Goal: Task Accomplishment & Management: Manage account settings

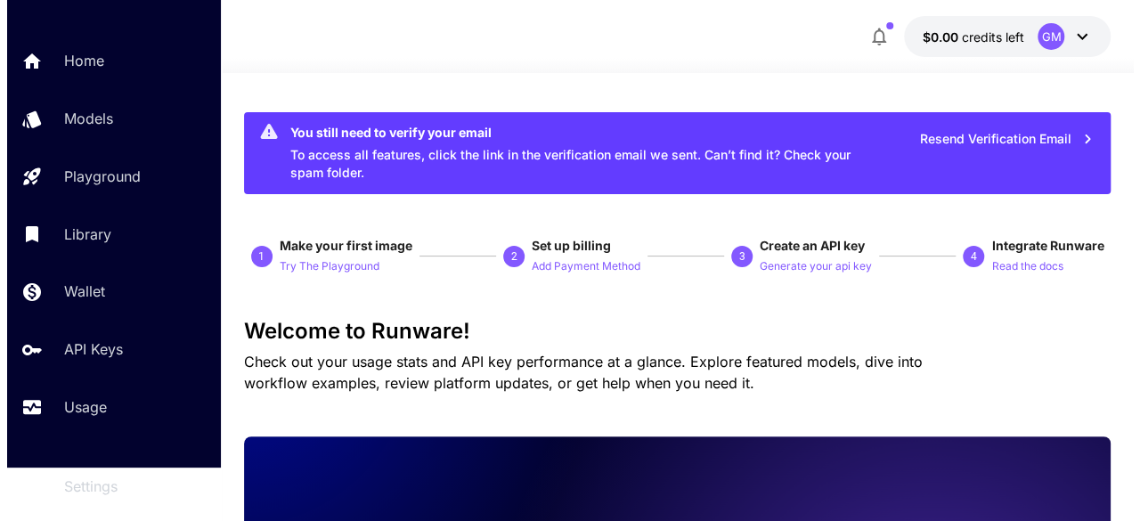
scroll to position [102, 0]
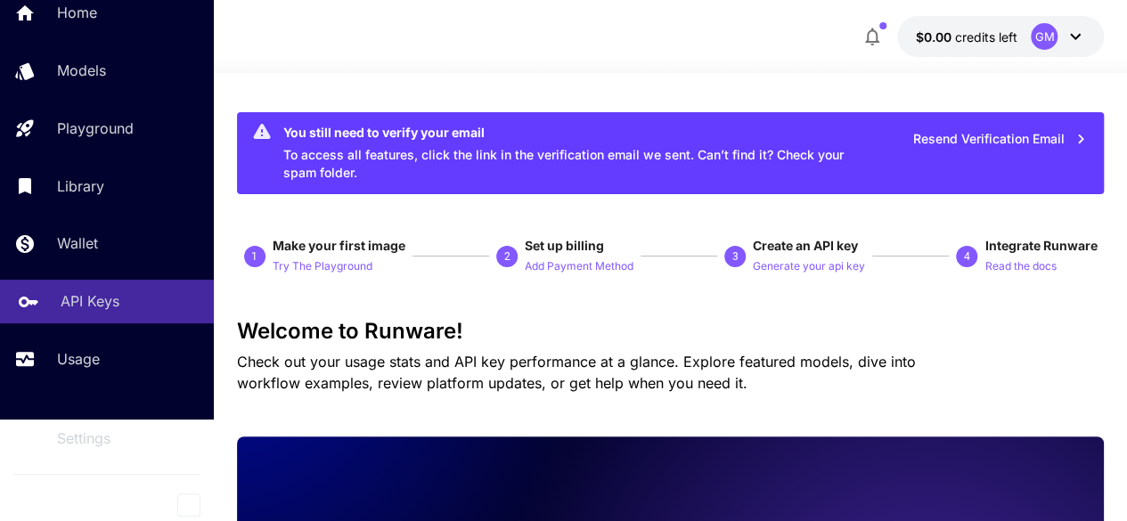
click at [94, 300] on p "API Keys" at bounding box center [90, 300] width 59 height 21
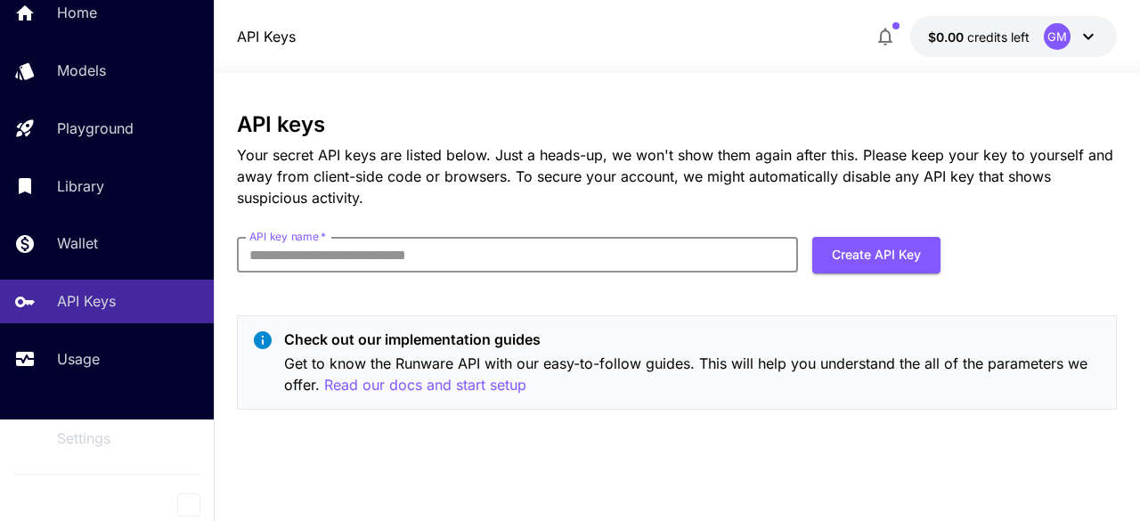
click at [436, 252] on input "API key name   *" at bounding box center [517, 255] width 561 height 36
click at [728, 283] on form "API key name   * API key name   * Create API Key" at bounding box center [589, 262] width 704 height 50
click at [864, 255] on button "Create API Key" at bounding box center [876, 255] width 128 height 37
click at [648, 462] on div "API keys Your secret API keys are listed below. Just a heads-up, we won't show …" at bounding box center [677, 297] width 880 height 370
click at [873, 42] on button "button" at bounding box center [885, 37] width 36 height 36
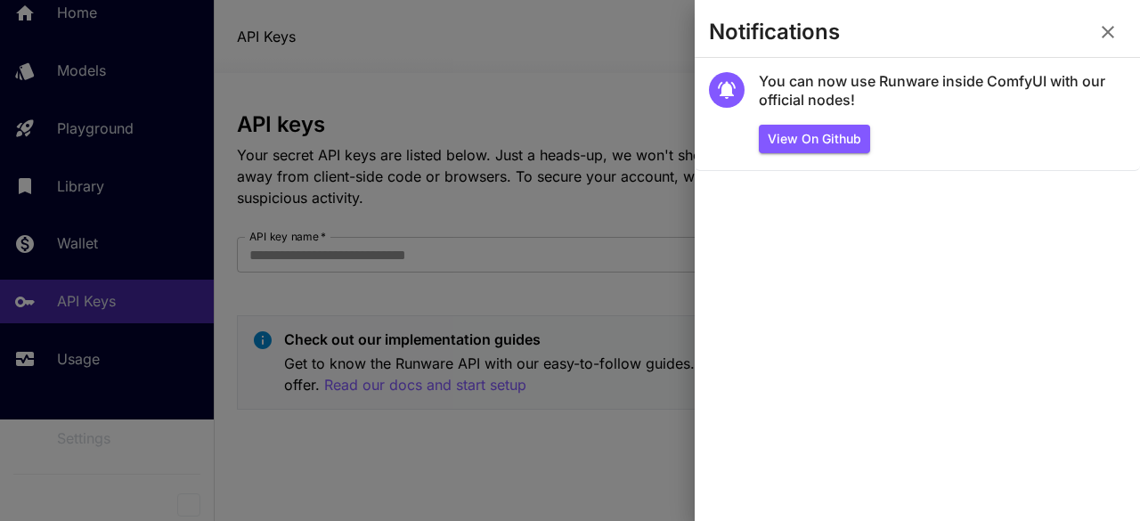
click at [582, 49] on div at bounding box center [570, 260] width 1140 height 521
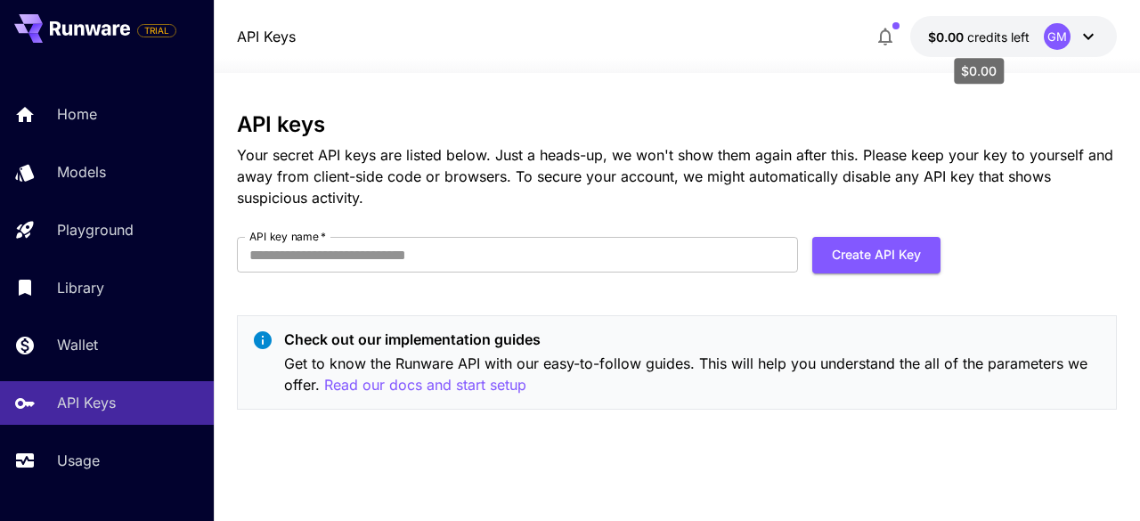
drag, startPoint x: 921, startPoint y: 35, endPoint x: 962, endPoint y: 39, distance: 41.2
click at [962, 39] on button "$0.00 credits left GM" at bounding box center [1013, 36] width 207 height 41
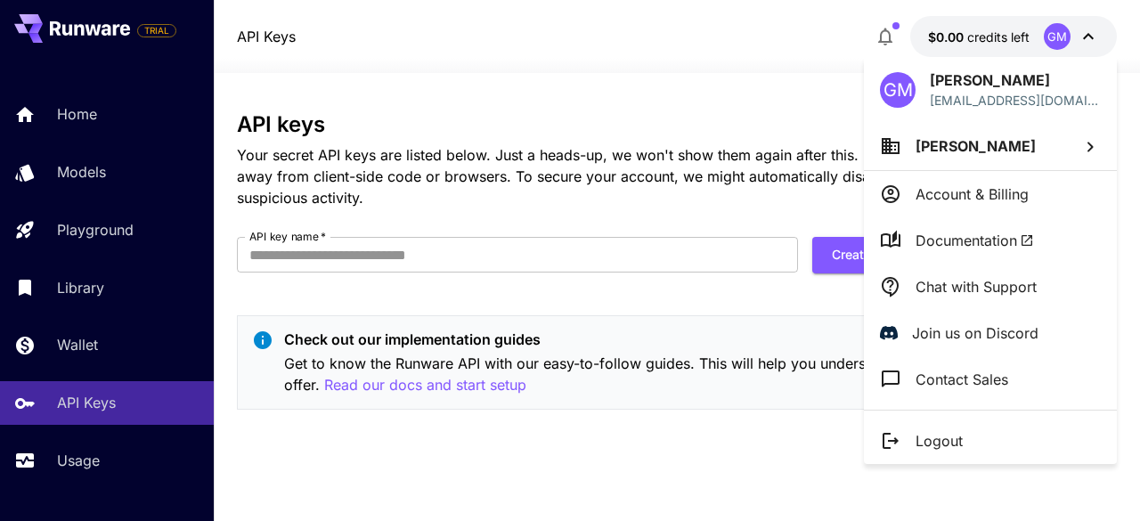
click at [888, 38] on div at bounding box center [570, 260] width 1140 height 521
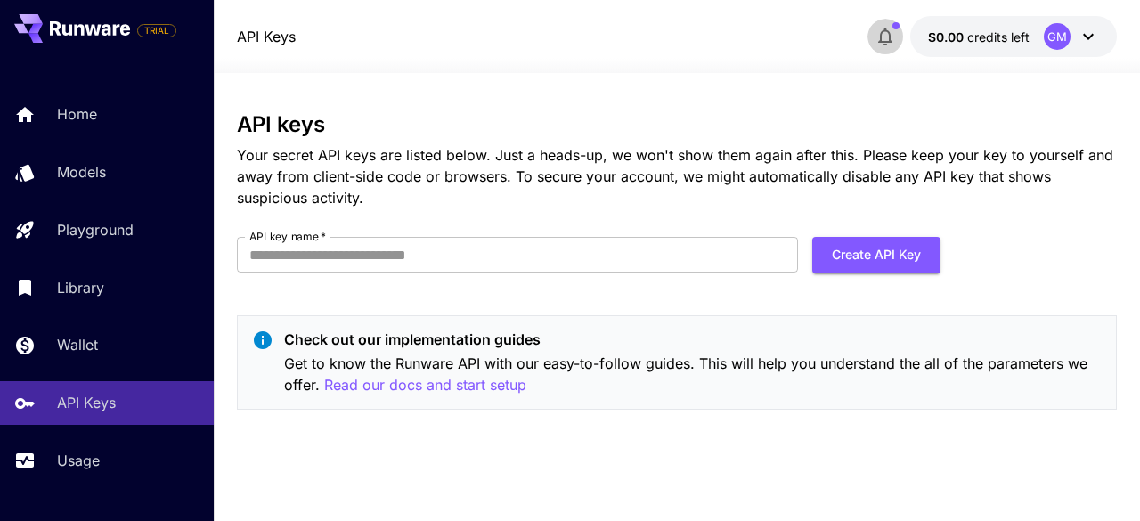
click at [888, 38] on icon "button" at bounding box center [885, 36] width 21 height 21
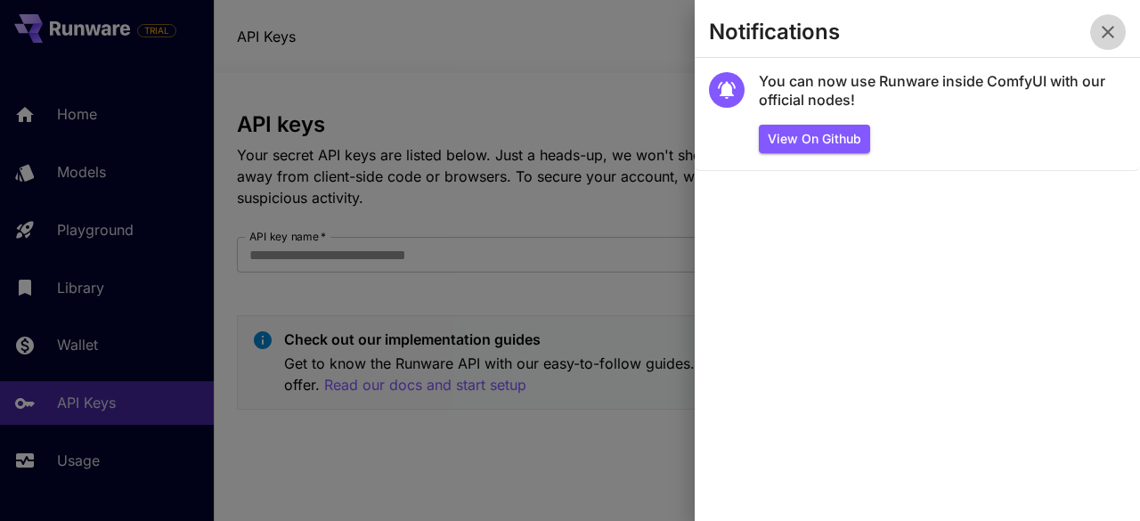
click at [1106, 29] on icon "button" at bounding box center [1108, 32] width 12 height 12
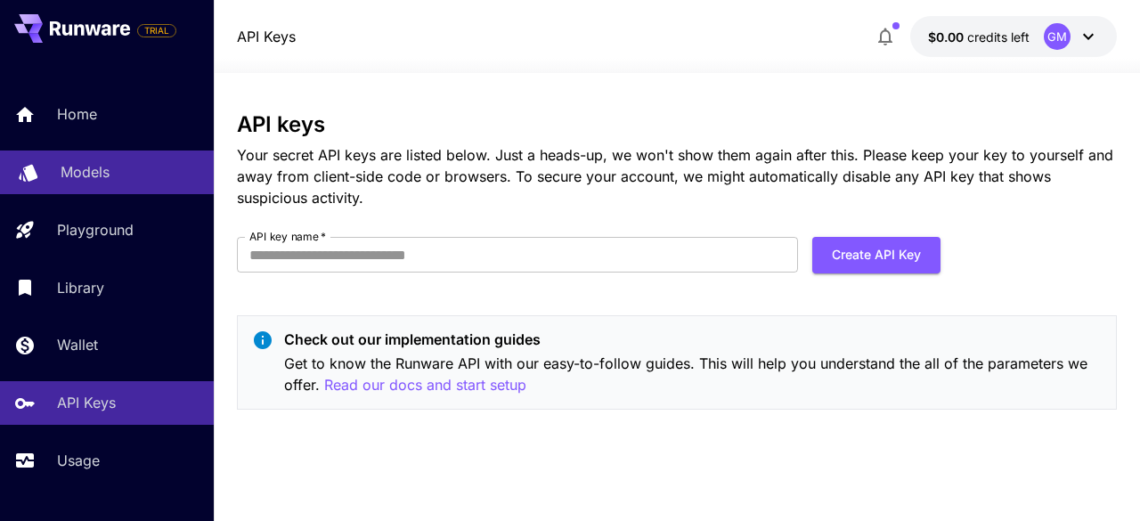
click at [91, 171] on p "Models" at bounding box center [85, 171] width 49 height 21
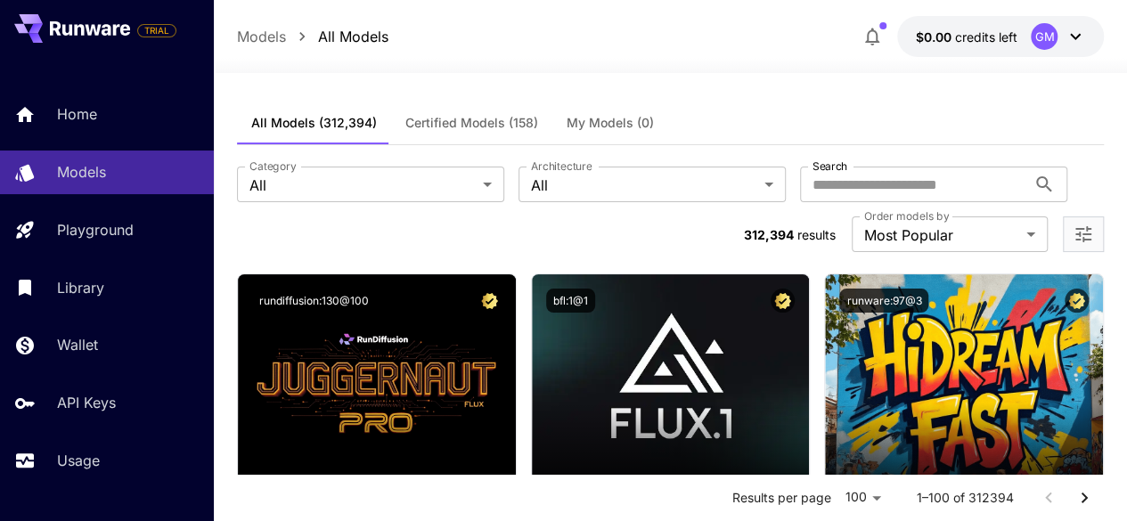
drag, startPoint x: 908, startPoint y: 33, endPoint x: 1021, endPoint y: 33, distance: 112.2
click at [1021, 33] on button "$0.00 credits left GM" at bounding box center [1000, 36] width 207 height 41
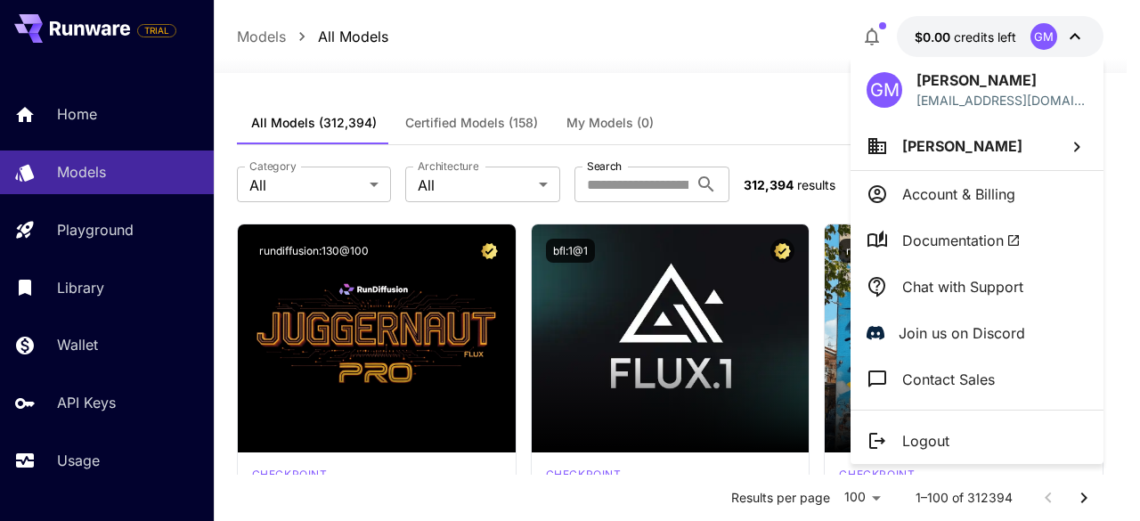
click at [676, 34] on div at bounding box center [570, 260] width 1140 height 521
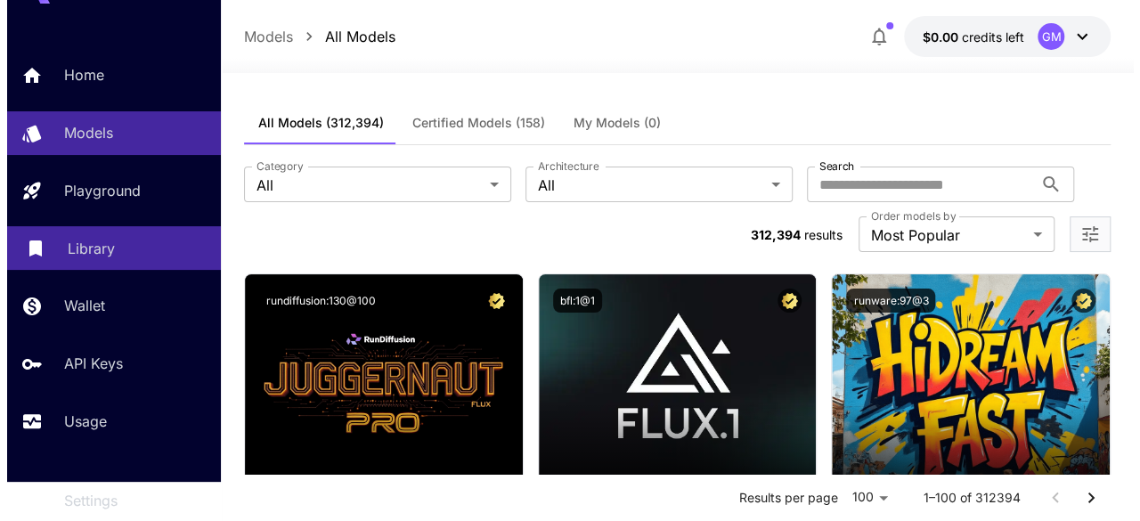
scroll to position [102, 0]
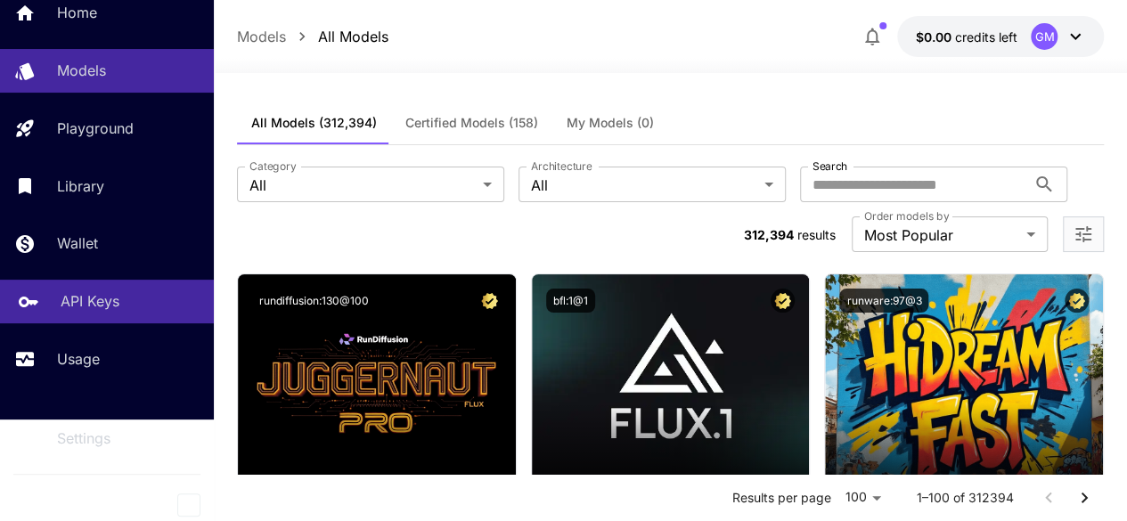
click at [82, 289] on link "API Keys" at bounding box center [107, 302] width 214 height 44
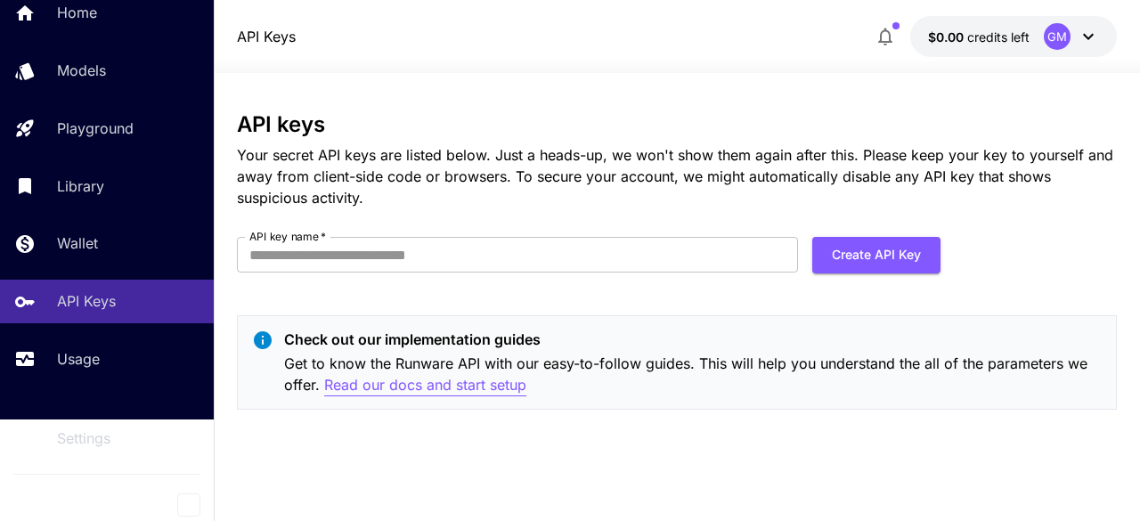
click at [472, 385] on p "Read our docs and start setup" at bounding box center [425, 385] width 202 height 22
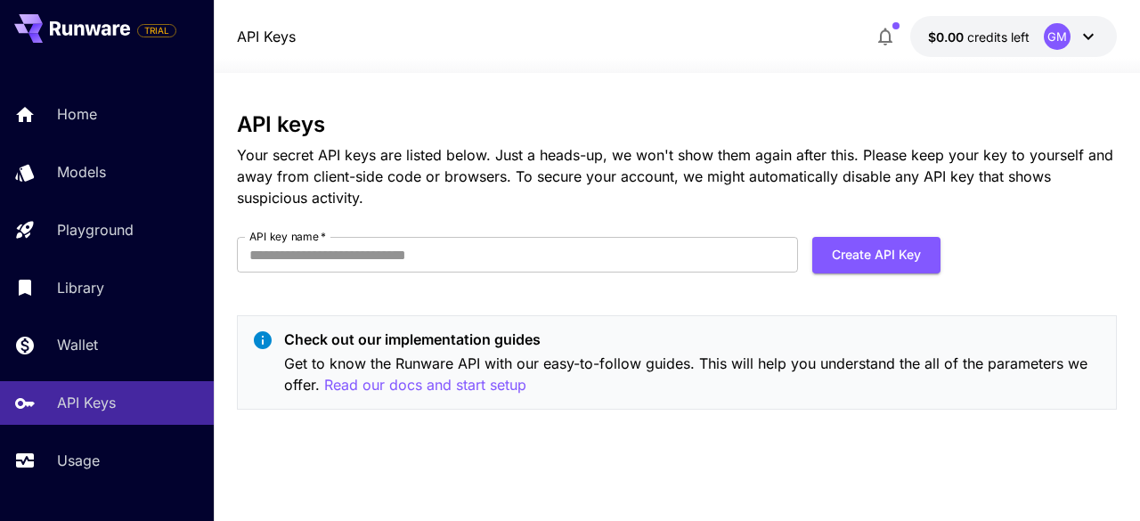
click at [956, 24] on button "$0.00 credits left GM" at bounding box center [1013, 36] width 207 height 41
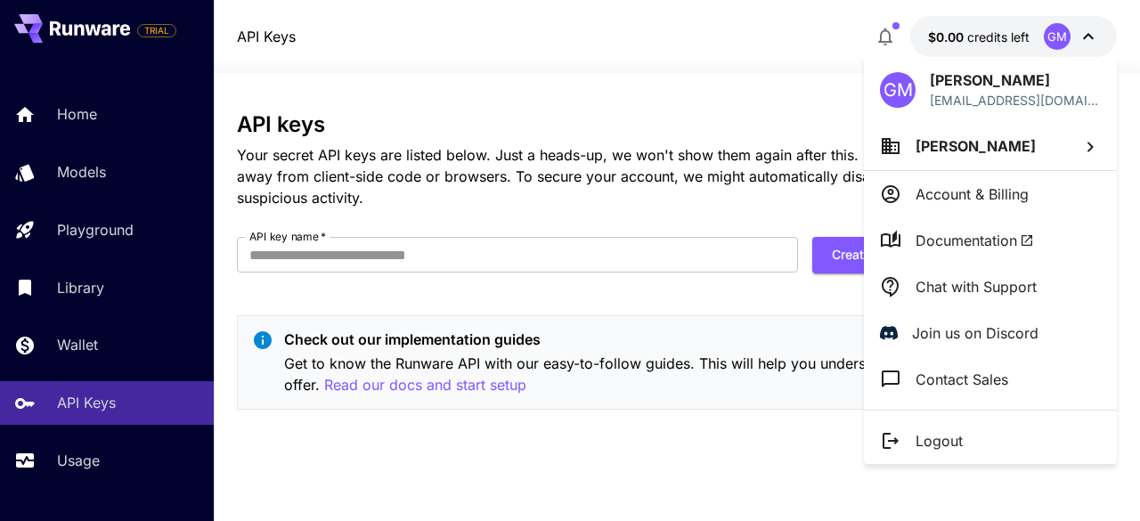
click at [965, 193] on p "Account & Billing" at bounding box center [971, 193] width 113 height 21
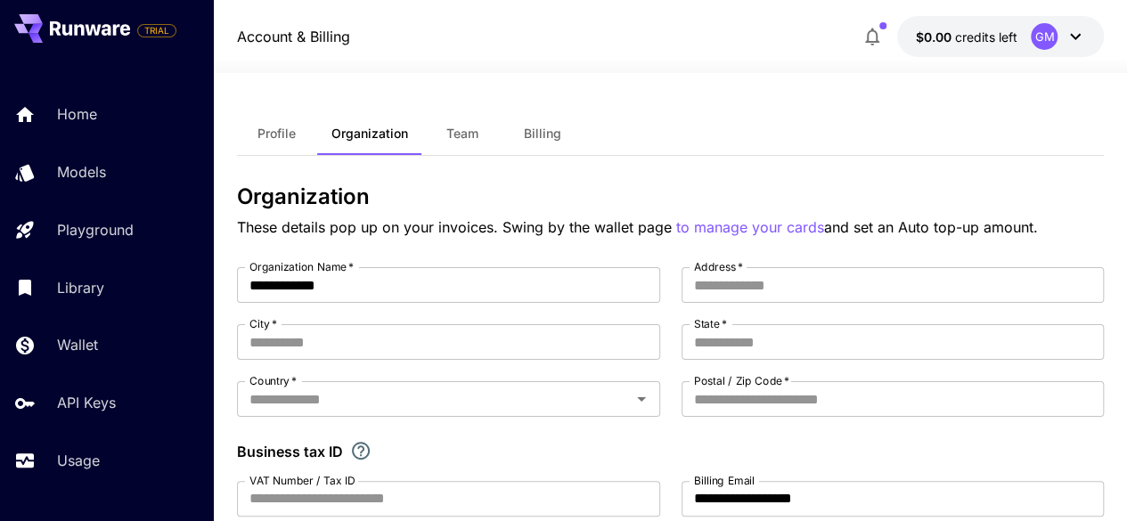
click at [539, 131] on span "Billing" at bounding box center [542, 134] width 37 height 16
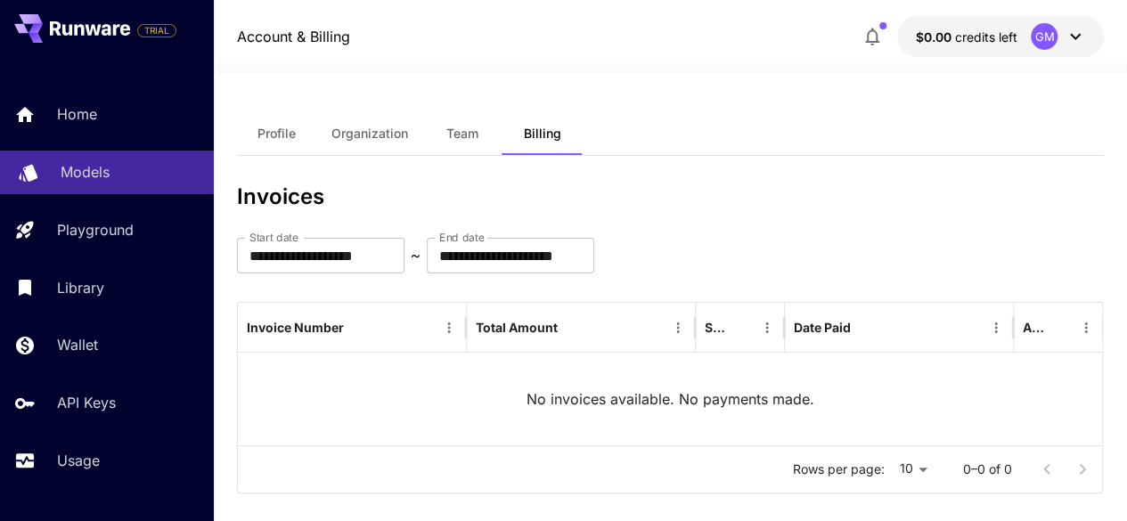
click at [126, 176] on div "Models" at bounding box center [130, 171] width 139 height 21
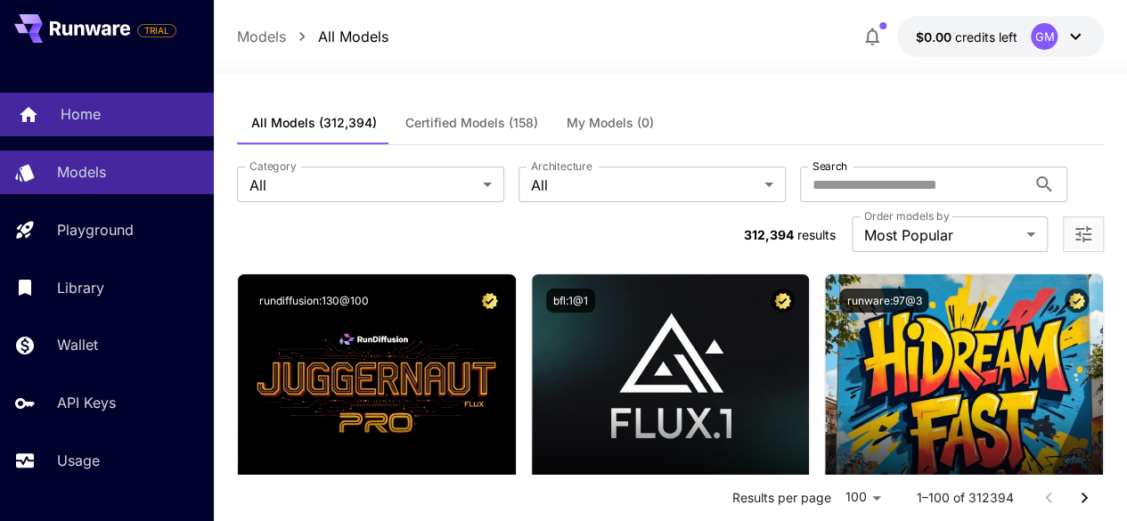
click at [116, 102] on link "Home" at bounding box center [107, 115] width 214 height 44
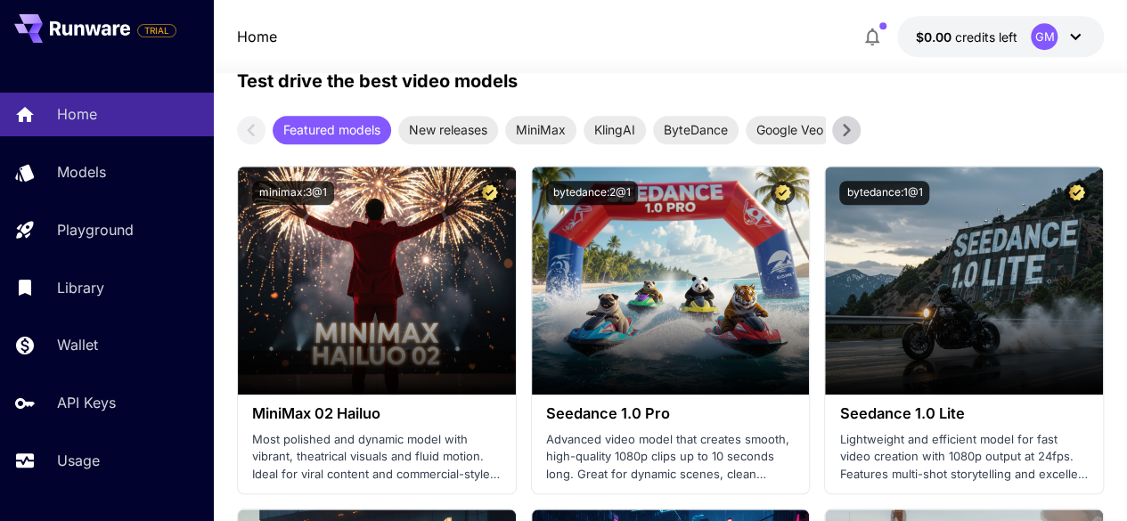
scroll to position [712, 0]
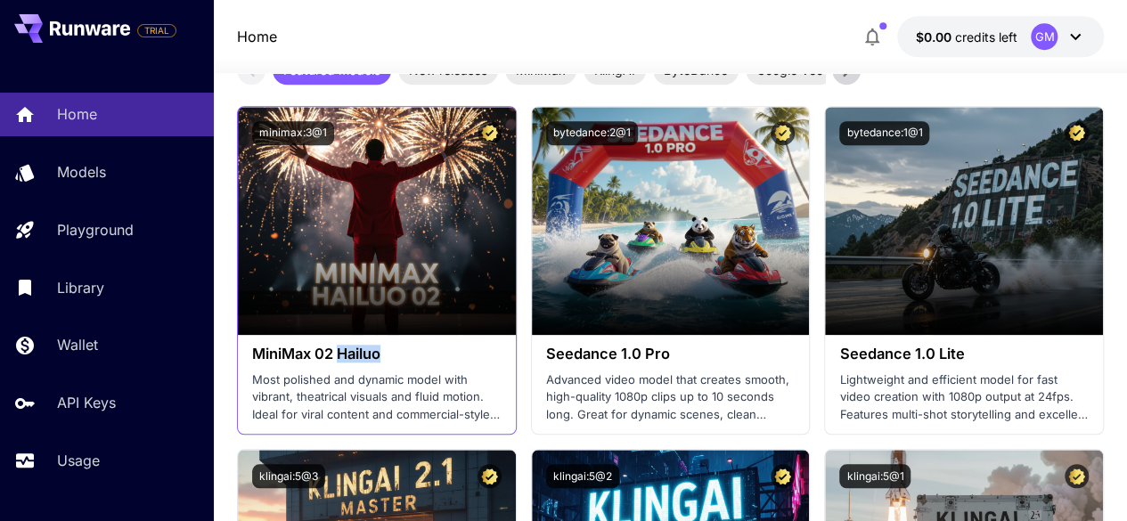
drag, startPoint x: 337, startPoint y: 352, endPoint x: 387, endPoint y: 354, distance: 49.9
click at [387, 354] on h3 "MiniMax 02 Hailuo" at bounding box center [376, 354] width 249 height 17
drag, startPoint x: 253, startPoint y: 356, endPoint x: 313, endPoint y: 357, distance: 60.6
click at [313, 357] on h3 "MiniMax 02 Hailuo" at bounding box center [376, 354] width 249 height 17
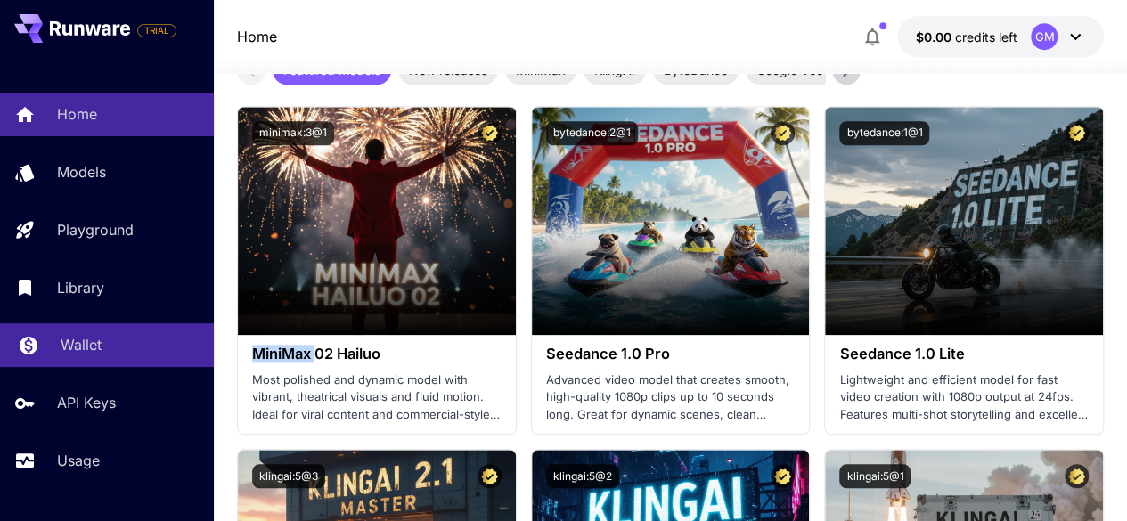
click at [55, 361] on link "Wallet" at bounding box center [107, 345] width 214 height 44
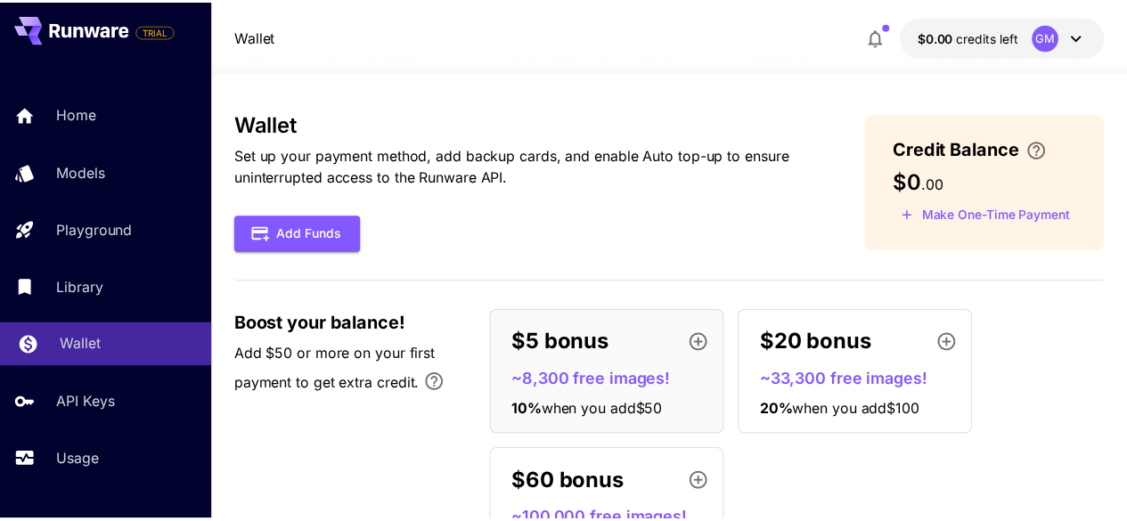
scroll to position [59, 0]
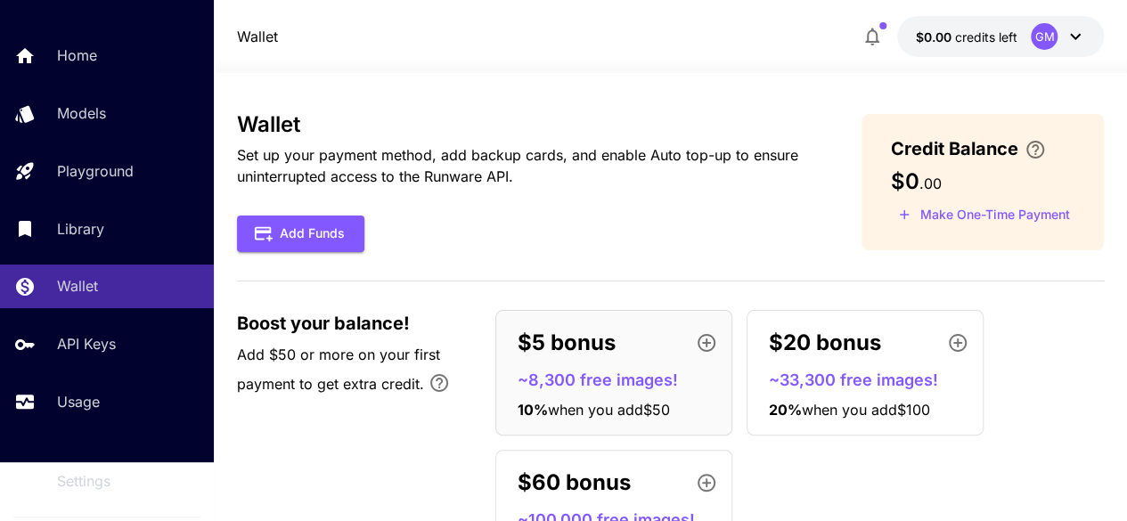
click at [1006, 48] on button "$0.00 credits left GM" at bounding box center [1000, 36] width 207 height 41
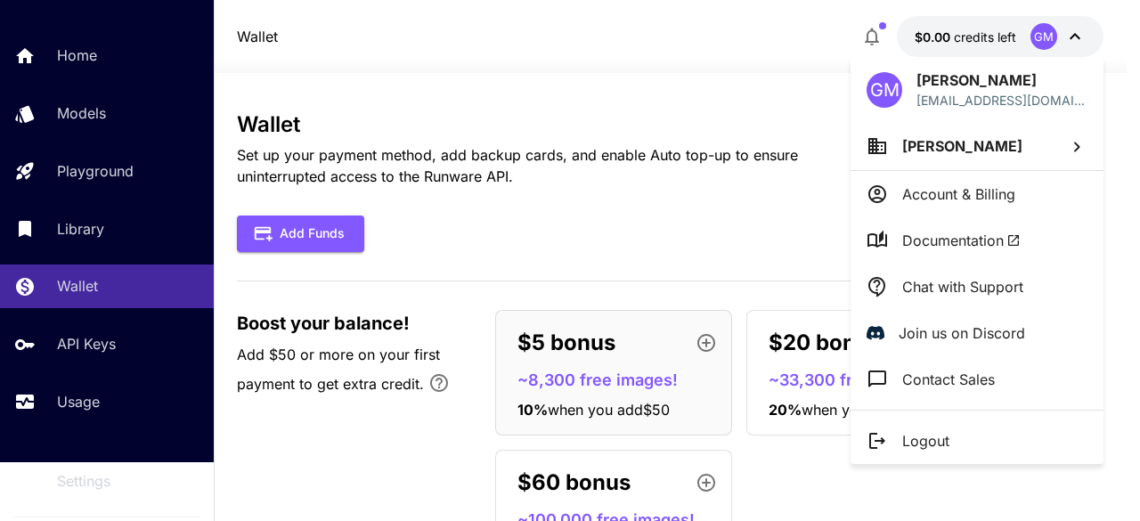
click at [981, 193] on p "Account & Billing" at bounding box center [958, 193] width 113 height 21
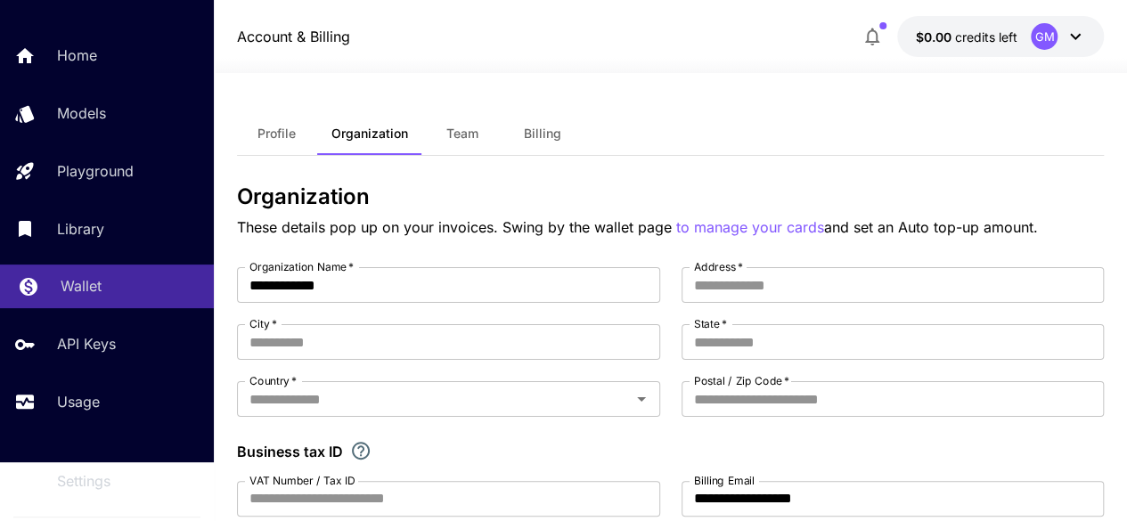
click at [53, 297] on link "Wallet" at bounding box center [107, 286] width 214 height 44
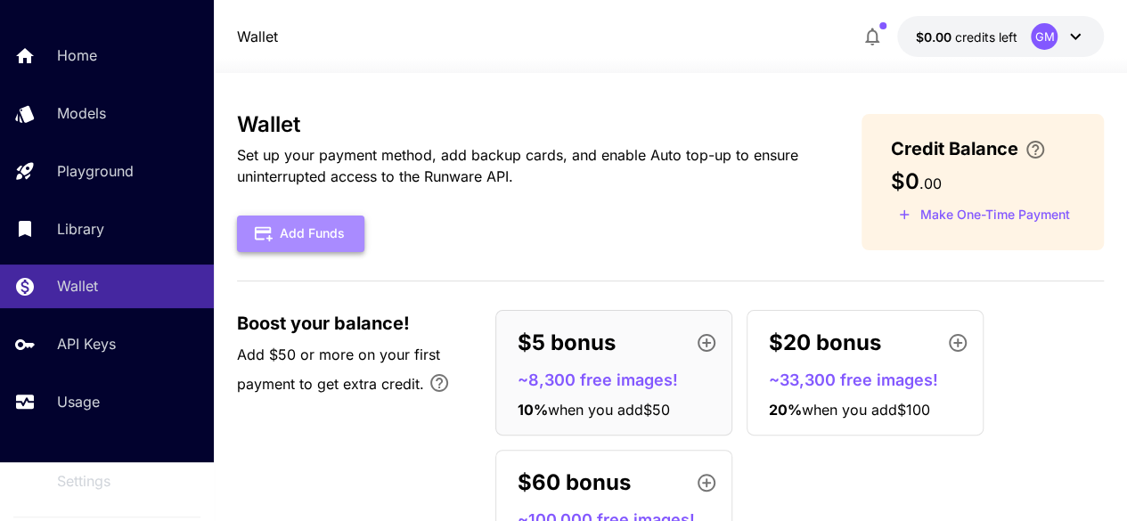
click at [298, 240] on button "Add Funds" at bounding box center [300, 234] width 127 height 37
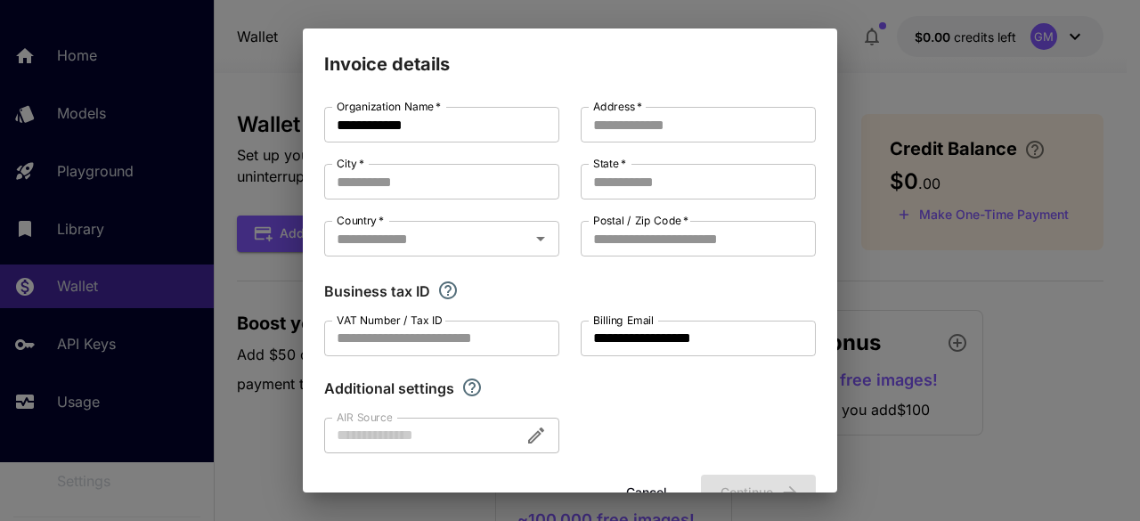
click at [894, 36] on div "**********" at bounding box center [570, 260] width 1140 height 521
click at [872, 75] on div "**********" at bounding box center [570, 260] width 1140 height 521
click at [868, 75] on div "**********" at bounding box center [570, 260] width 1140 height 521
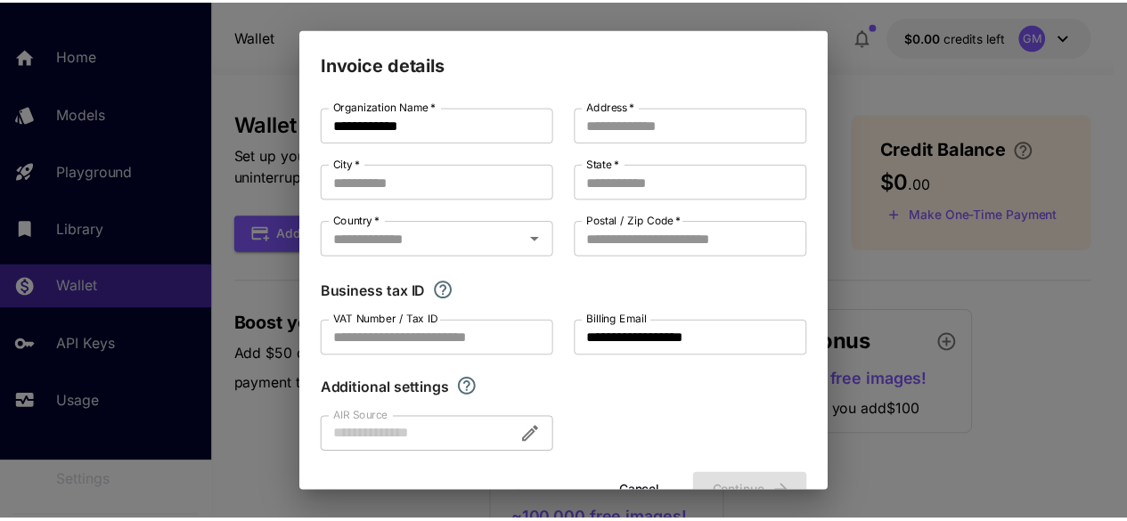
scroll to position [50, 0]
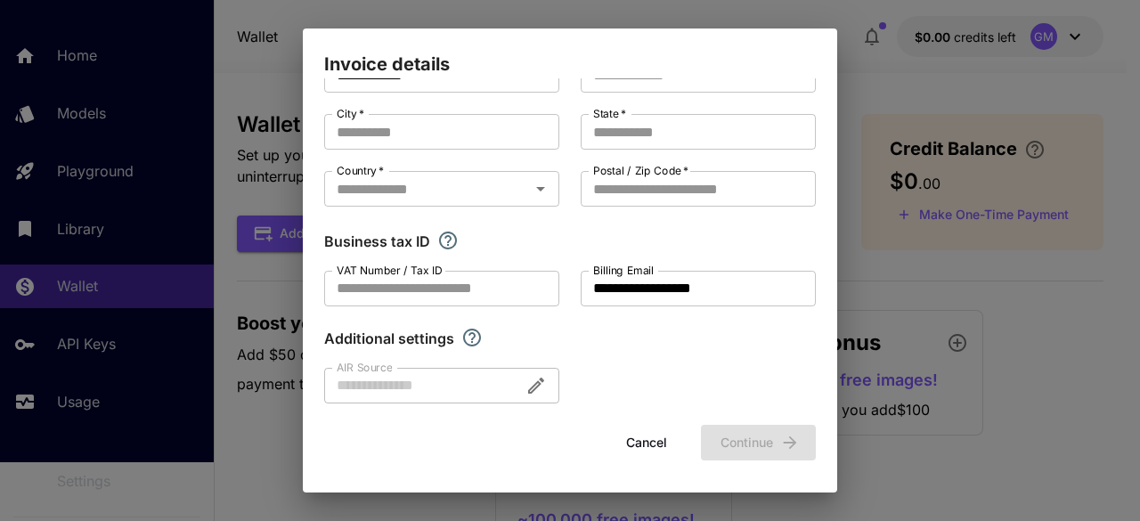
click at [631, 439] on button "Cancel" at bounding box center [646, 443] width 80 height 37
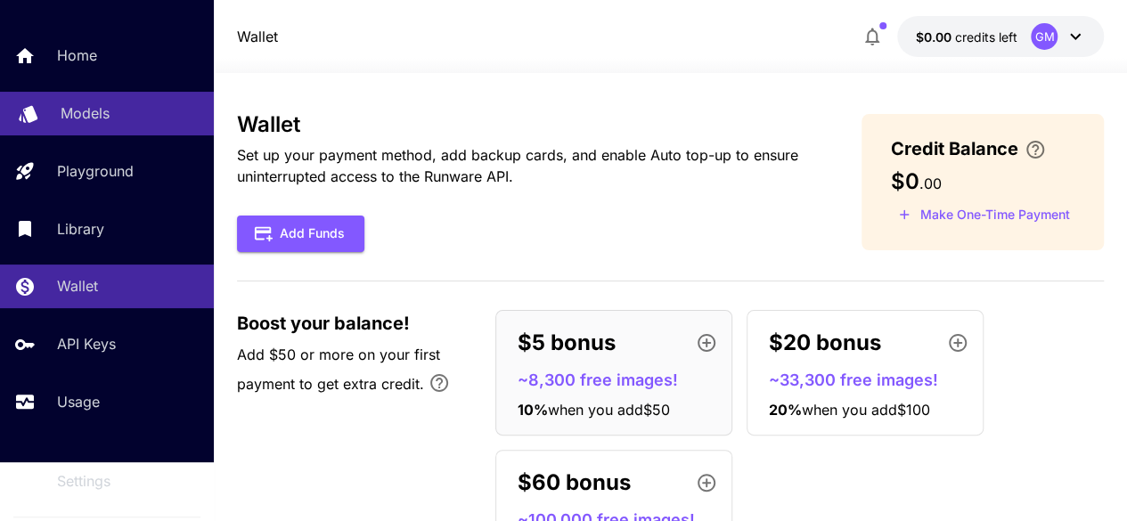
click at [101, 117] on p "Models" at bounding box center [85, 112] width 49 height 21
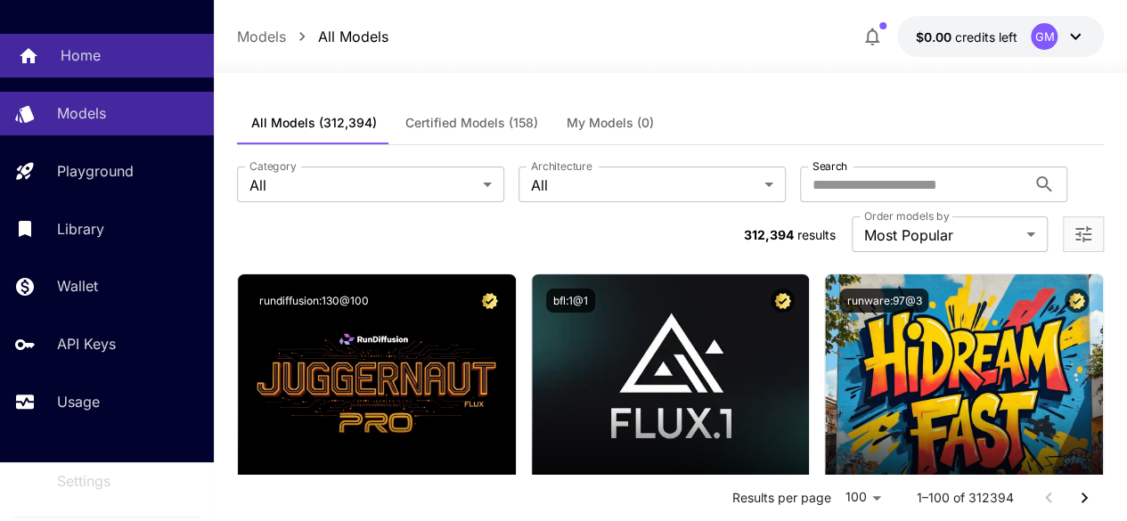
click at [112, 59] on div "Home" at bounding box center [130, 55] width 139 height 21
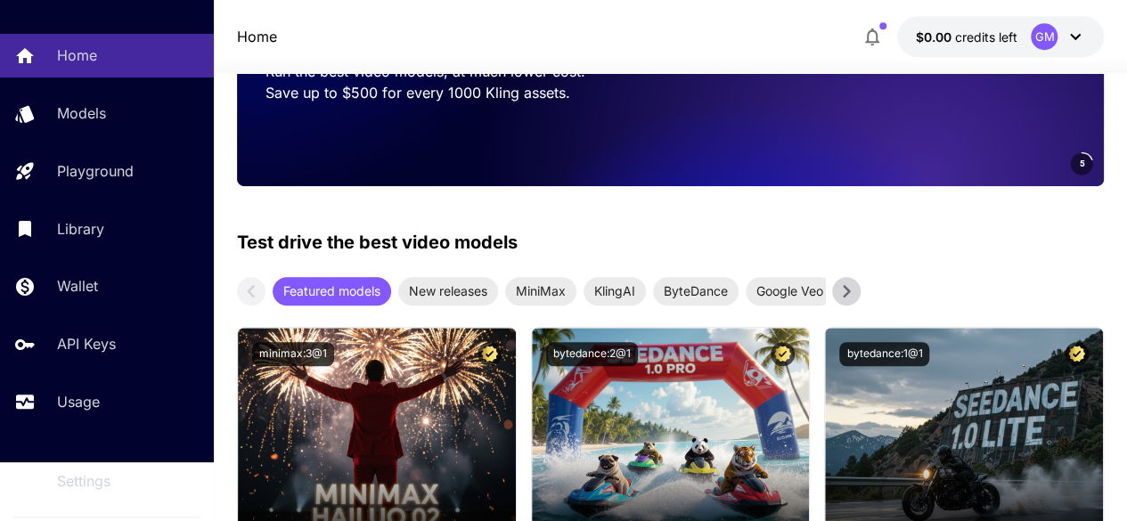
scroll to position [653, 0]
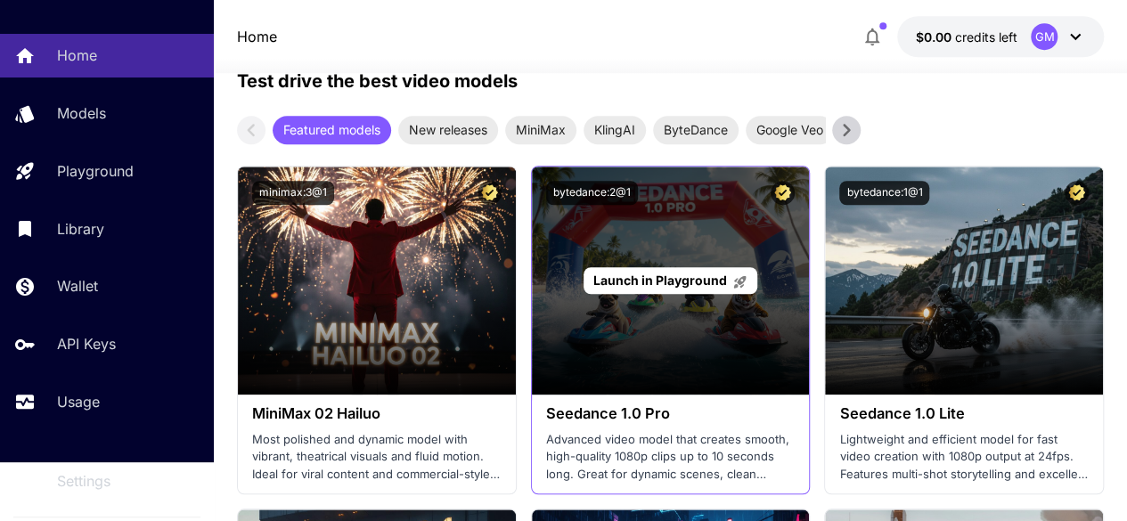
click at [665, 343] on div "Launch in Playground" at bounding box center [671, 281] width 278 height 228
click at [663, 281] on span "Launch in Playground" at bounding box center [660, 280] width 134 height 15
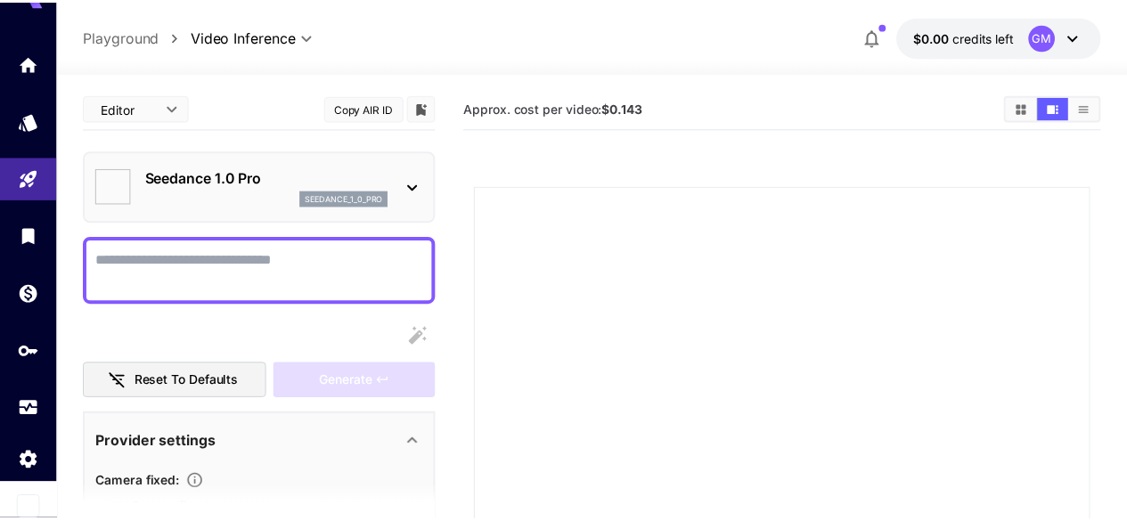
scroll to position [38, 0]
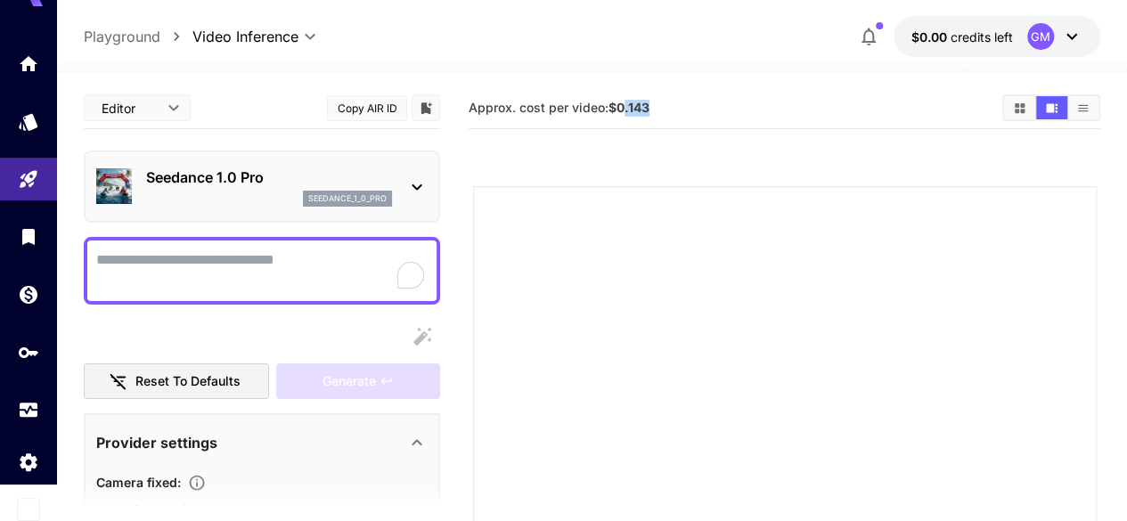
drag, startPoint x: 624, startPoint y: 111, endPoint x: 655, endPoint y: 113, distance: 31.2
click at [655, 113] on section "Approx. cost per video: $0.143" at bounding box center [727, 108] width 519 height 17
click at [663, 111] on section "Approx. cost per video: $0.143" at bounding box center [727, 108] width 519 height 17
drag, startPoint x: 618, startPoint y: 107, endPoint x: 657, endPoint y: 111, distance: 39.4
click at [657, 111] on section "Approx. cost per video: $0.143" at bounding box center [727, 108] width 519 height 17
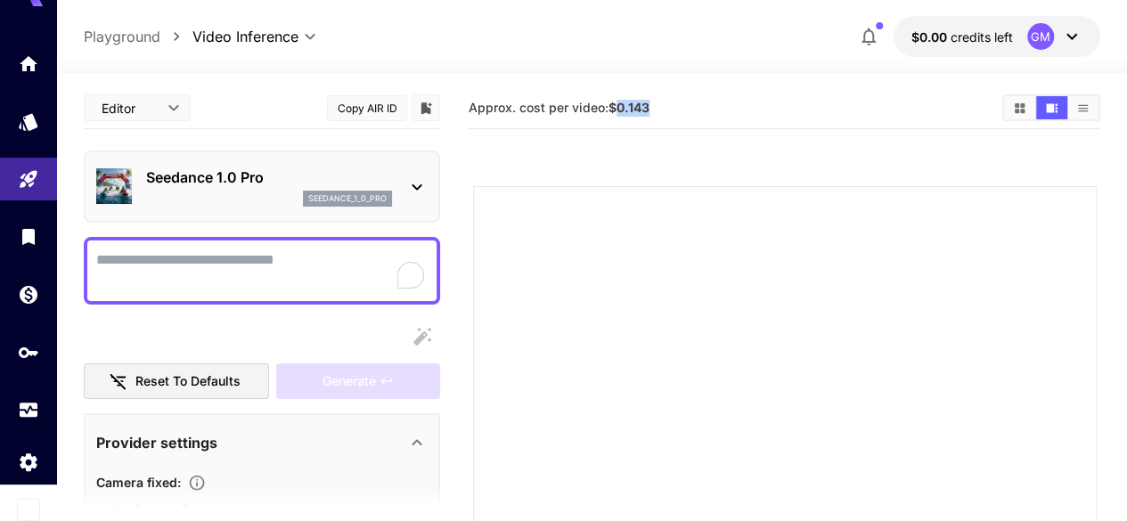
click at [664, 102] on section "Approx. cost per video: $0.143" at bounding box center [727, 108] width 519 height 17
click at [942, 35] on span "$0.00" at bounding box center [930, 36] width 39 height 15
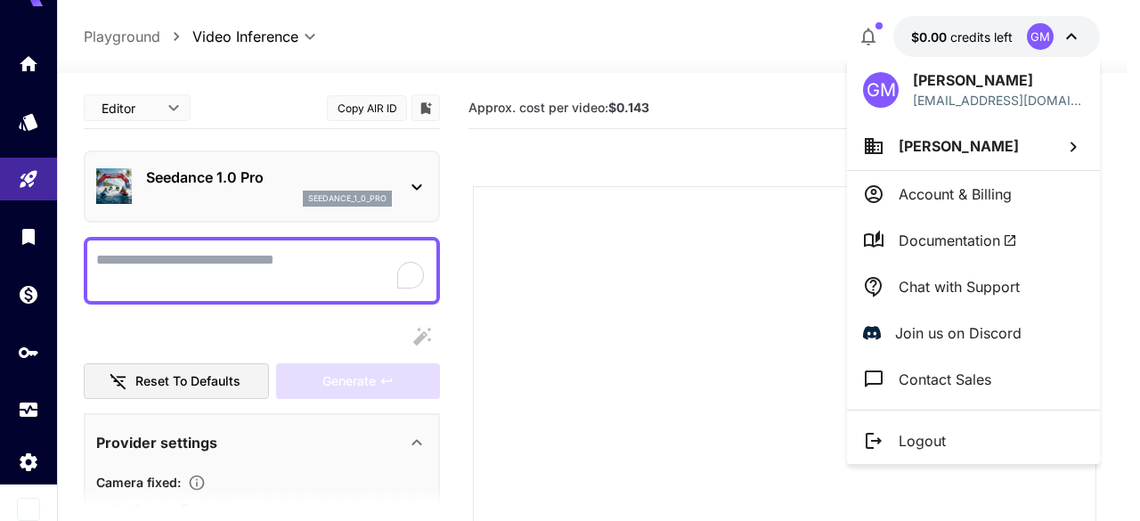
click at [36, 289] on div at bounding box center [570, 260] width 1140 height 521
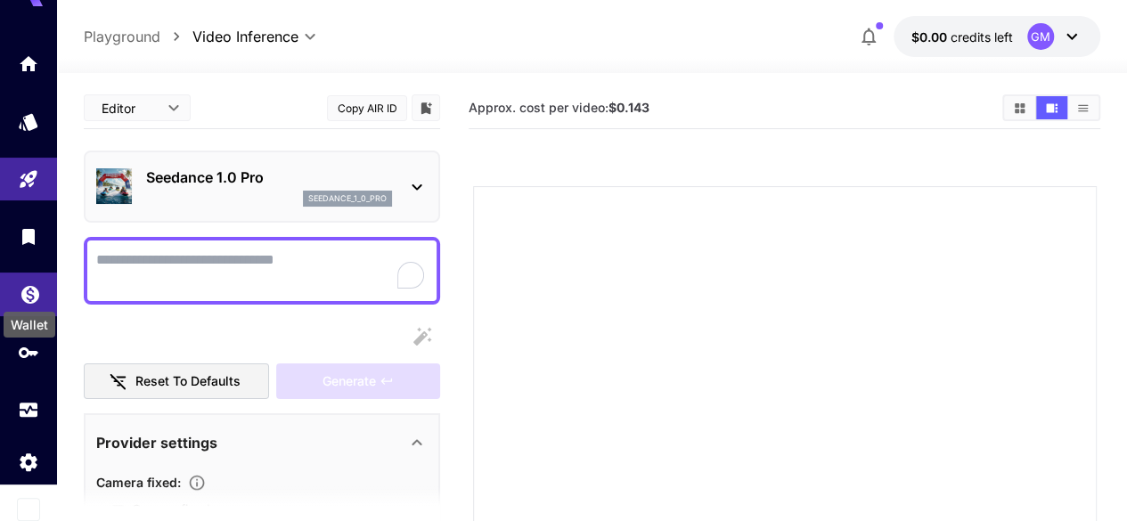
click at [37, 286] on icon "Wallet" at bounding box center [30, 290] width 18 height 18
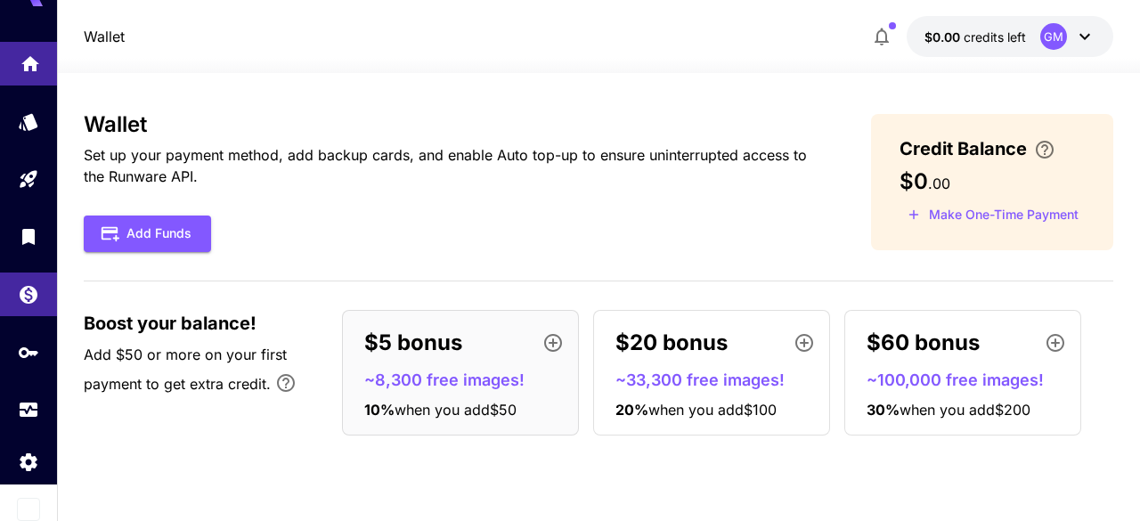
click at [18, 59] on link at bounding box center [28, 64] width 57 height 44
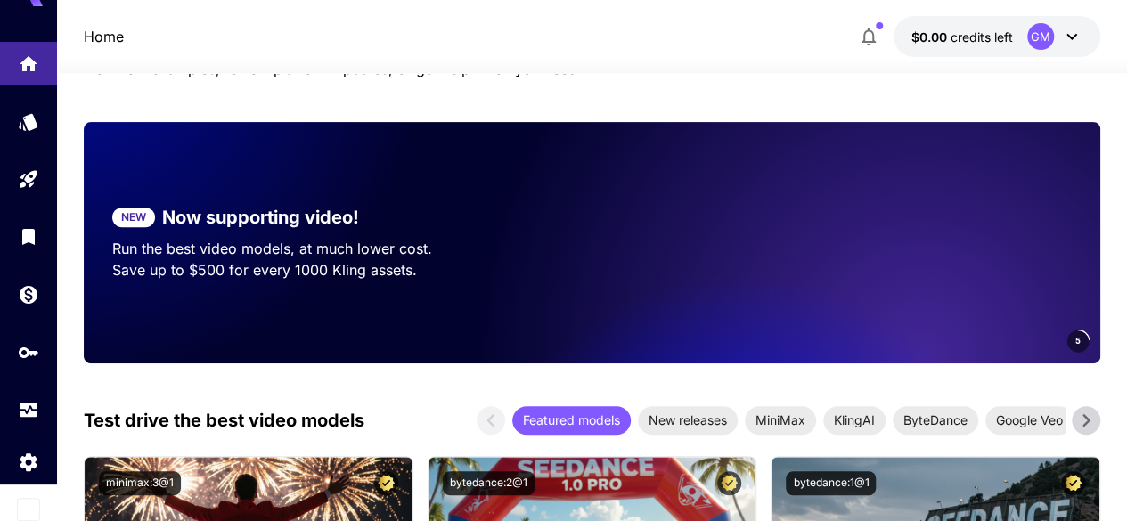
scroll to position [593, 0]
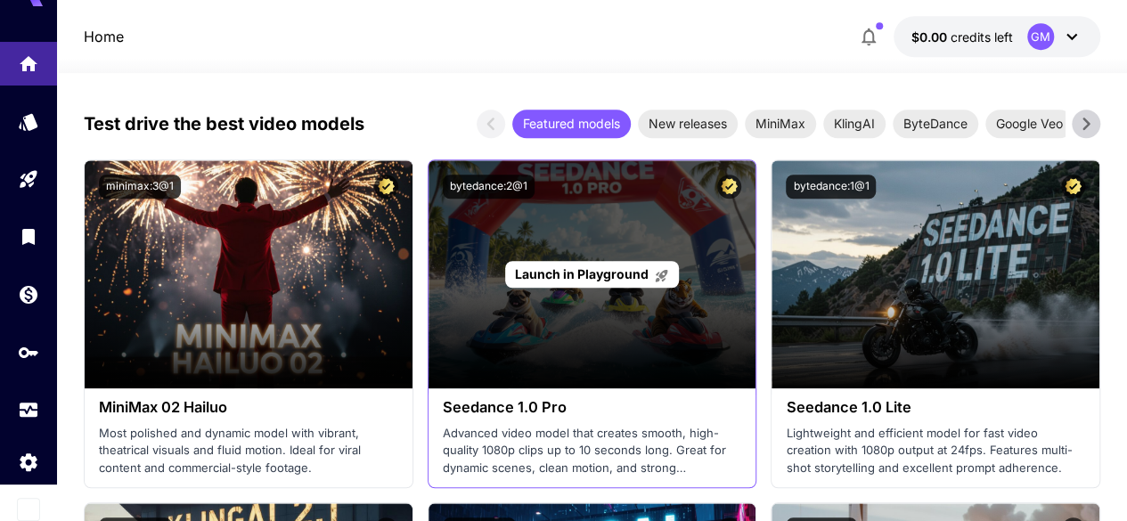
click at [622, 248] on div "Launch in Playground" at bounding box center [592, 274] width 328 height 228
click at [631, 269] on span "Launch in Playground" at bounding box center [582, 273] width 134 height 15
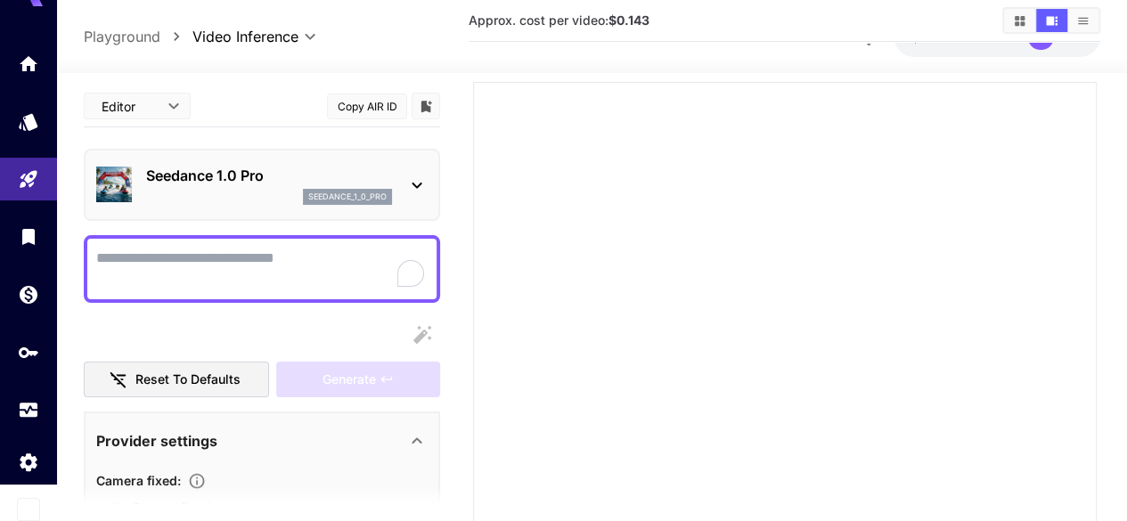
scroll to position [103, 0]
drag, startPoint x: 666, startPoint y: 15, endPoint x: 597, endPoint y: 17, distance: 69.5
click at [596, 15] on section "Approx. cost per video: $0.143" at bounding box center [727, 20] width 519 height 17
click at [597, 17] on span "Approx. cost per video: $0.143" at bounding box center [558, 19] width 181 height 15
click at [765, 178] on div at bounding box center [784, 394] width 623 height 623
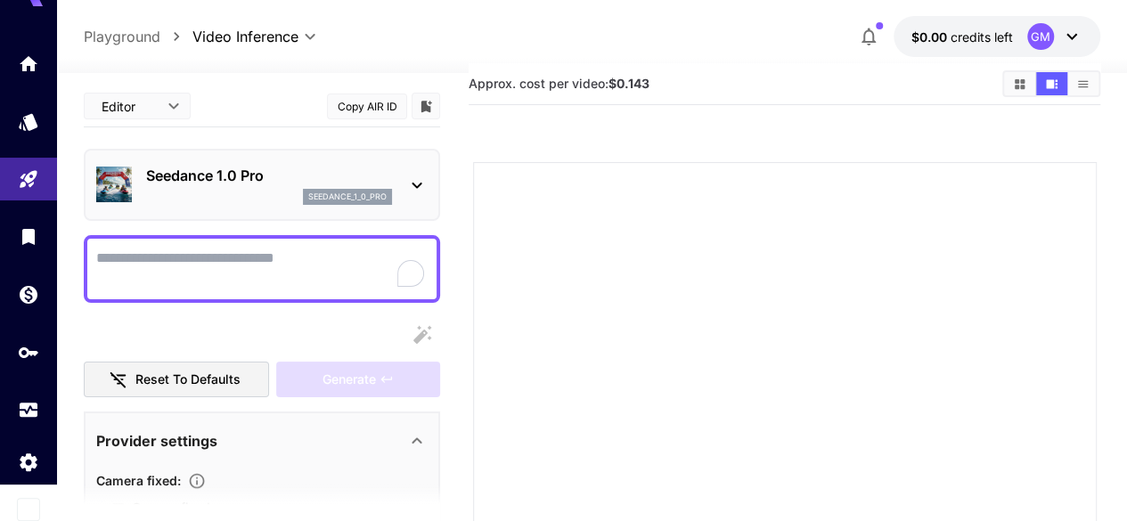
scroll to position [0, 0]
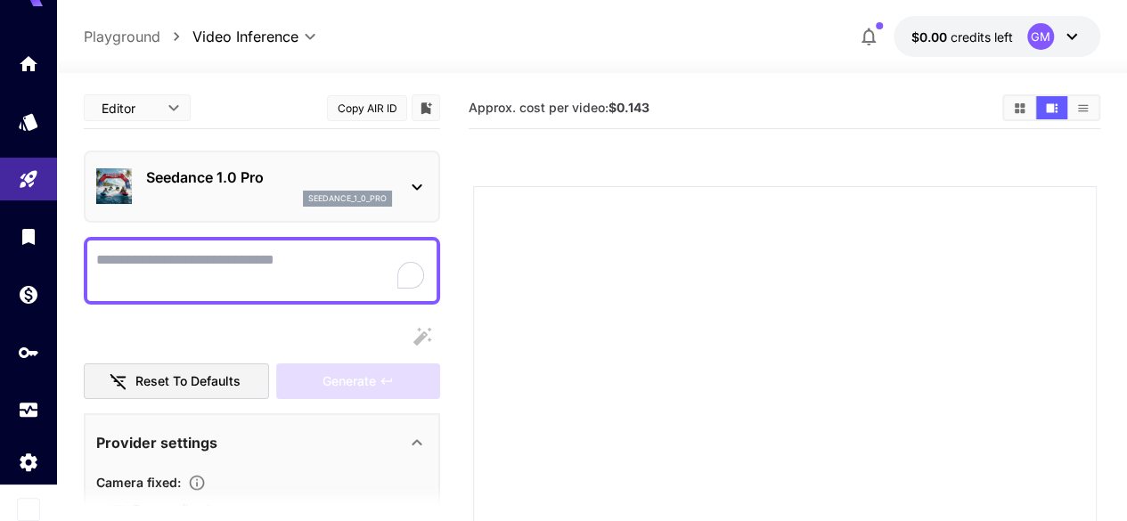
click at [415, 188] on icon at bounding box center [416, 187] width 10 height 6
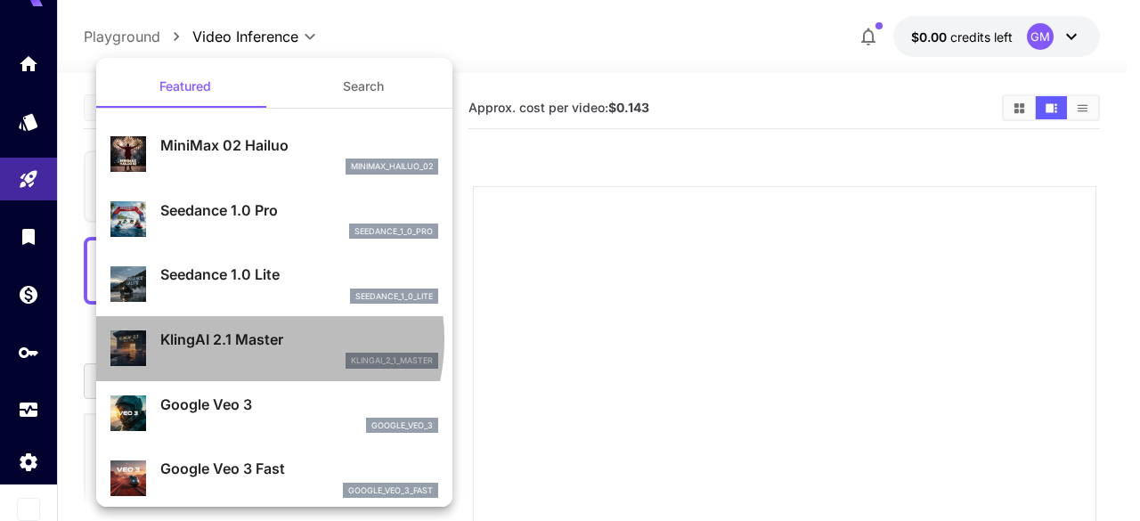
click at [240, 339] on p "KlingAI 2.1 Master" at bounding box center [299, 339] width 278 height 21
type input "**********"
type input "****"
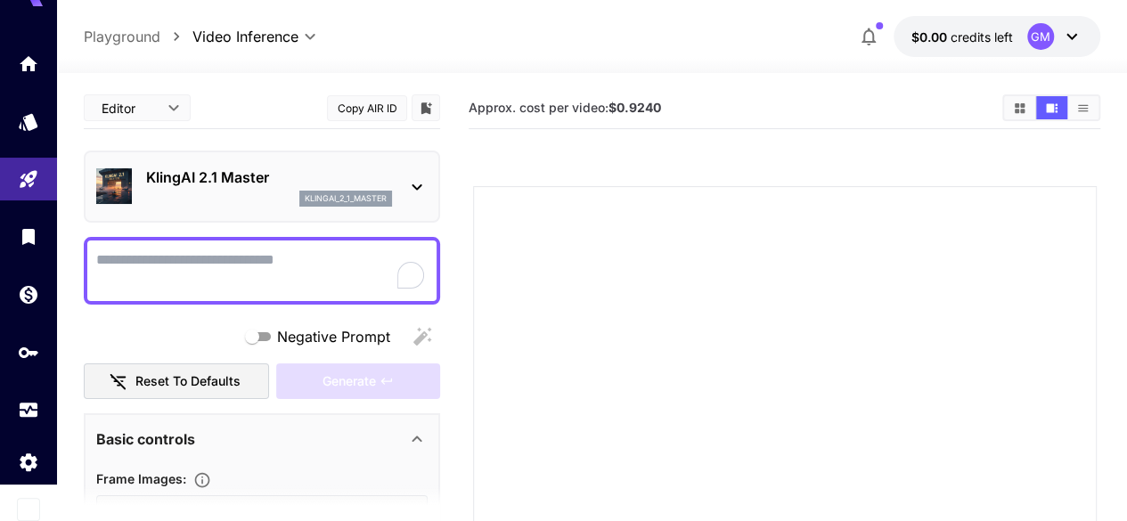
click at [402, 186] on div "KlingAI 2.1 Master klingai_2_1_master" at bounding box center [261, 186] width 331 height 54
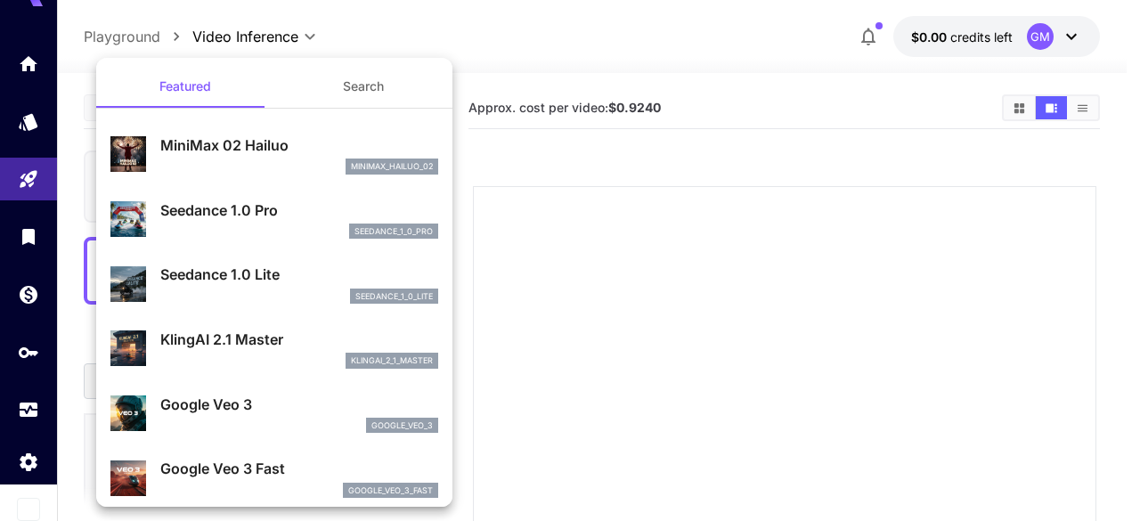
click at [301, 357] on div "klingai_2_1_master" at bounding box center [299, 361] width 278 height 16
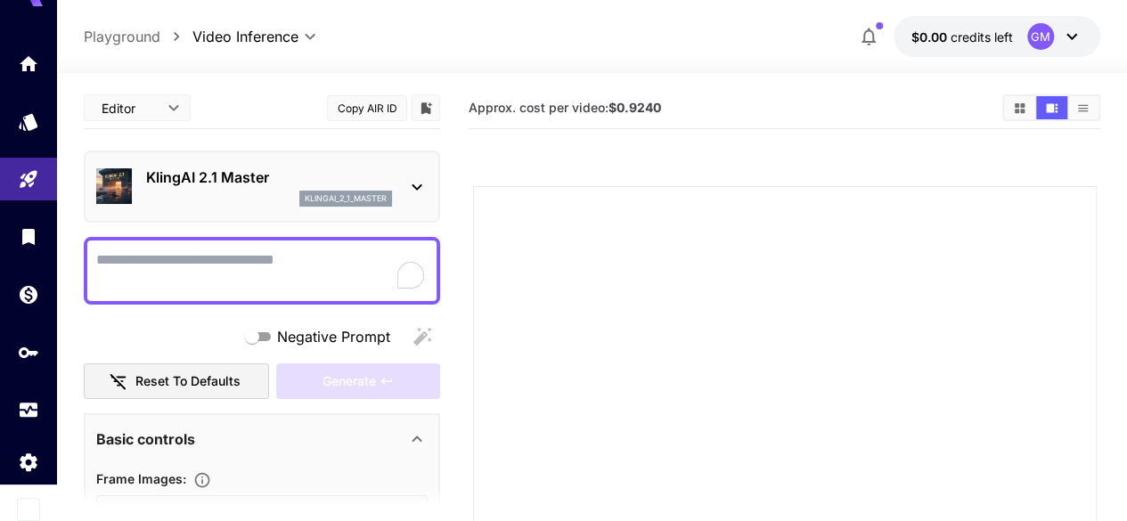
click at [403, 190] on div "KlingAI 2.1 Master klingai_2_1_master" at bounding box center [261, 186] width 331 height 54
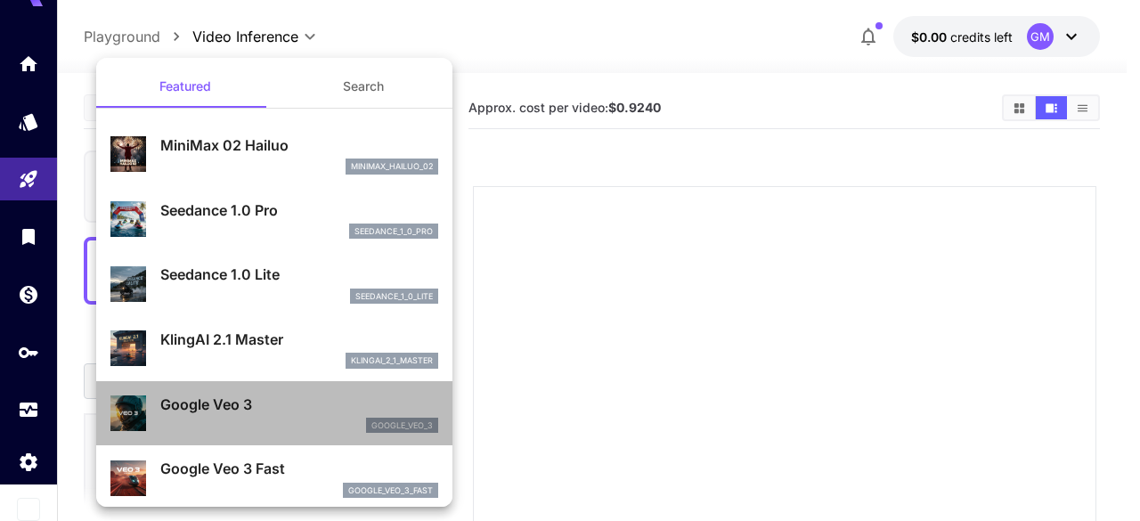
click at [303, 425] on div "google_veo_3" at bounding box center [299, 426] width 278 height 16
type input "**********"
type input "****"
type input "***"
type input "*"
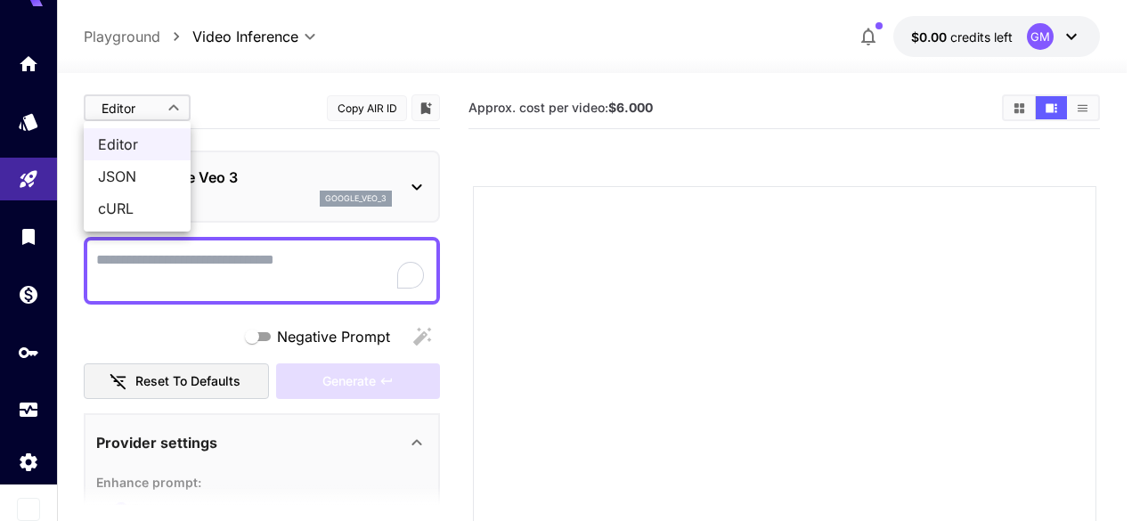
click at [133, 108] on body "**********" at bounding box center [570, 431] width 1140 height 863
click at [228, 110] on div at bounding box center [570, 260] width 1140 height 521
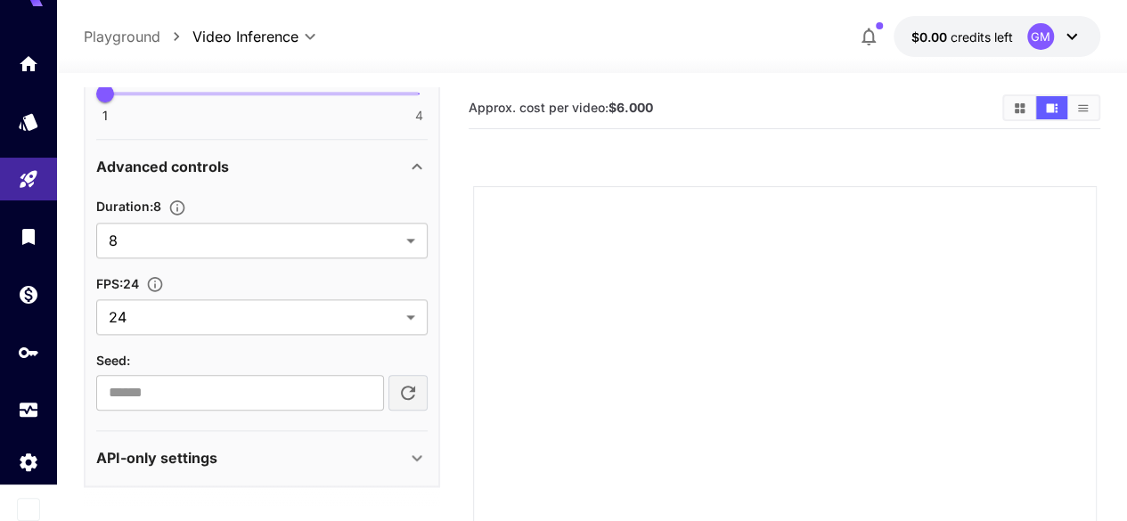
click at [331, 459] on div "API-only settings" at bounding box center [251, 457] width 310 height 21
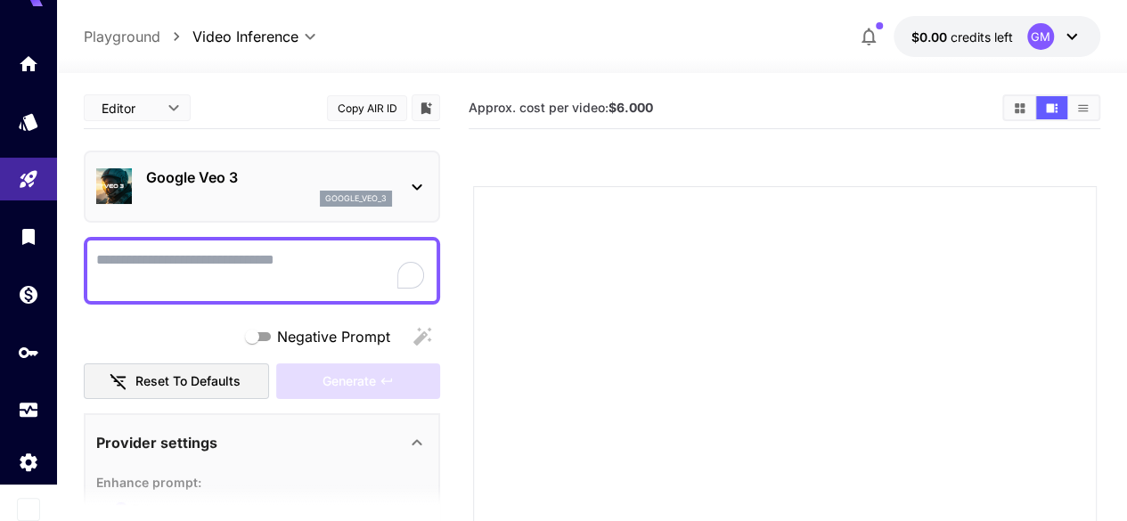
click at [386, 193] on p "google_veo_3" at bounding box center [355, 198] width 61 height 12
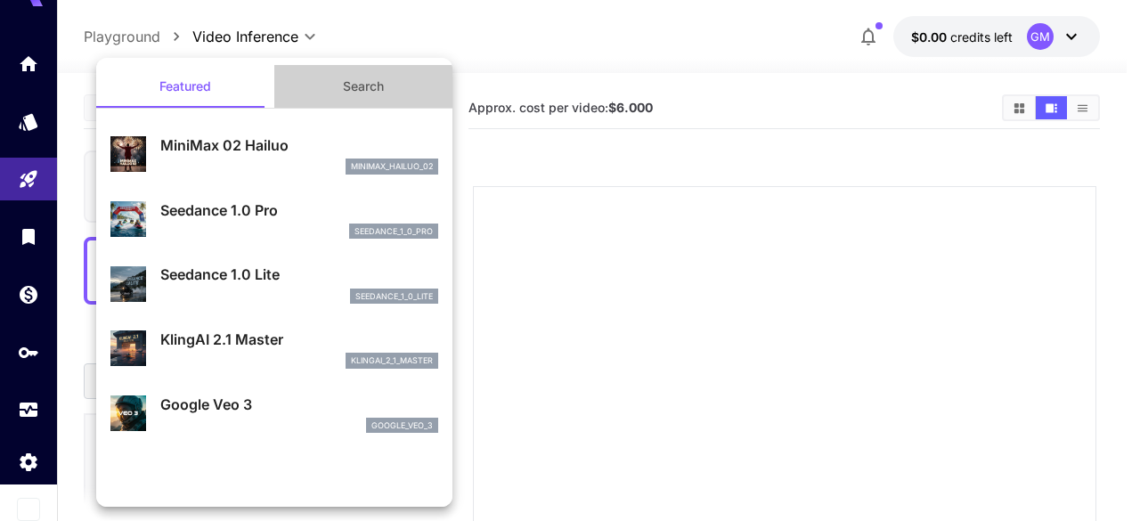
click at [362, 80] on button "Search" at bounding box center [363, 86] width 178 height 43
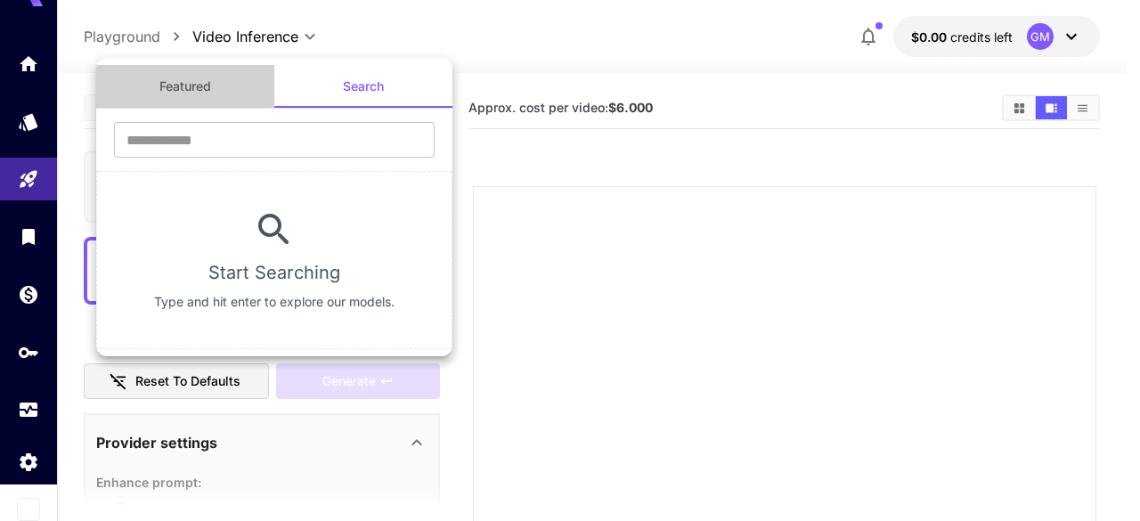
click at [188, 73] on button "Featured" at bounding box center [185, 86] width 178 height 43
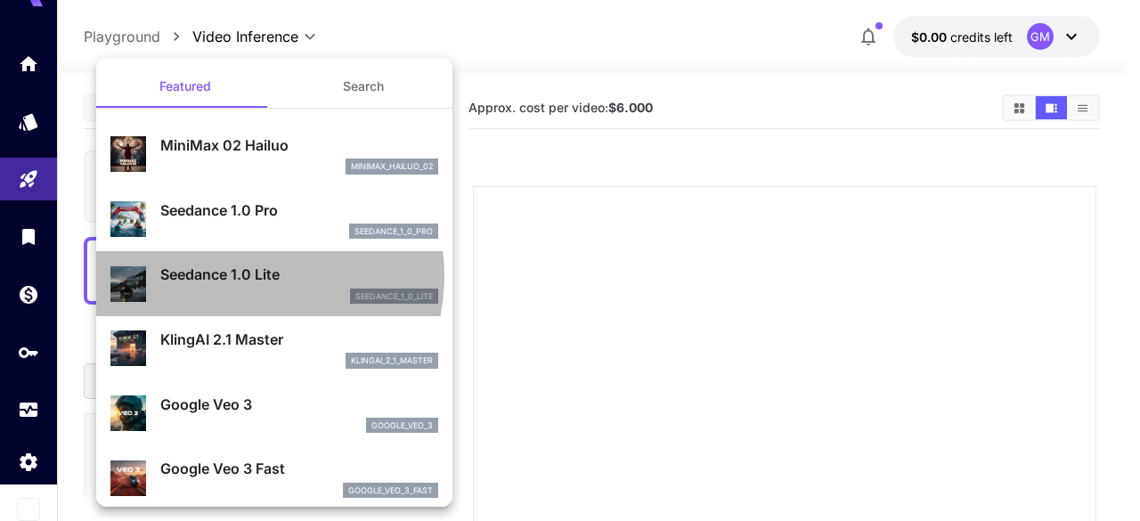
click at [240, 275] on p "Seedance 1.0 Lite" at bounding box center [299, 274] width 278 height 21
type input "**********"
type input "***"
type input "*"
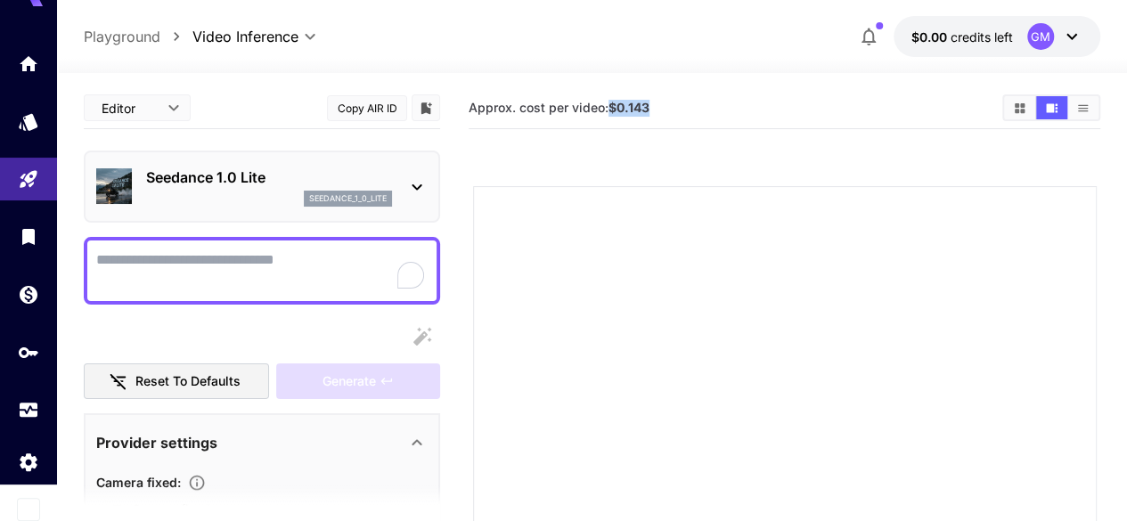
drag, startPoint x: 609, startPoint y: 107, endPoint x: 688, endPoint y: 106, distance: 78.4
click at [688, 106] on section "Approx. cost per video: $0.143" at bounding box center [727, 108] width 519 height 17
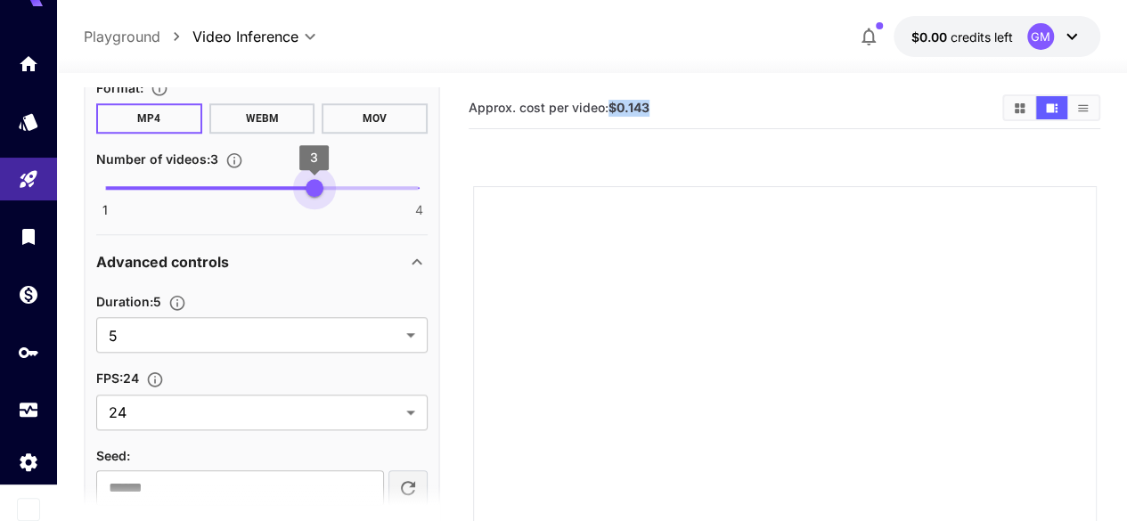
type input "*"
drag, startPoint x: 308, startPoint y: 188, endPoint x: 443, endPoint y: 179, distance: 134.8
click at [443, 179] on main "**********" at bounding box center [592, 455] width 1016 height 736
click at [317, 320] on body "**********" at bounding box center [563, 431] width 1127 height 863
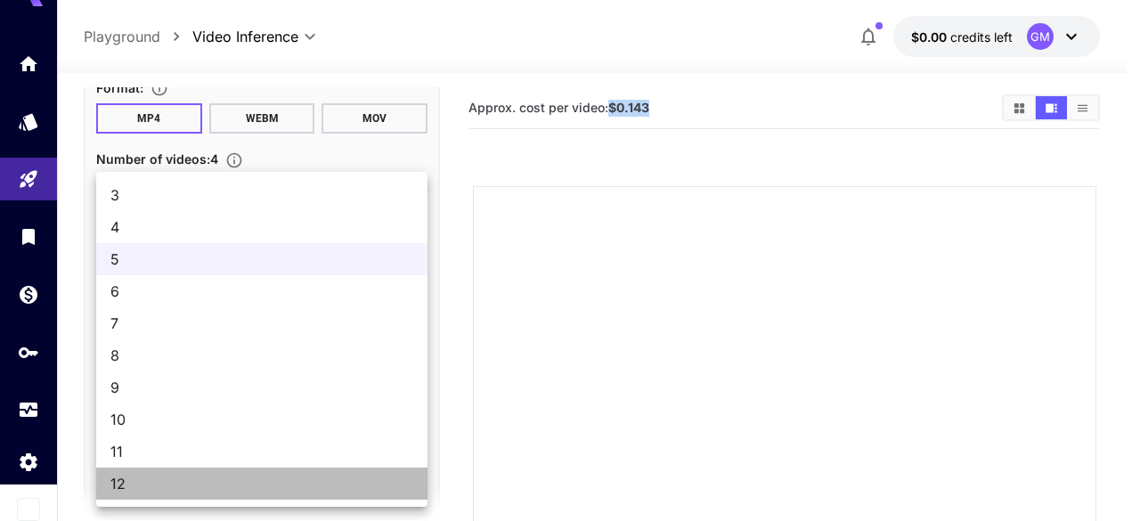
click at [288, 478] on span "12" at bounding box center [261, 483] width 303 height 21
type input "**"
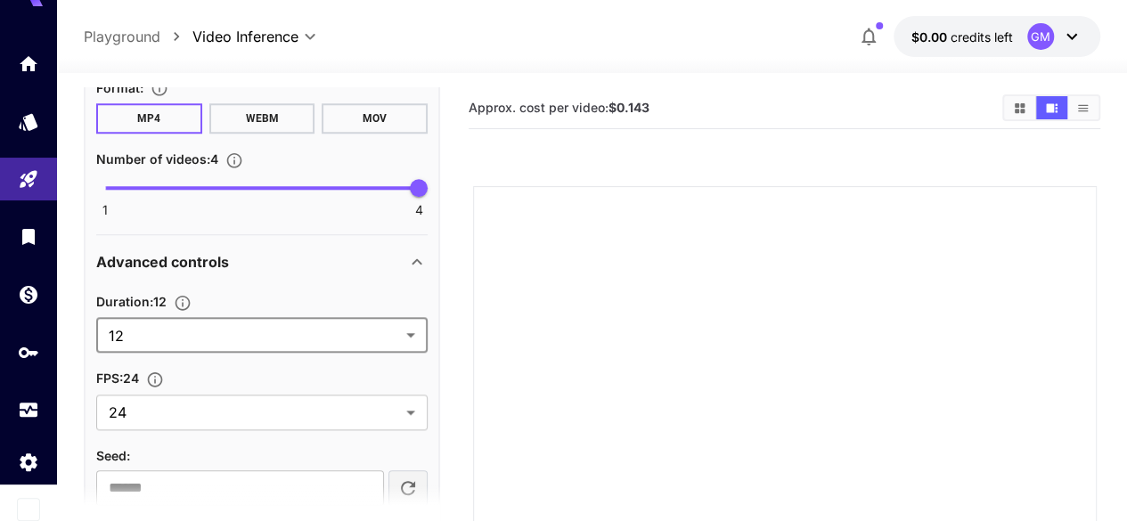
click at [685, 283] on div at bounding box center [784, 497] width 623 height 623
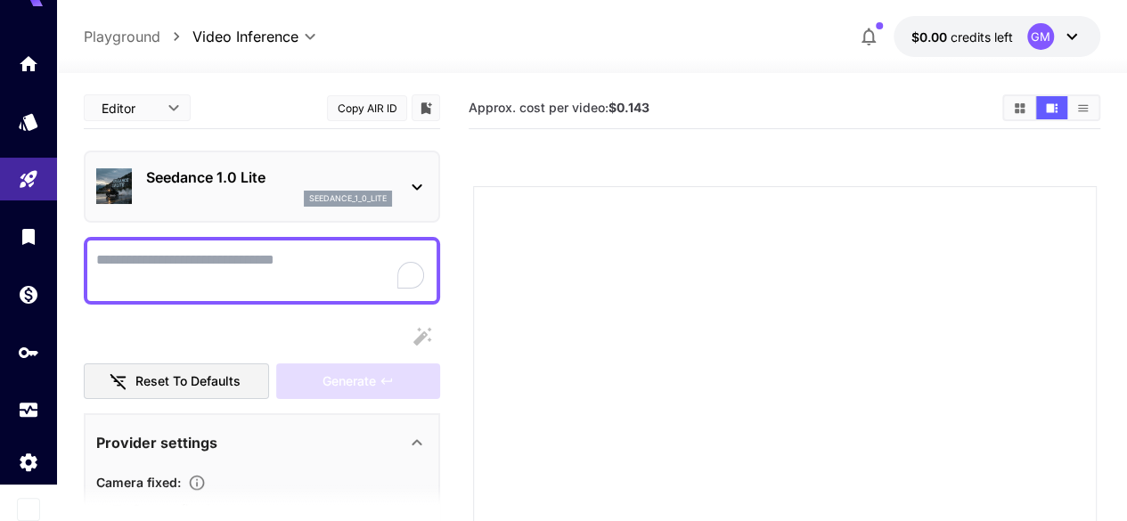
click at [282, 189] on div "Seedance 1.0 Lite seedance_1_0_lite" at bounding box center [269, 187] width 246 height 40
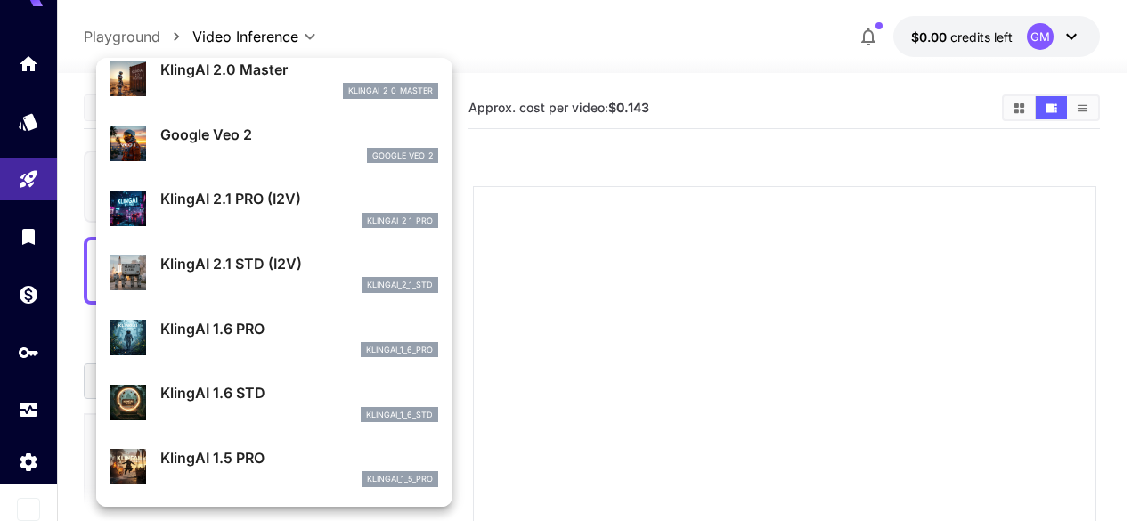
click at [253, 318] on p "KlingAI 1.6 PRO" at bounding box center [299, 328] width 278 height 21
type input "**********"
type input "****"
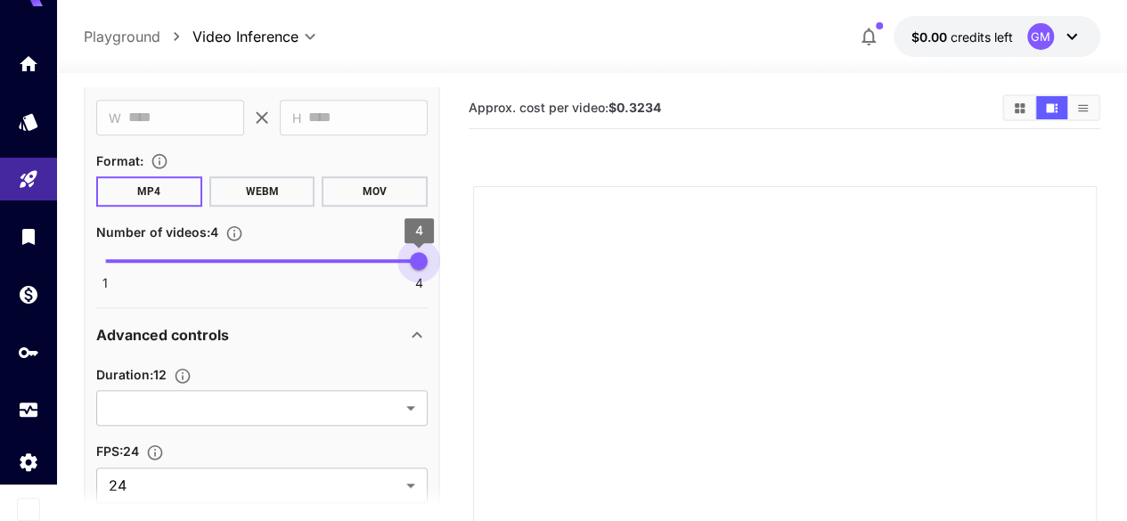
type input "*"
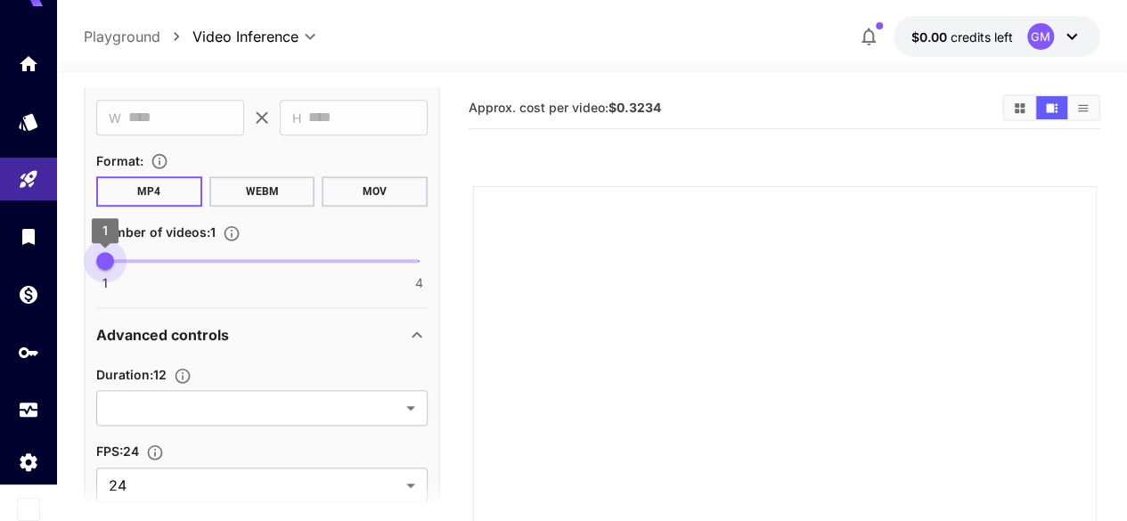
drag, startPoint x: 419, startPoint y: 261, endPoint x: 76, endPoint y: 289, distance: 344.0
click at [76, 289] on section "**********" at bounding box center [592, 468] width 1070 height 790
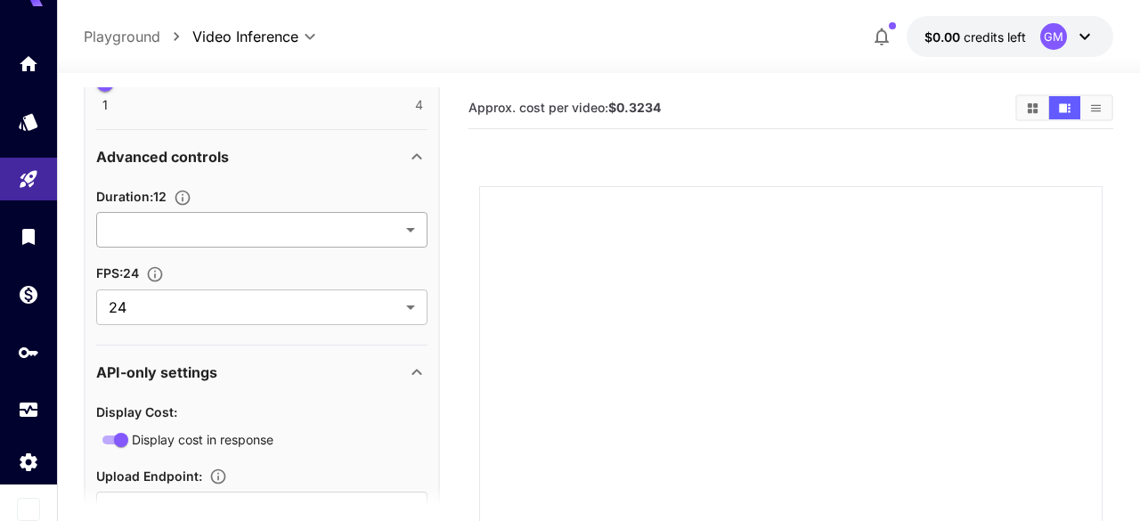
click at [337, 232] on body "**********" at bounding box center [570, 431] width 1140 height 863
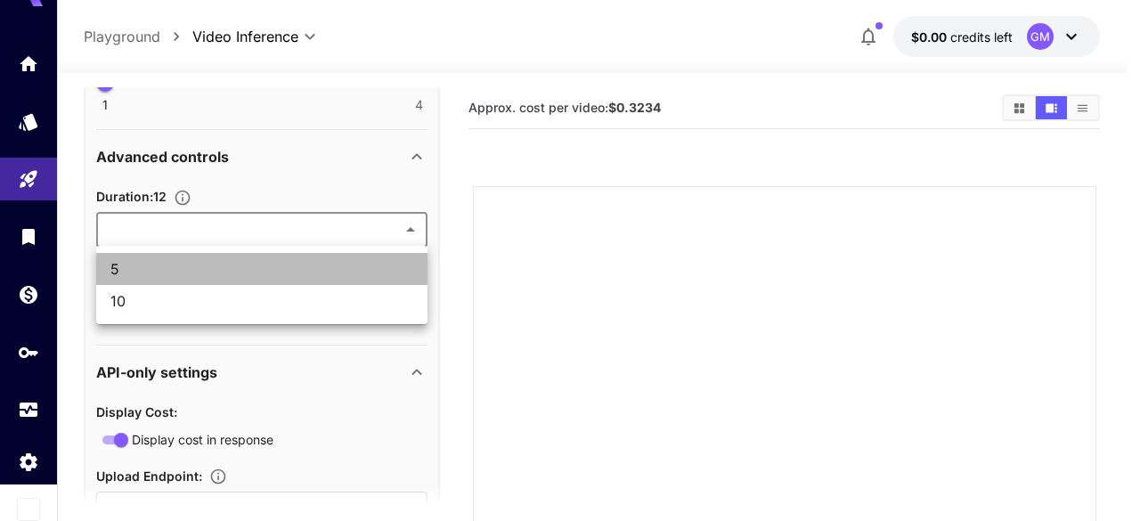
click at [314, 275] on span "5" at bounding box center [261, 268] width 303 height 21
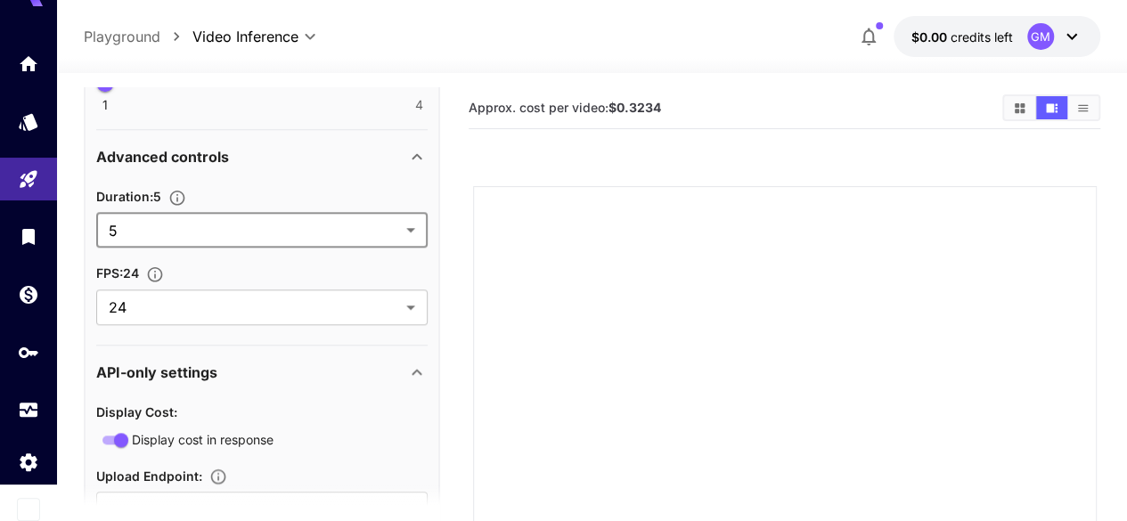
click at [356, 225] on body "**********" at bounding box center [563, 431] width 1127 height 863
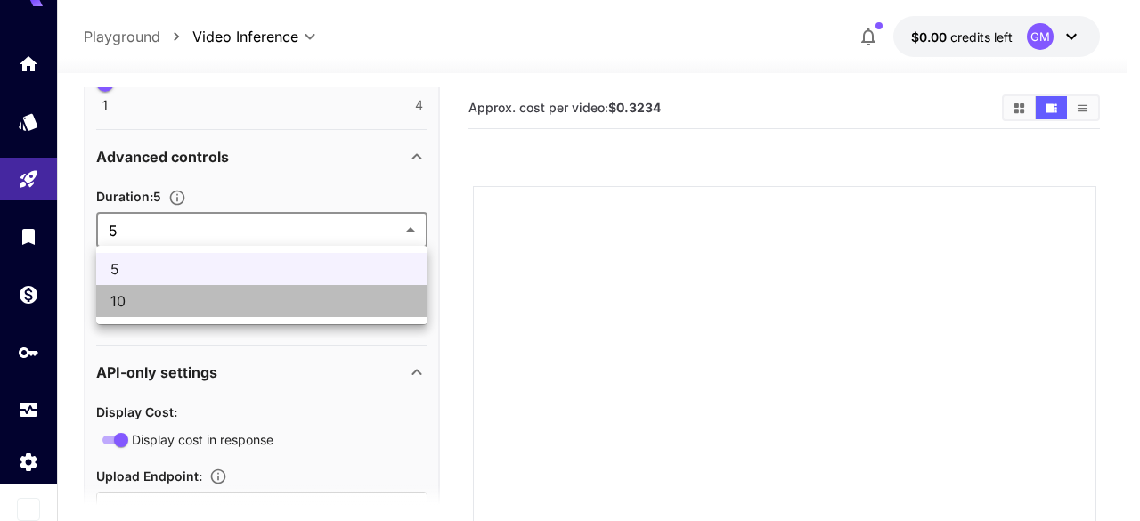
click at [322, 301] on span "10" at bounding box center [261, 300] width 303 height 21
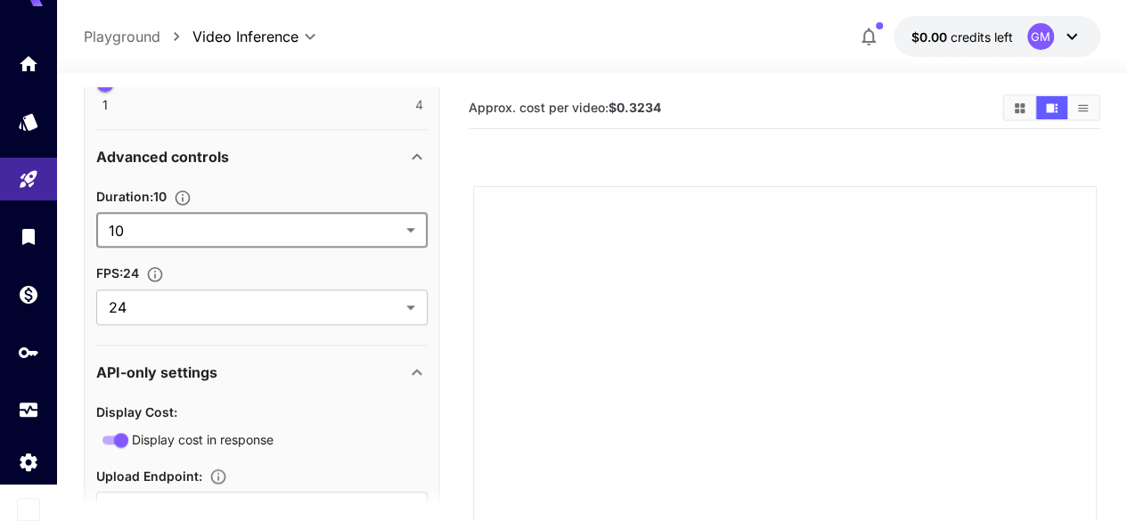
click at [349, 224] on body "**********" at bounding box center [563, 431] width 1127 height 863
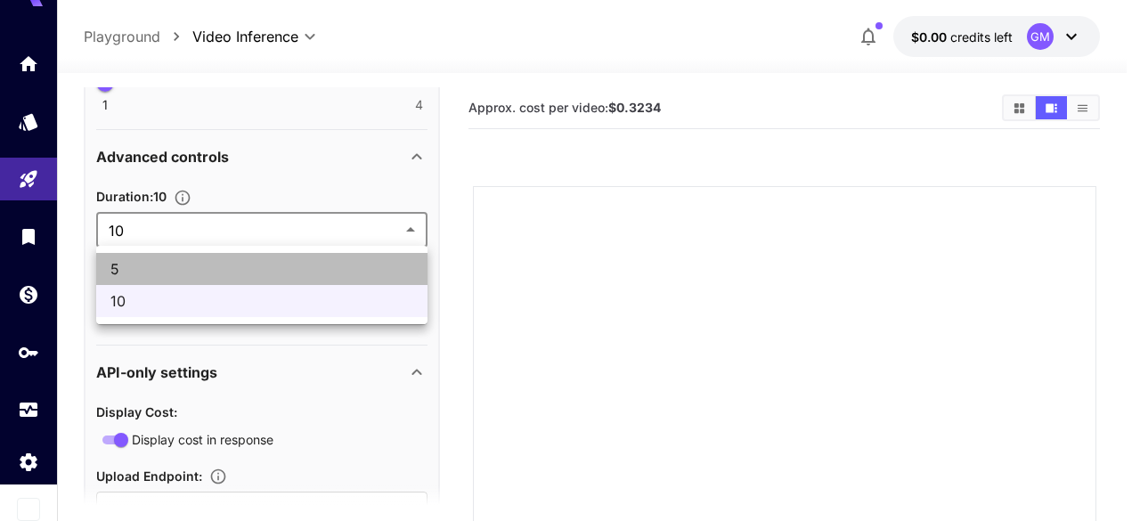
click at [332, 268] on span "5" at bounding box center [261, 268] width 303 height 21
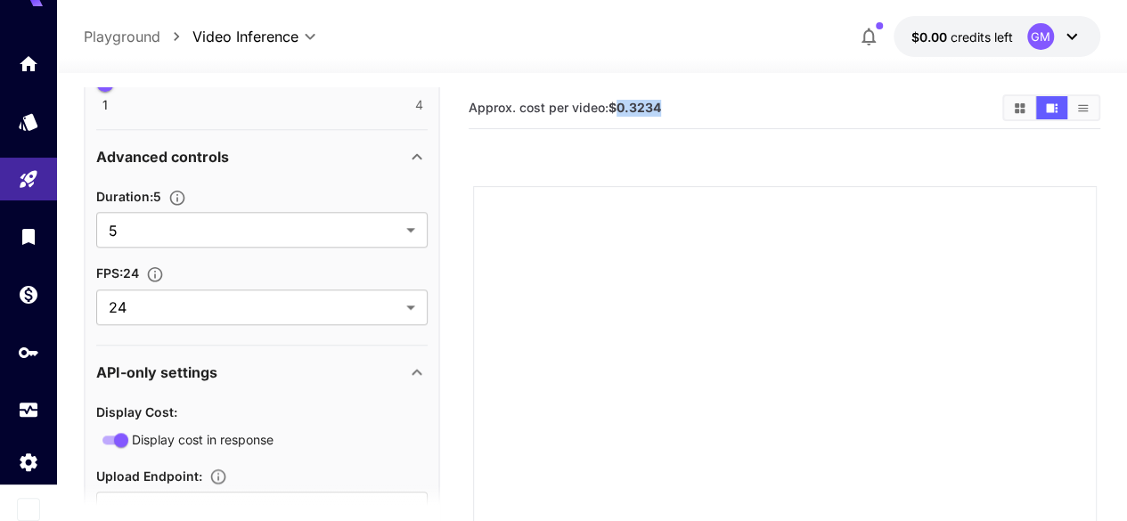
drag, startPoint x: 614, startPoint y: 109, endPoint x: 700, endPoint y: 111, distance: 85.5
click at [711, 115] on section "Approx. cost per video: $0.3234" at bounding box center [727, 108] width 519 height 17
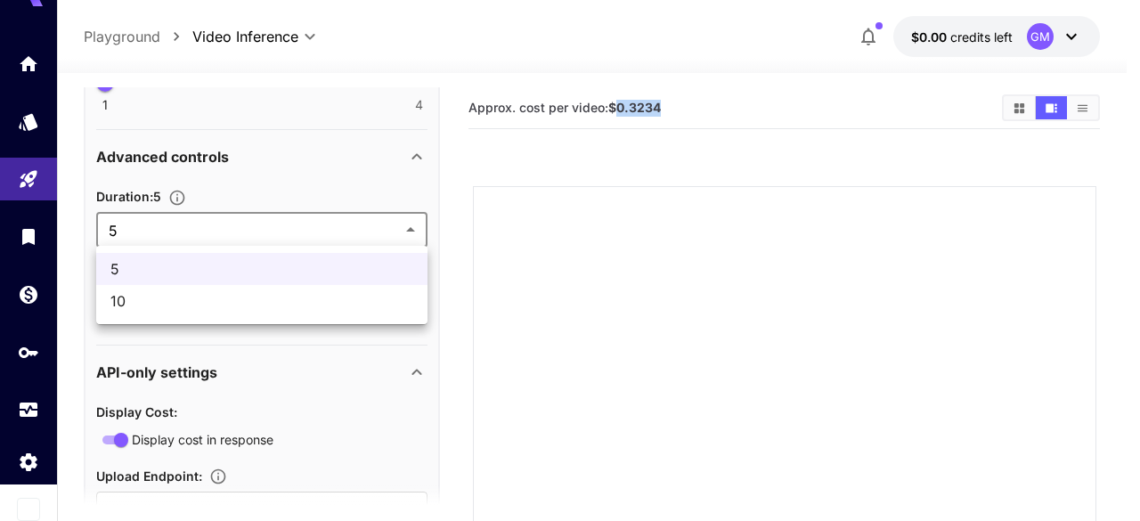
click at [293, 224] on body "**********" at bounding box center [570, 431] width 1140 height 863
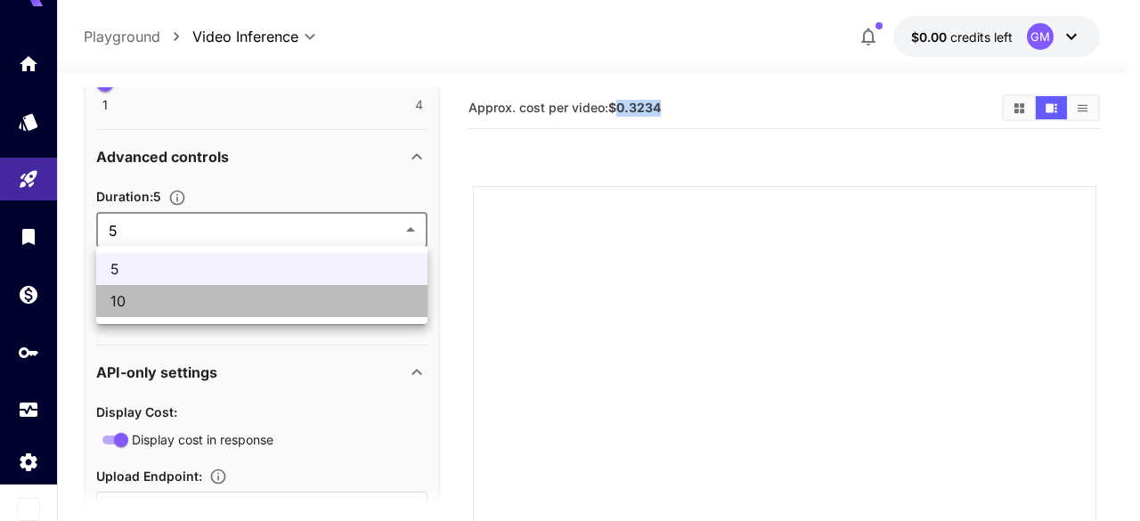
click at [301, 307] on span "10" at bounding box center [261, 300] width 303 height 21
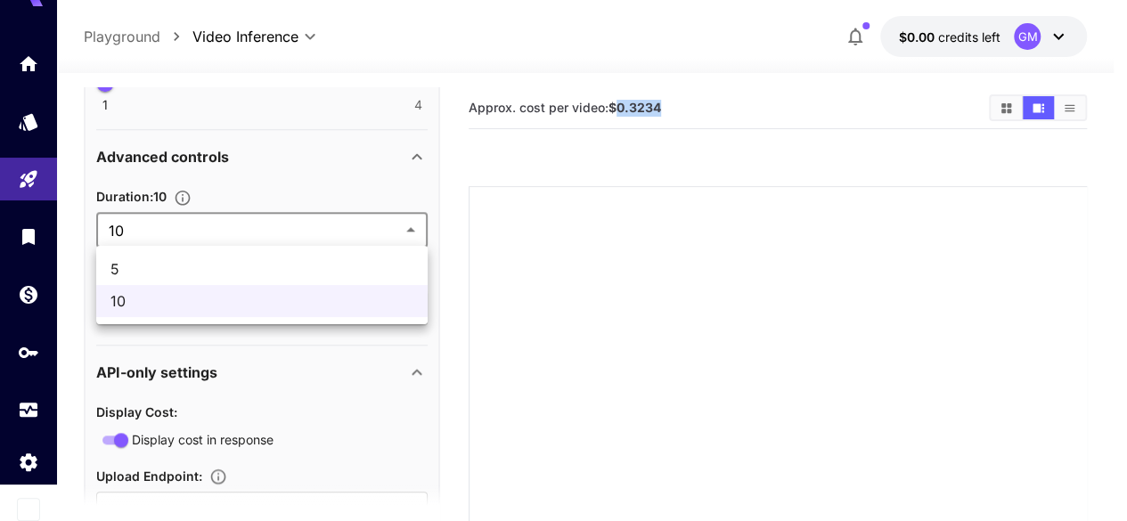
click at [331, 221] on body "**********" at bounding box center [563, 429] width 1127 height 858
click at [300, 280] on li "5" at bounding box center [261, 269] width 331 height 32
type input "*"
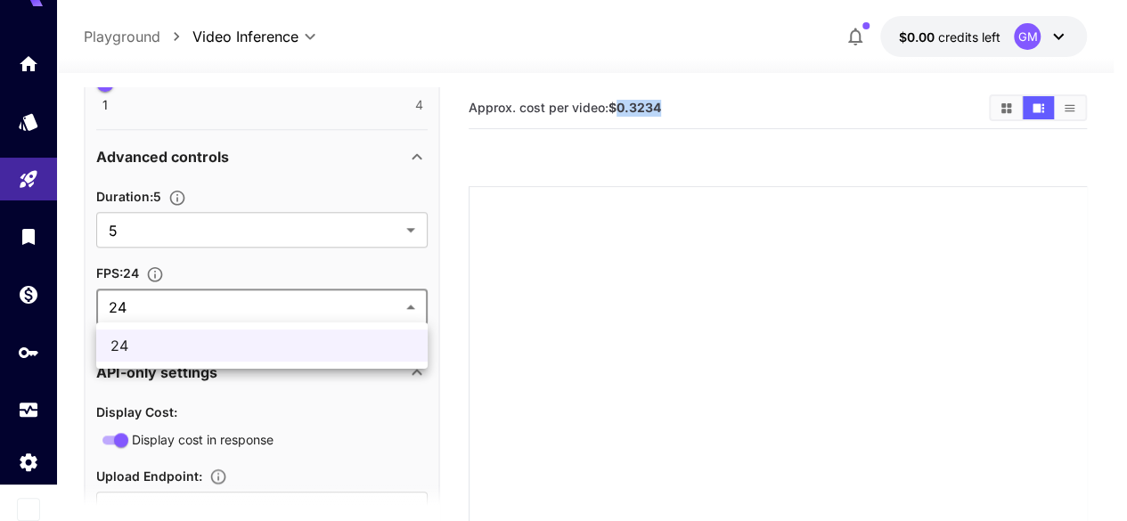
click at [330, 313] on body "**********" at bounding box center [563, 429] width 1127 height 858
click at [330, 313] on div at bounding box center [570, 260] width 1140 height 521
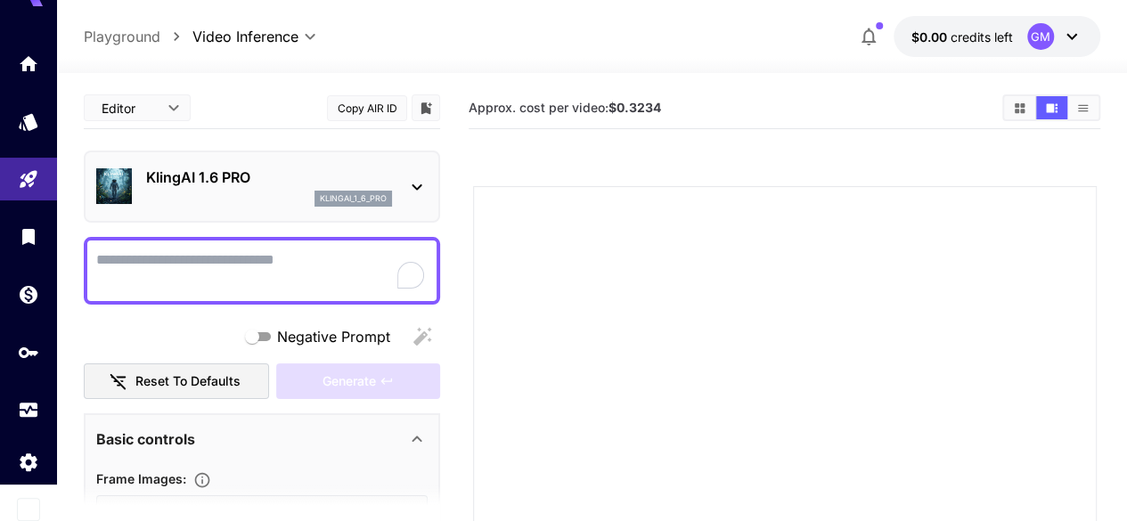
click at [302, 172] on p "KlingAI 1.6 PRO" at bounding box center [269, 177] width 246 height 21
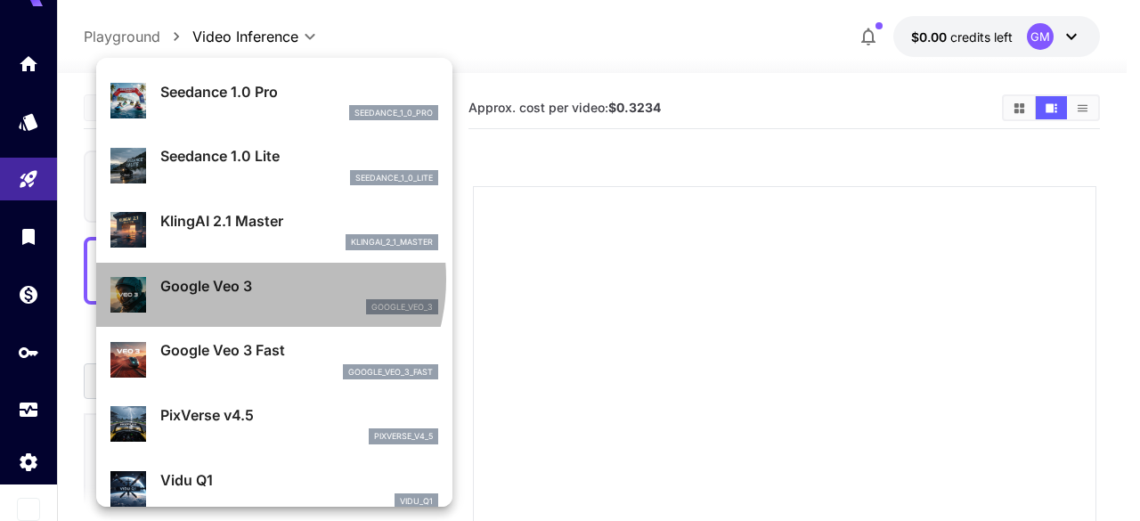
click at [240, 279] on p "Google Veo 3" at bounding box center [299, 285] width 278 height 21
type input "**********"
type input "****"
type input "***"
type input "*"
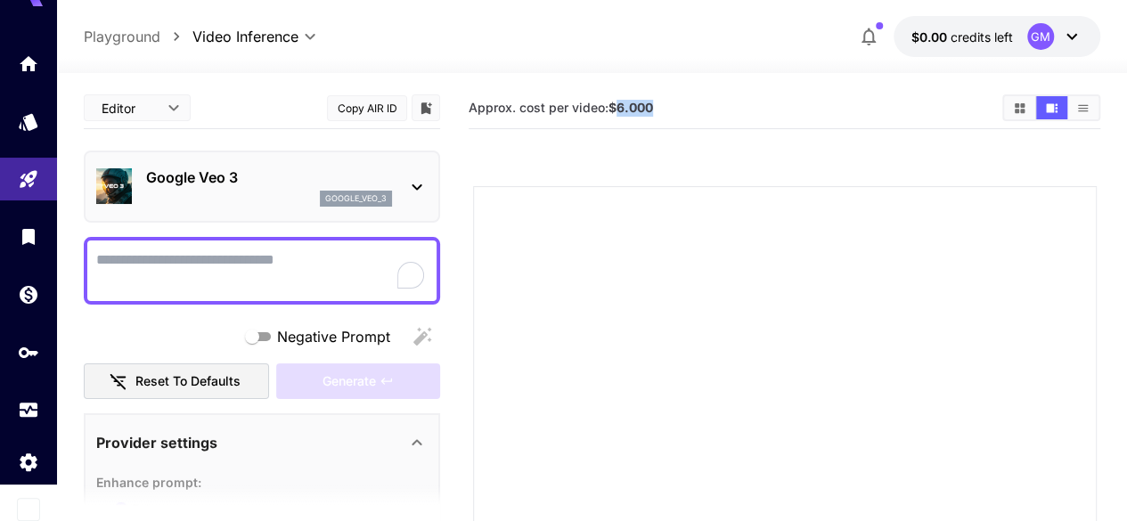
drag, startPoint x: 618, startPoint y: 113, endPoint x: 691, endPoint y: 110, distance: 73.1
click at [691, 110] on section "Approx. cost per video: $6.000" at bounding box center [727, 108] width 519 height 17
click at [581, 248] on div at bounding box center [784, 497] width 623 height 623
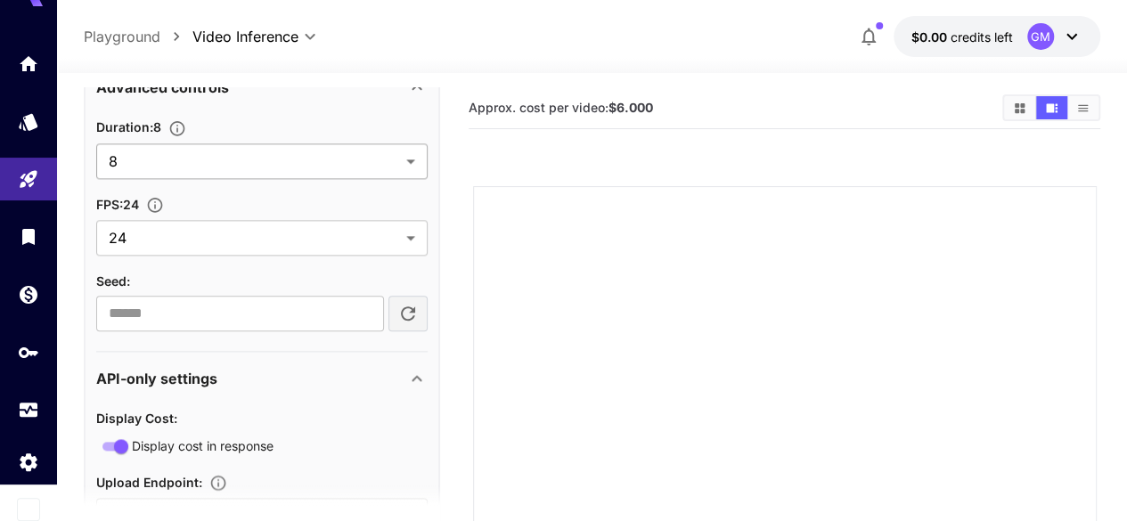
click at [321, 149] on body "**********" at bounding box center [563, 431] width 1127 height 863
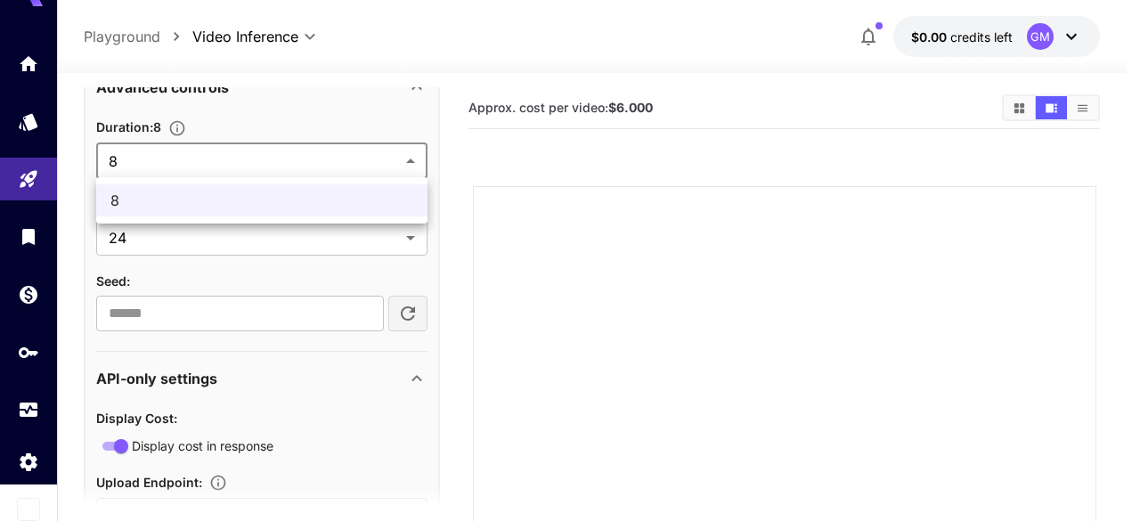
click at [505, 233] on div at bounding box center [570, 260] width 1140 height 521
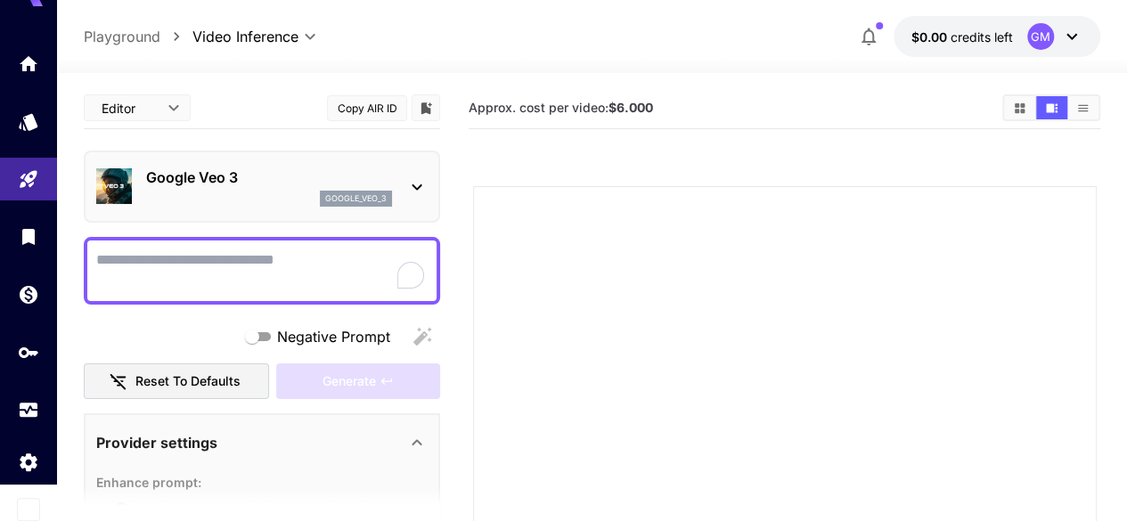
click at [219, 199] on div "google_veo_3" at bounding box center [269, 199] width 246 height 16
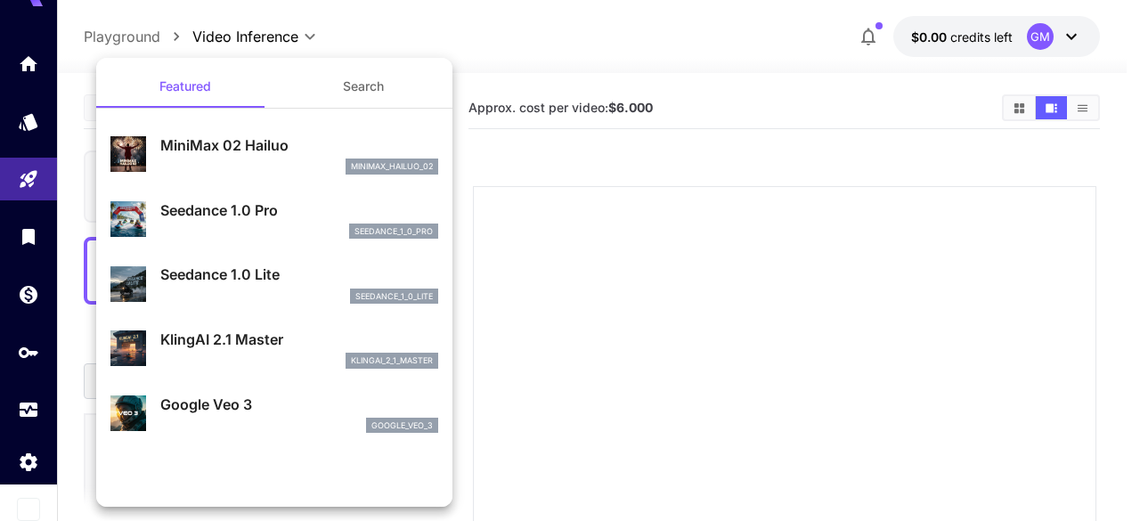
click at [242, 216] on p "Seedance 1.0 Pro" at bounding box center [299, 209] width 278 height 21
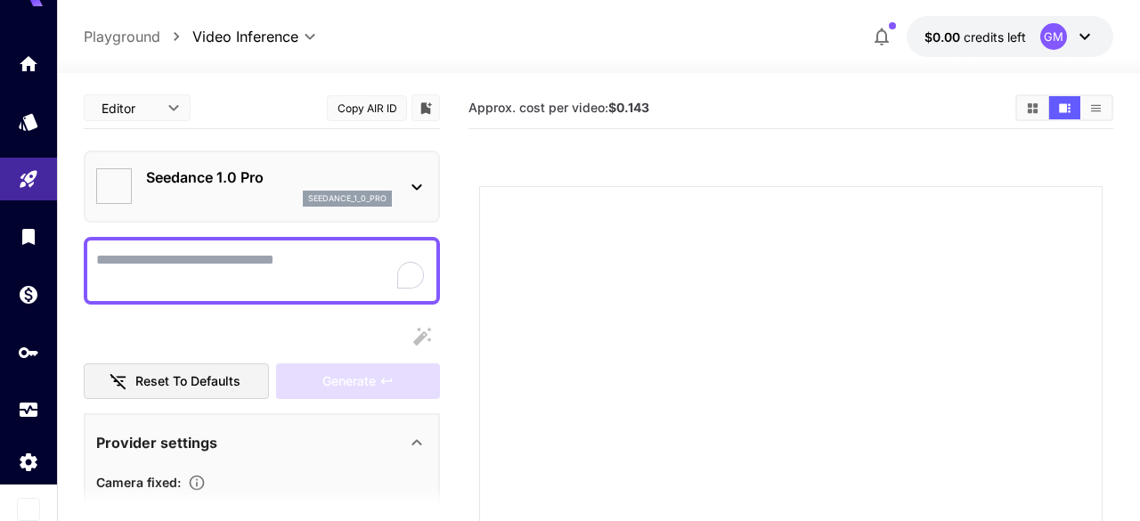
type input "**********"
type input "***"
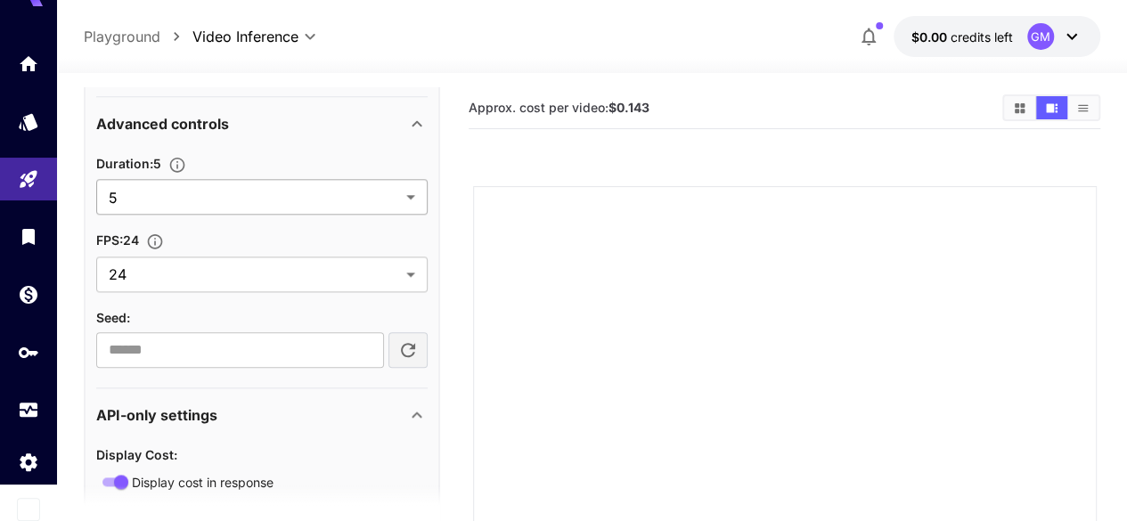
click at [267, 202] on body "**********" at bounding box center [563, 431] width 1127 height 863
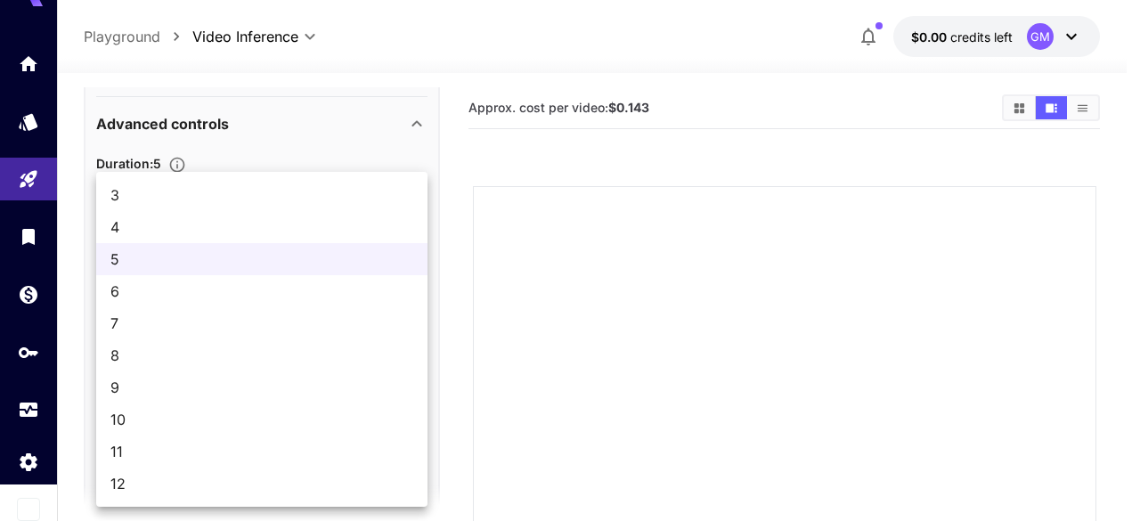
click at [141, 469] on li "12" at bounding box center [261, 484] width 331 height 32
type input "**"
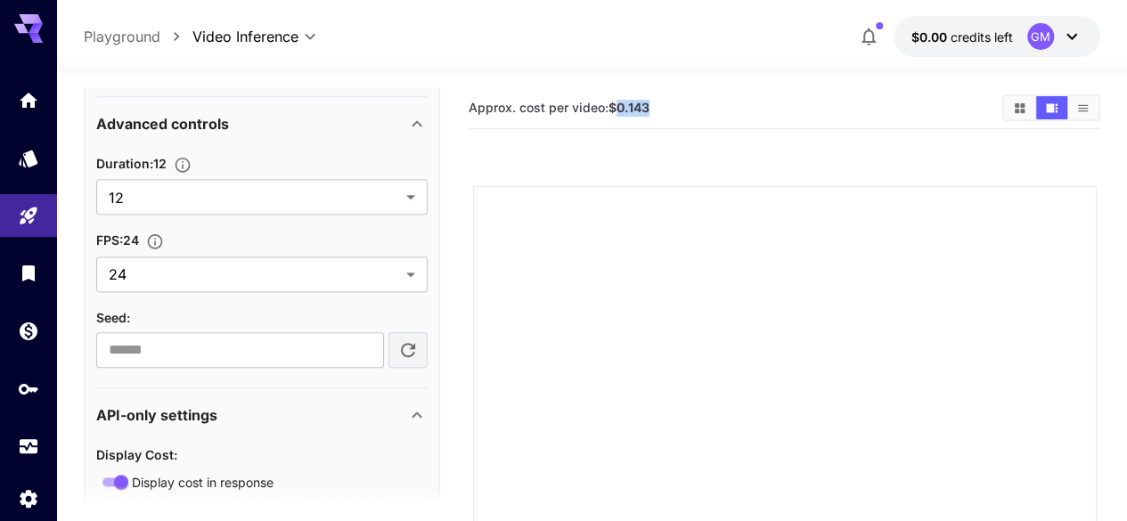
drag, startPoint x: 617, startPoint y: 104, endPoint x: 689, endPoint y: 109, distance: 72.3
click at [689, 109] on section "Approx. cost per video: $0.143" at bounding box center [727, 108] width 519 height 17
click at [5, 108] on link at bounding box center [28, 100] width 57 height 44
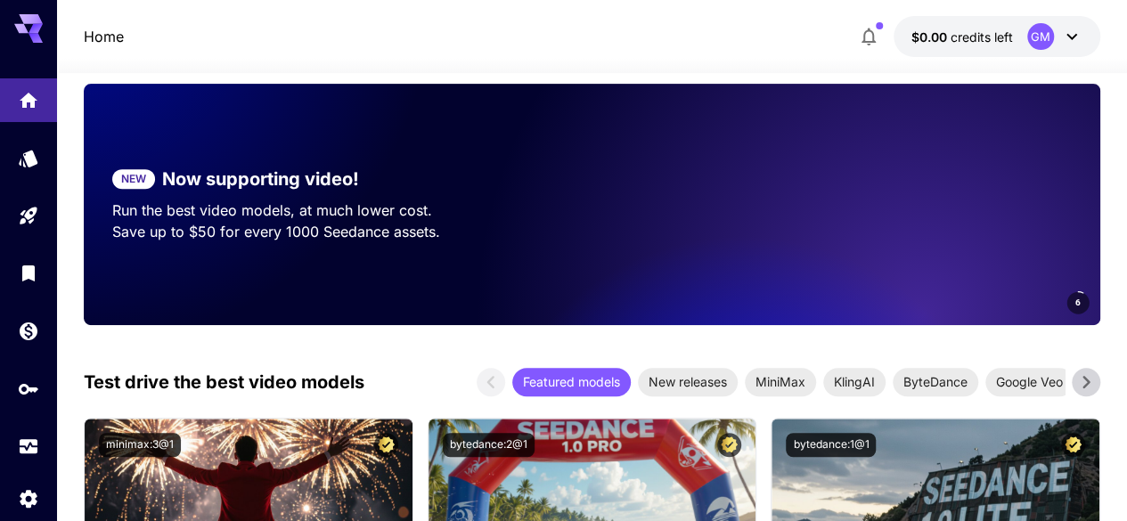
scroll to position [356, 0]
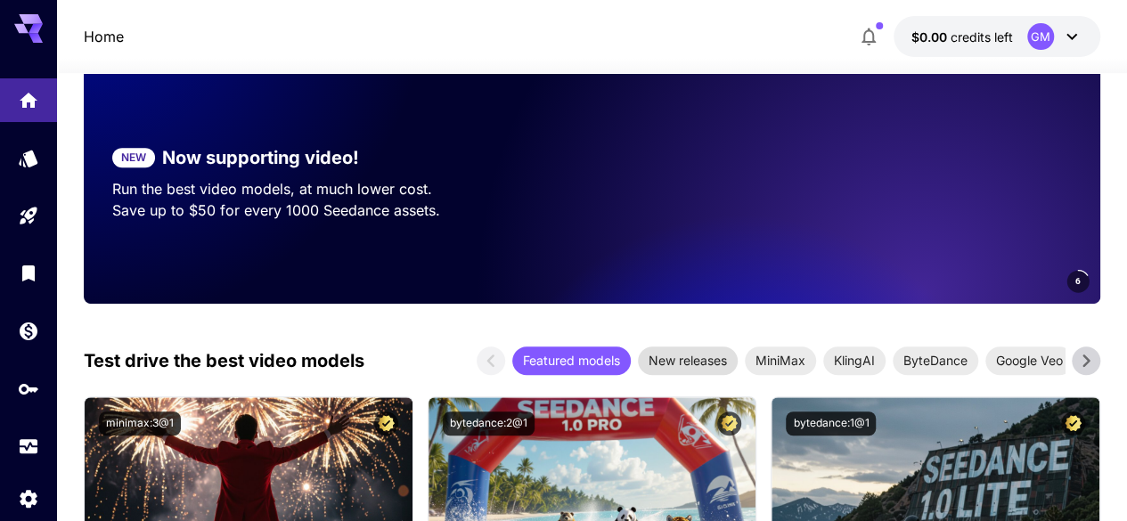
click at [666, 369] on span "New releases" at bounding box center [688, 360] width 100 height 19
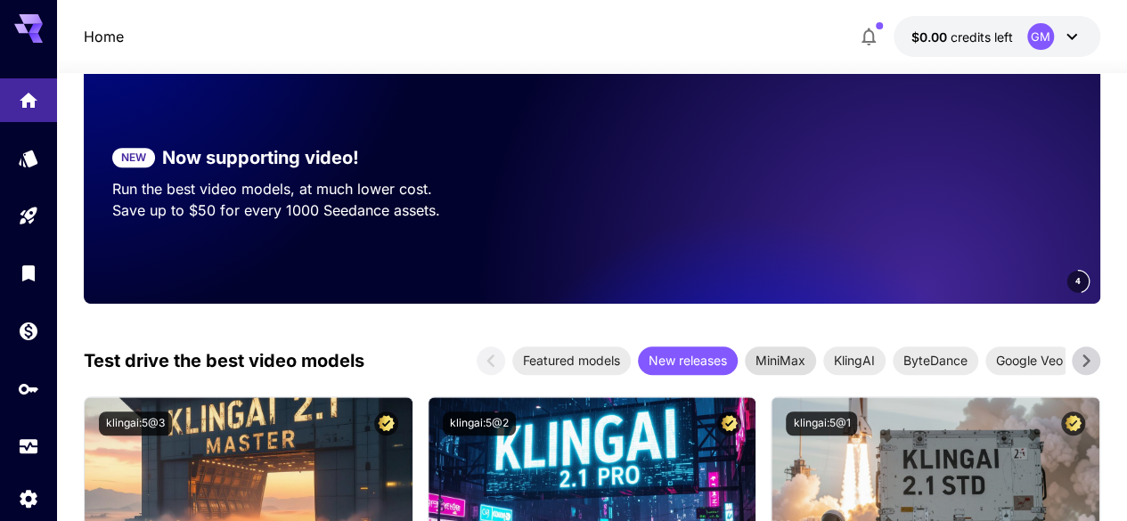
click at [777, 354] on span "MiniMax" at bounding box center [780, 360] width 71 height 19
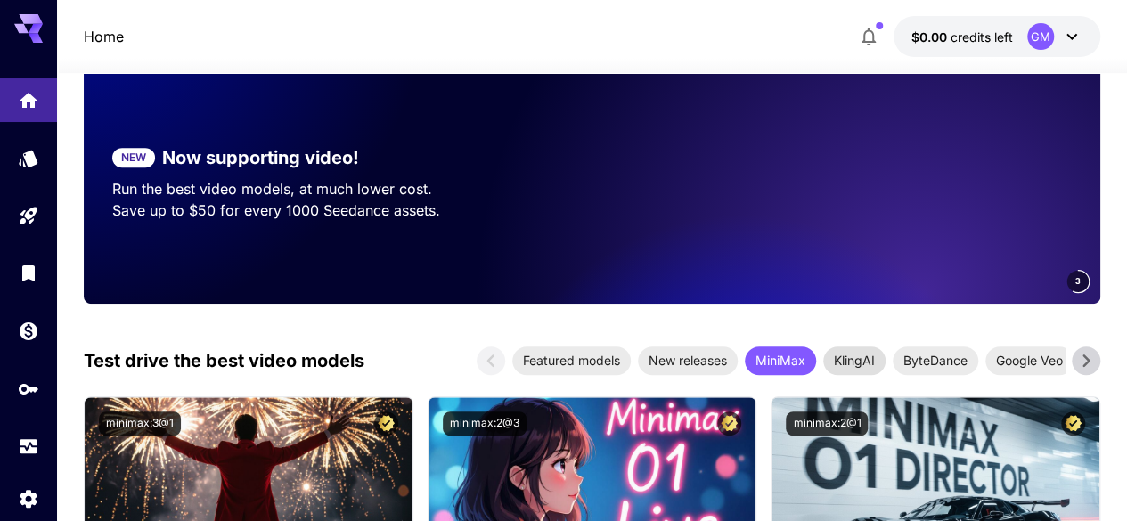
click at [851, 357] on span "KlingAI" at bounding box center [854, 360] width 62 height 19
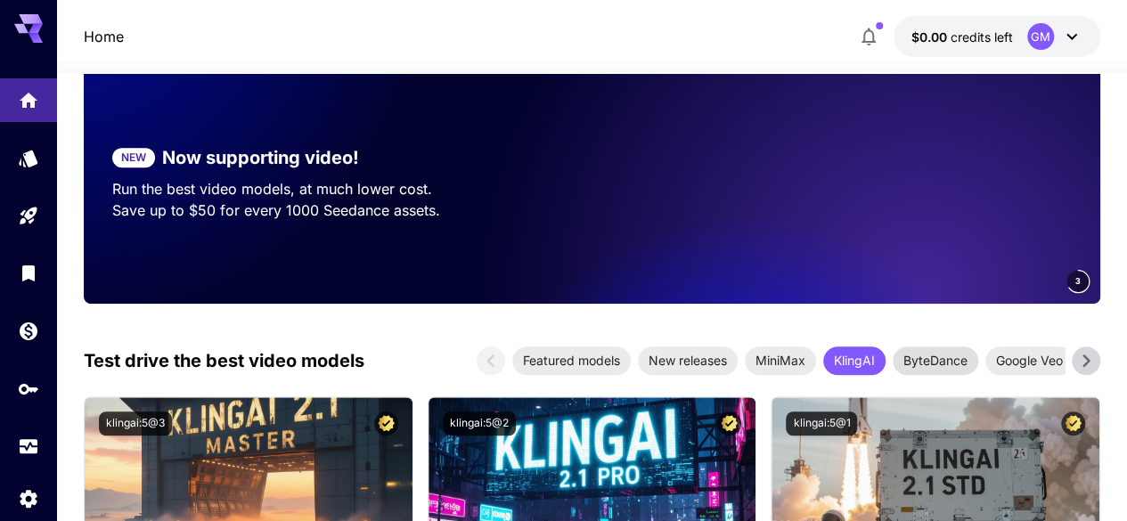
click at [962, 354] on span "ByteDance" at bounding box center [934, 360] width 85 height 19
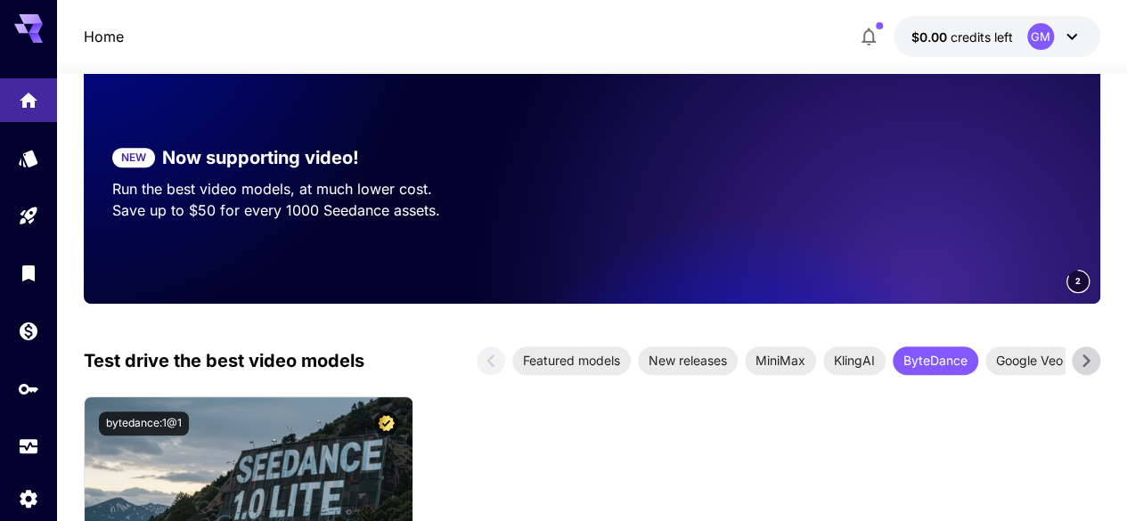
click at [1083, 352] on icon at bounding box center [1085, 360] width 27 height 27
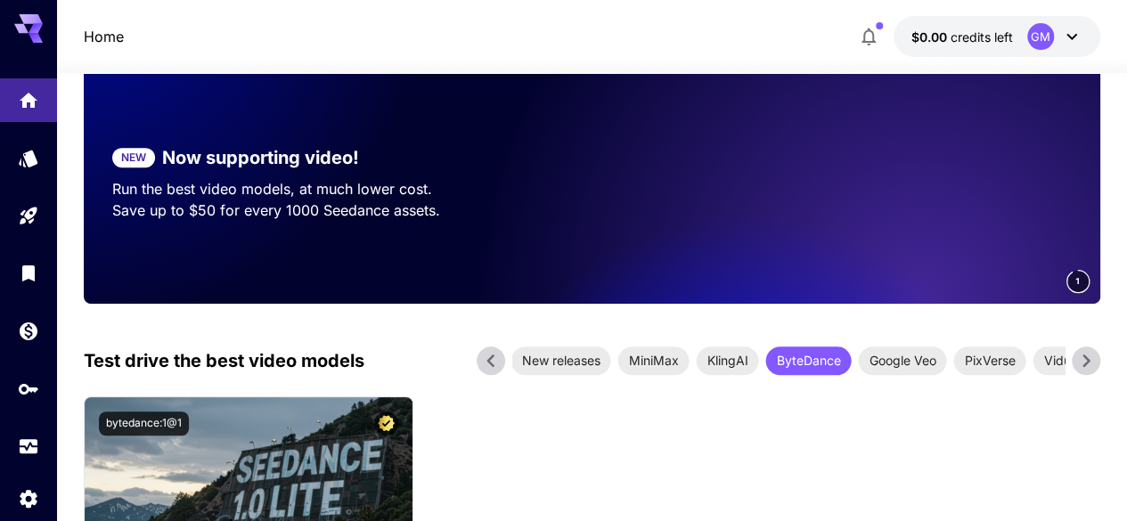
click at [1083, 352] on icon at bounding box center [1085, 360] width 27 height 27
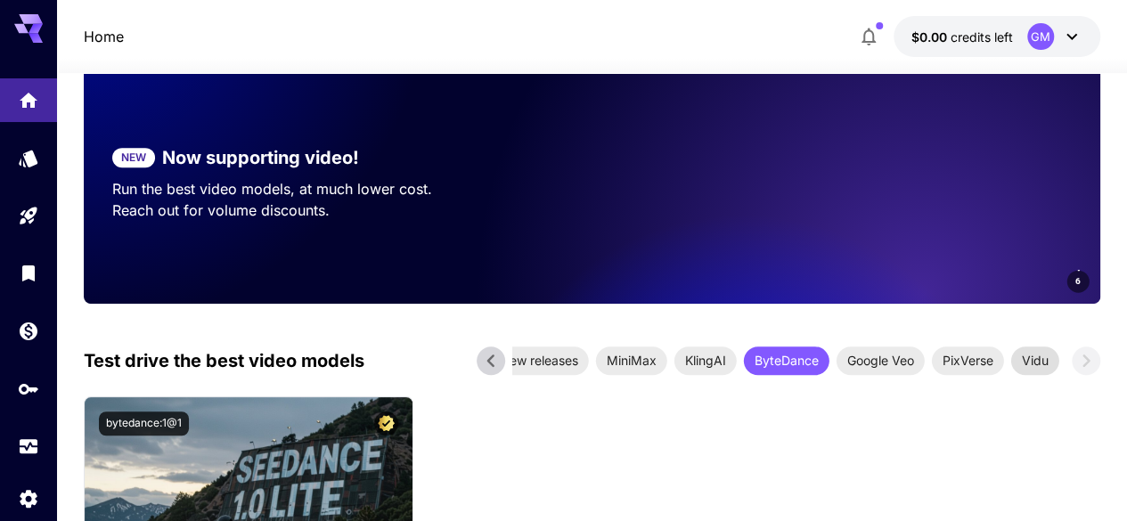
click at [1051, 370] on span "Vidu" at bounding box center [1035, 360] width 48 height 19
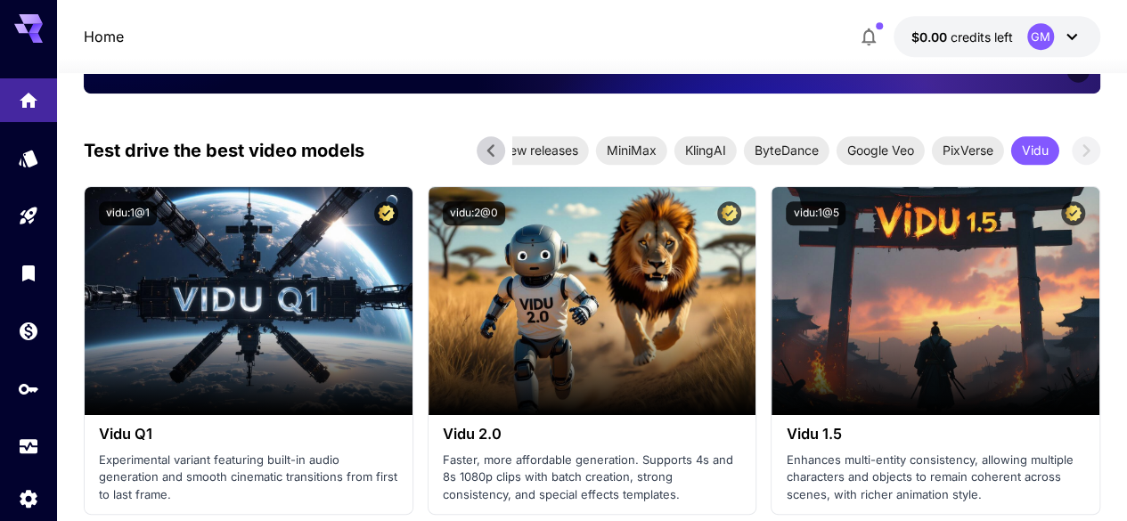
scroll to position [534, 0]
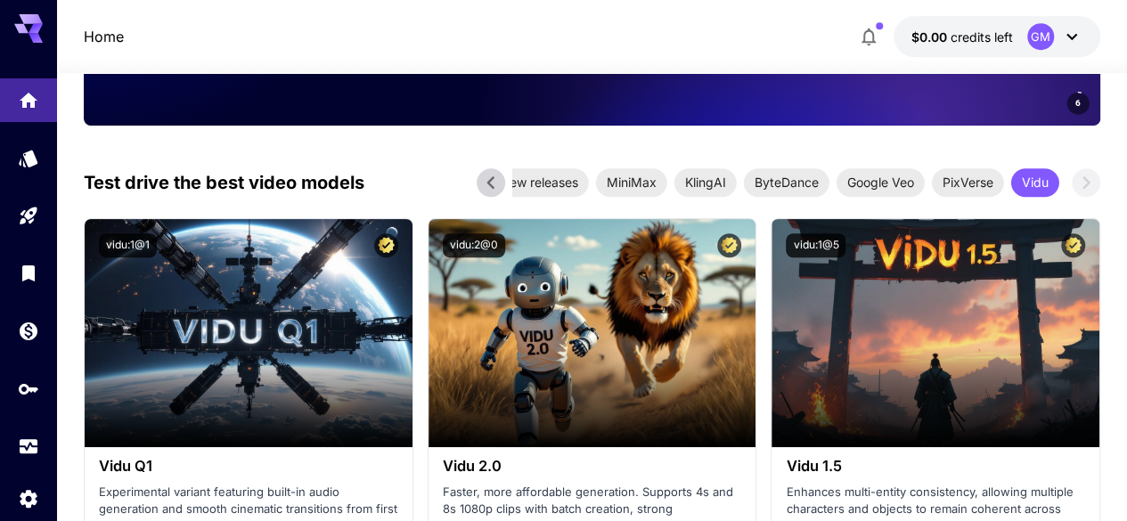
click at [1057, 29] on div "GM" at bounding box center [1054, 36] width 55 height 27
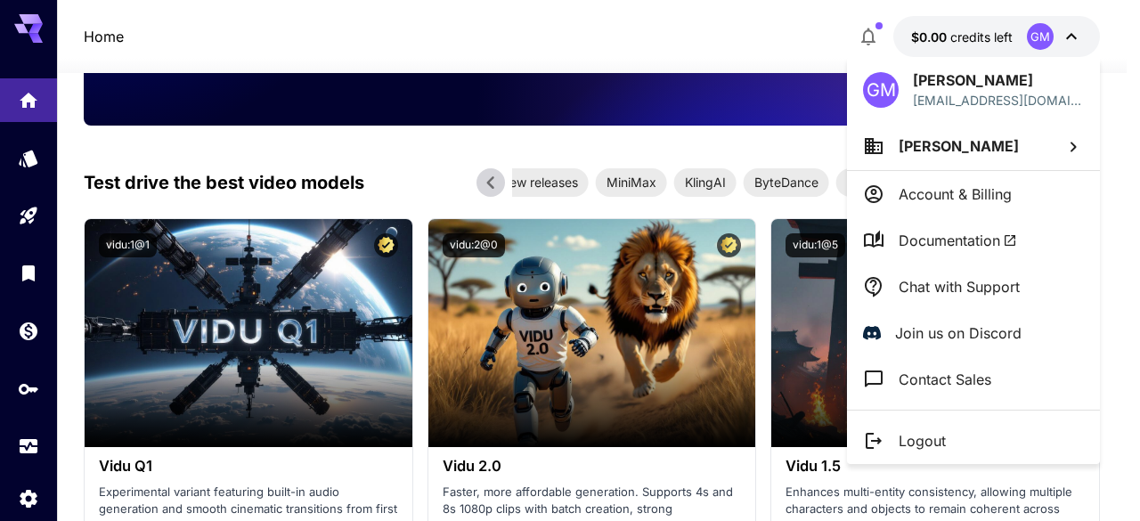
click at [953, 369] on p "Contact Sales" at bounding box center [945, 379] width 93 height 21
click at [720, 17] on div at bounding box center [570, 260] width 1140 height 521
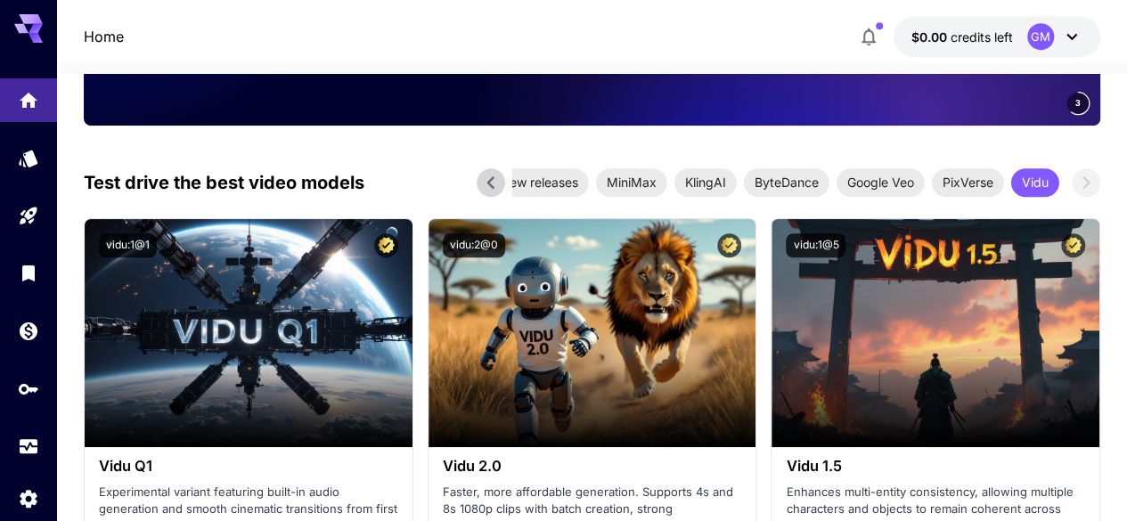
click at [867, 38] on icon "button" at bounding box center [868, 36] width 21 height 21
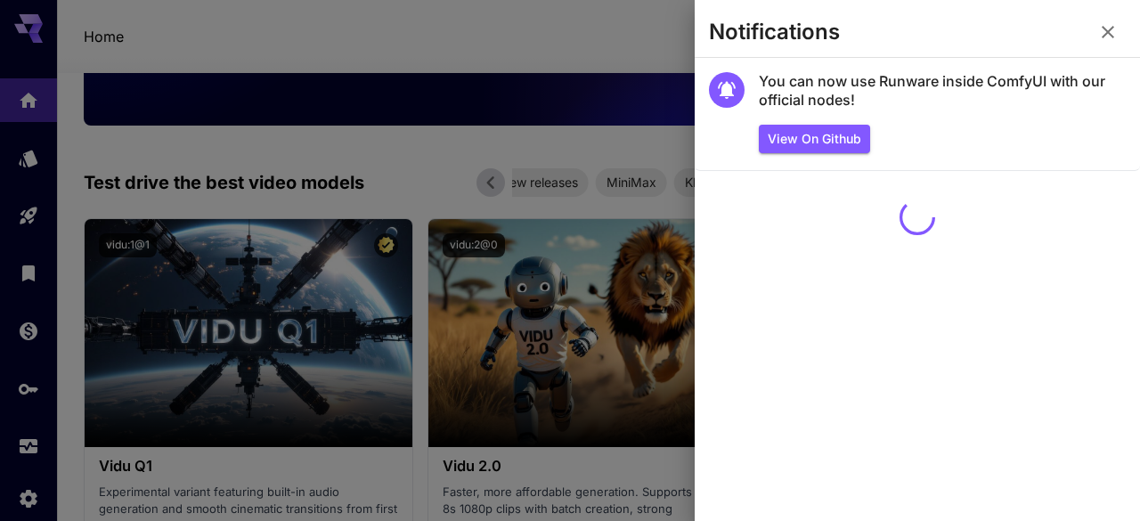
click at [574, 27] on div at bounding box center [570, 260] width 1140 height 521
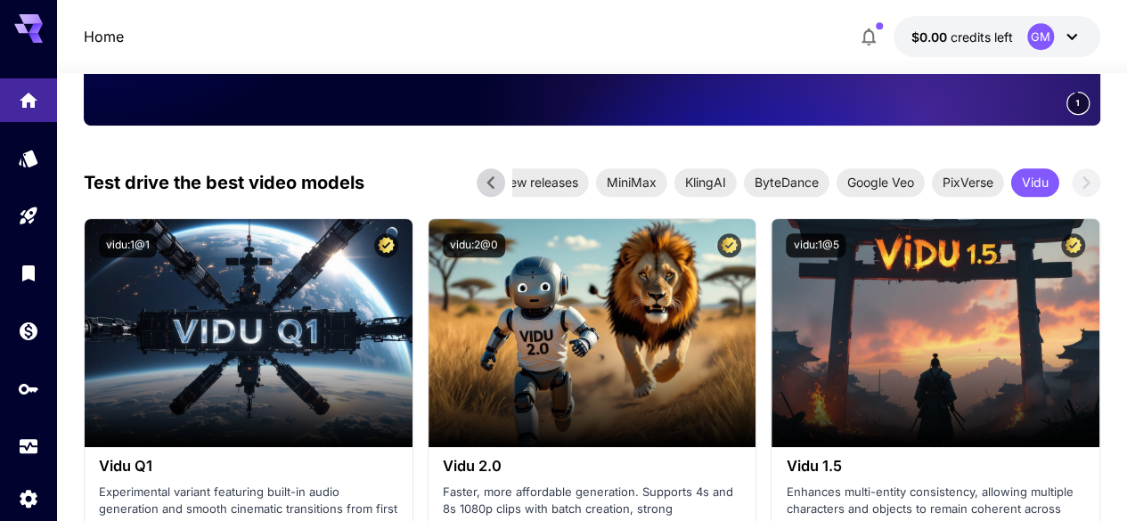
click at [1074, 35] on icon at bounding box center [1071, 37] width 11 height 6
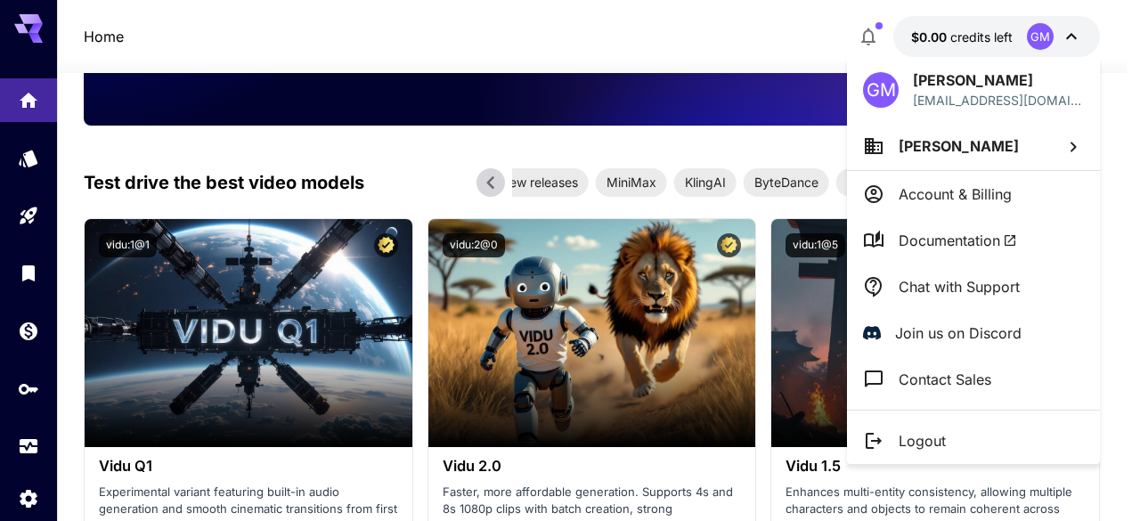
click at [962, 155] on p "[PERSON_NAME]" at bounding box center [959, 145] width 120 height 21
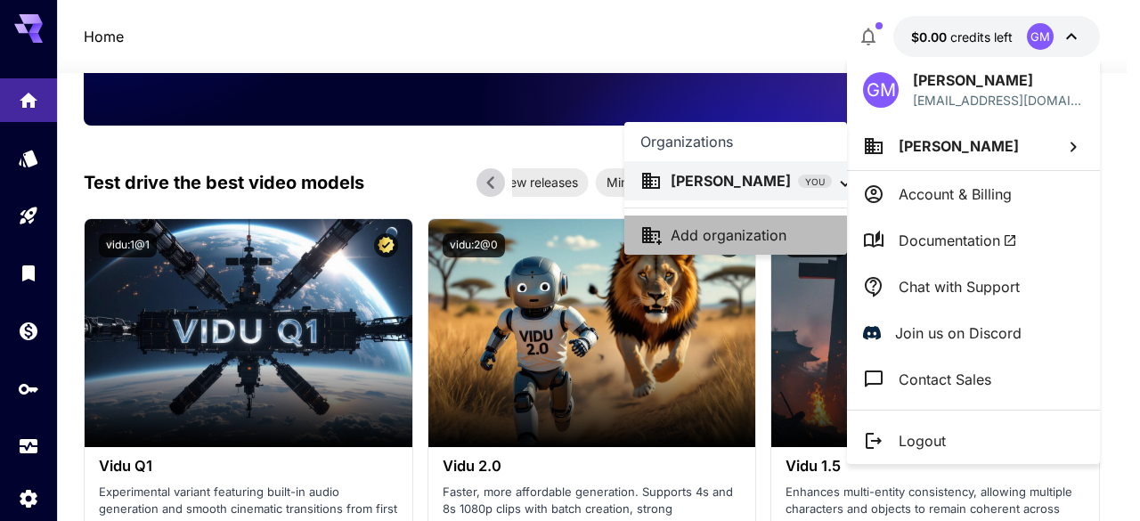
click at [759, 226] on p "Add organization" at bounding box center [729, 234] width 116 height 21
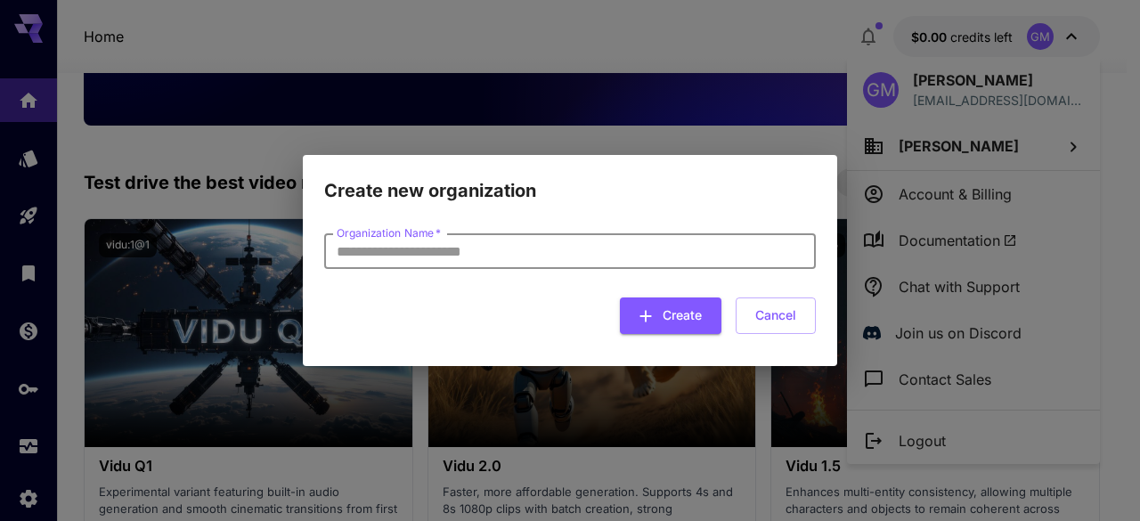
click at [609, 243] on input "Organization Name   *" at bounding box center [570, 251] width 492 height 36
type input "**********"
click at [661, 302] on button "Create" at bounding box center [671, 315] width 102 height 37
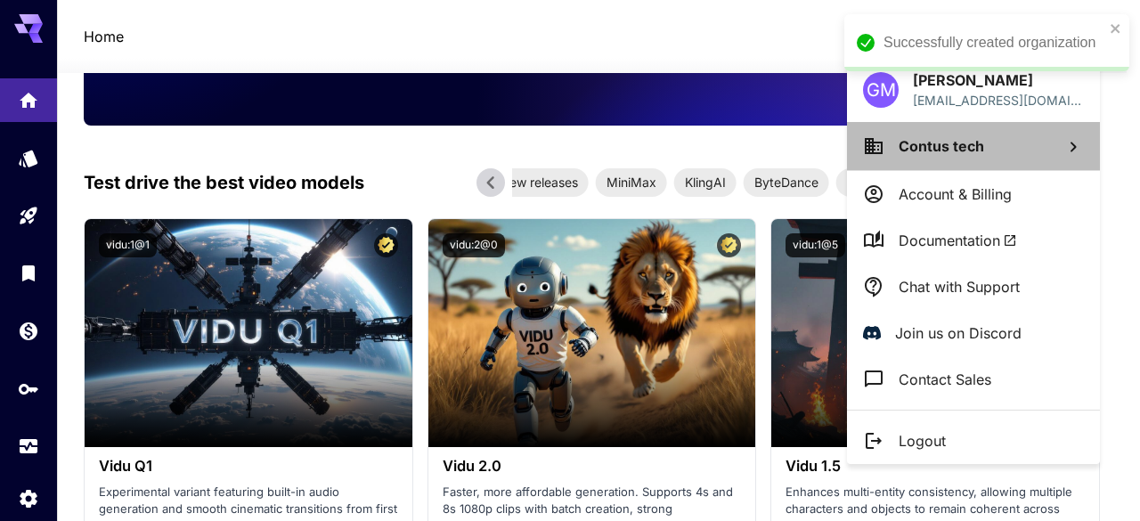
click at [1025, 146] on li "Contus tech" at bounding box center [973, 146] width 253 height 48
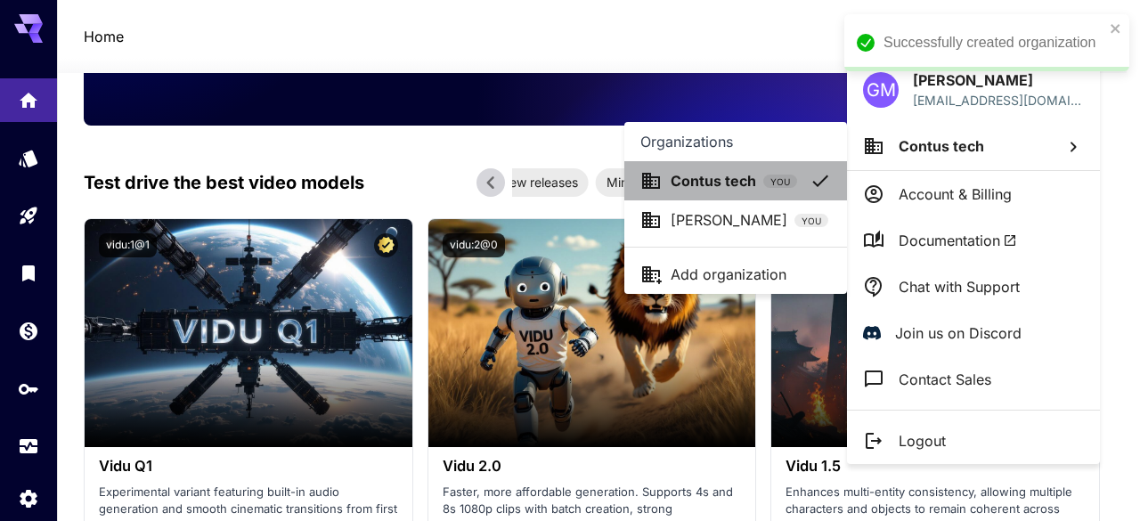
click at [723, 185] on p "Contus tech" at bounding box center [713, 180] width 85 height 21
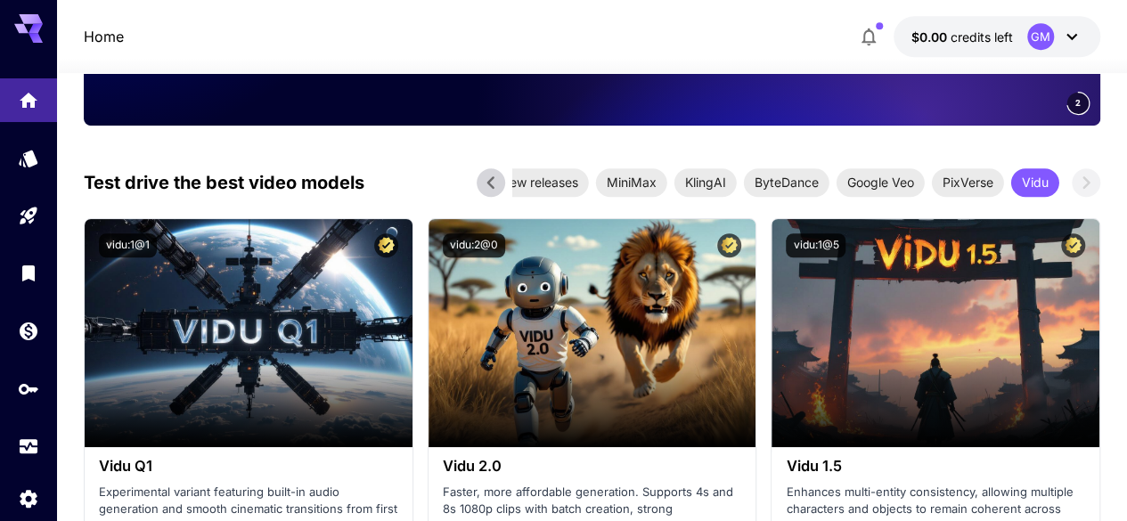
click at [1072, 38] on icon at bounding box center [1071, 37] width 11 height 6
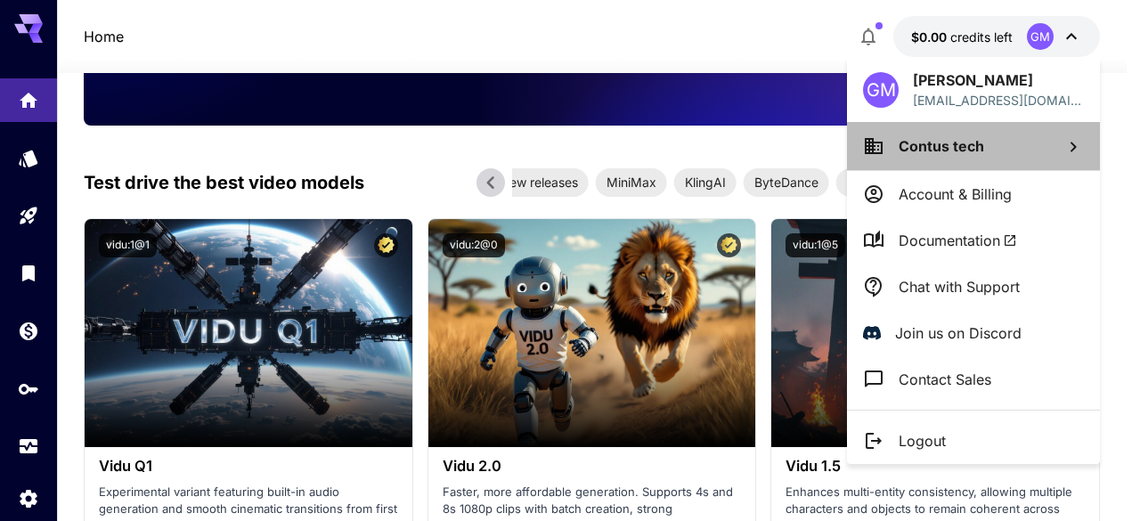
click at [920, 138] on span "Contus tech" at bounding box center [941, 146] width 85 height 18
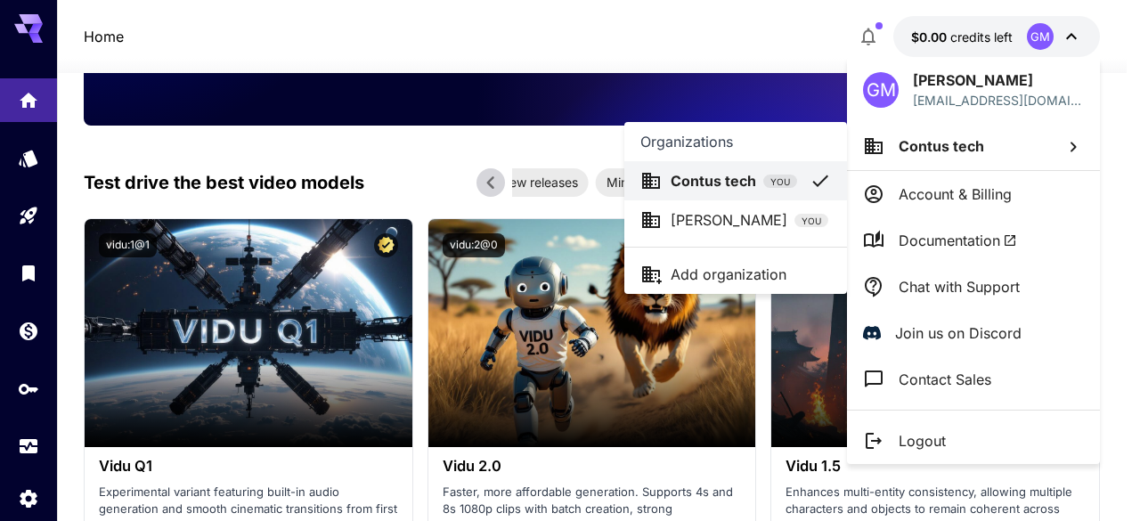
click at [937, 75] on div at bounding box center [570, 260] width 1140 height 521
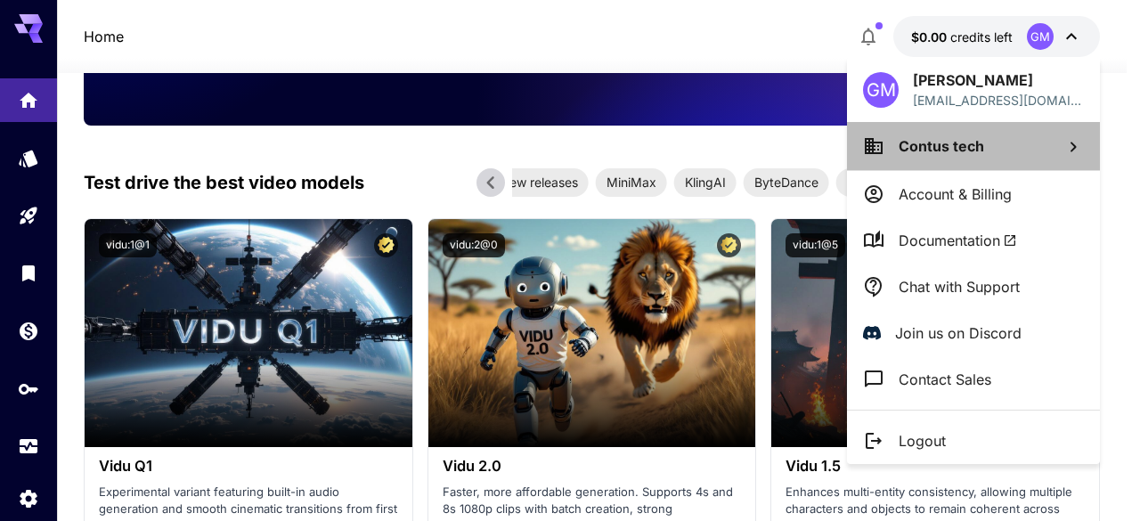
click at [948, 131] on li "Contus tech" at bounding box center [973, 146] width 253 height 48
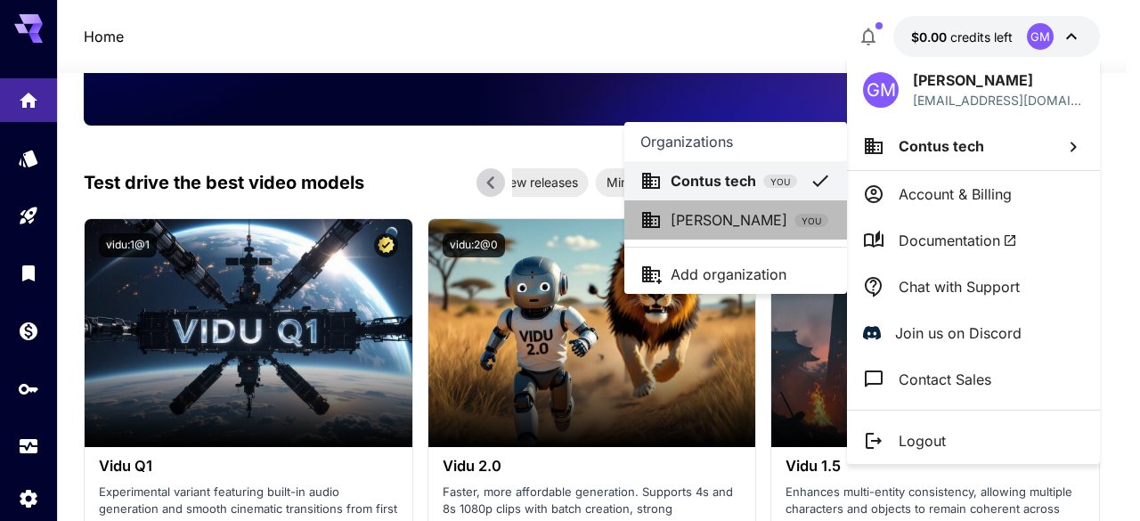
click at [731, 224] on p "[PERSON_NAME]" at bounding box center [729, 219] width 117 height 21
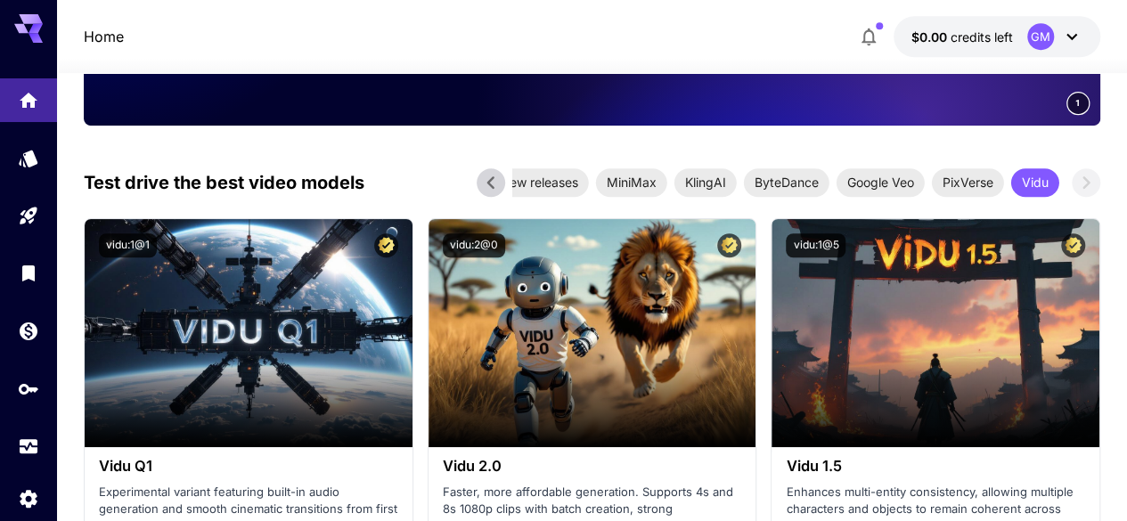
click at [1031, 37] on div "GM" at bounding box center [1040, 36] width 27 height 27
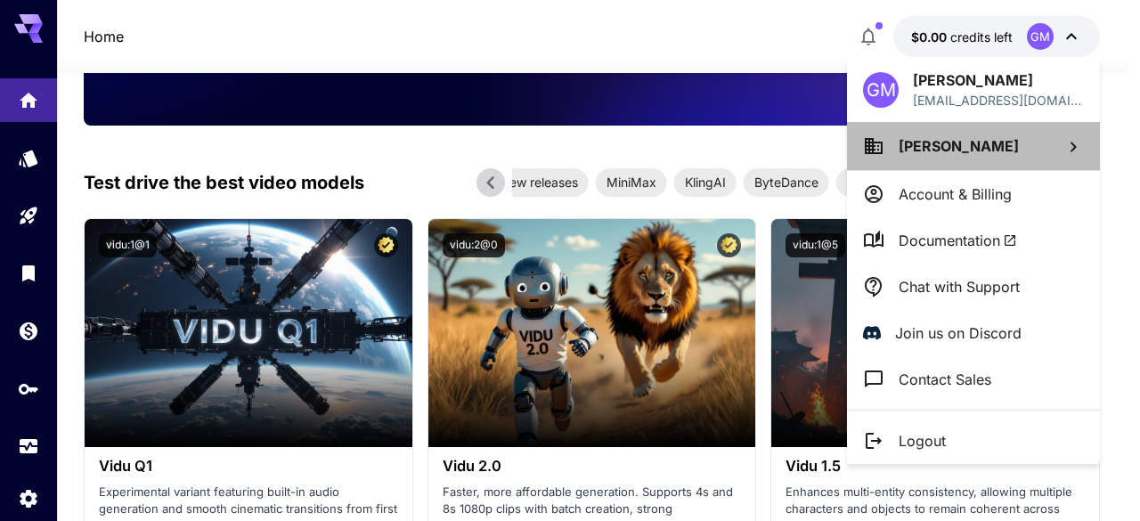
click at [929, 142] on span "[PERSON_NAME]" at bounding box center [959, 146] width 120 height 18
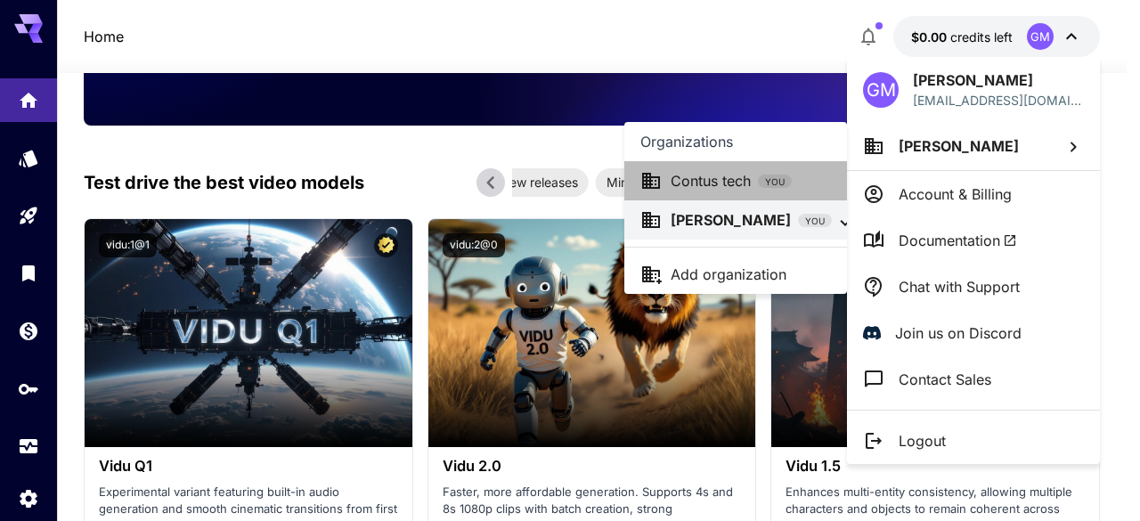
click at [736, 175] on p "Contus tech" at bounding box center [711, 180] width 80 height 21
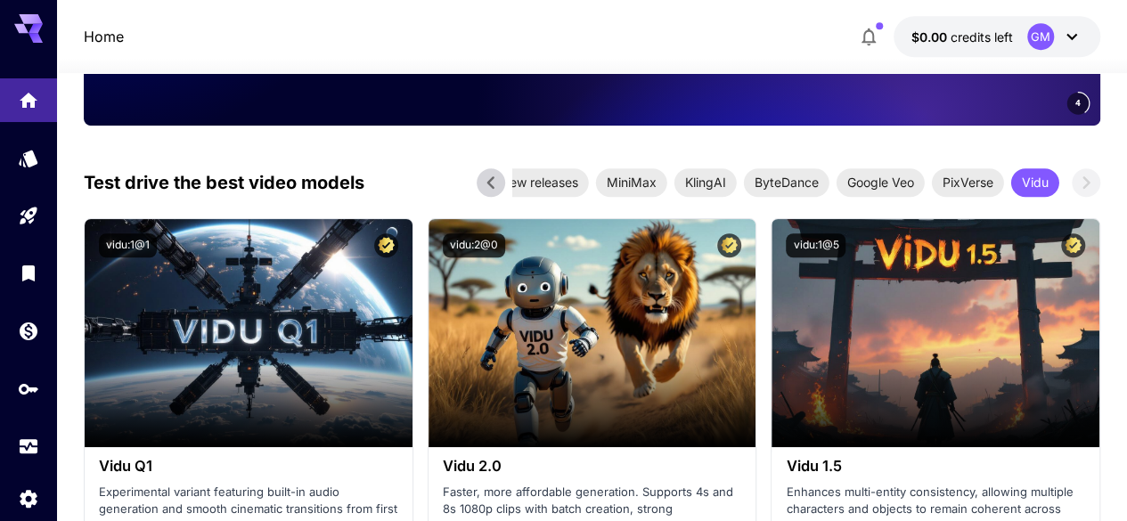
click at [1033, 34] on div "GM" at bounding box center [1040, 36] width 27 height 27
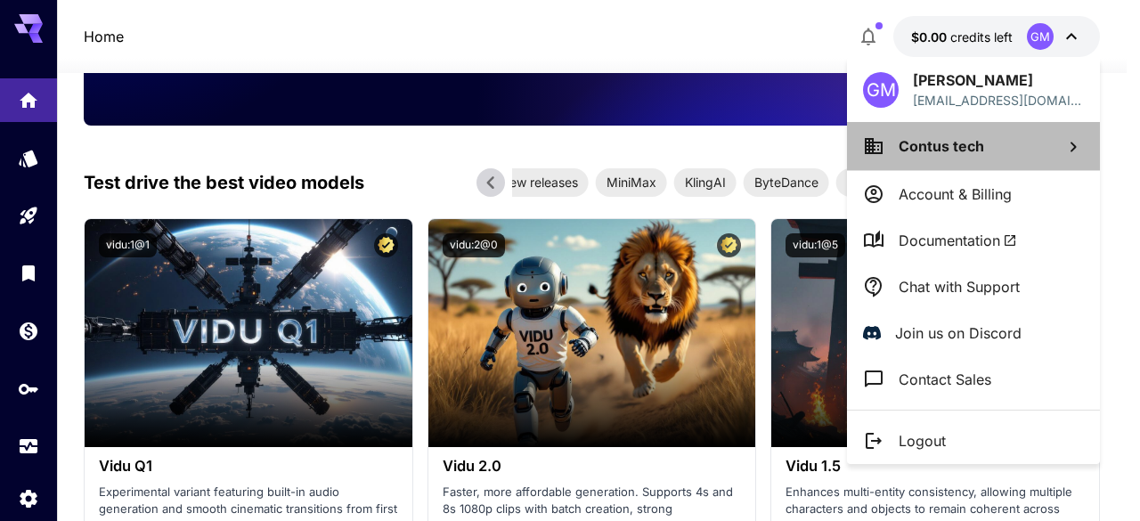
click at [956, 157] on li "Contus tech" at bounding box center [973, 146] width 253 height 48
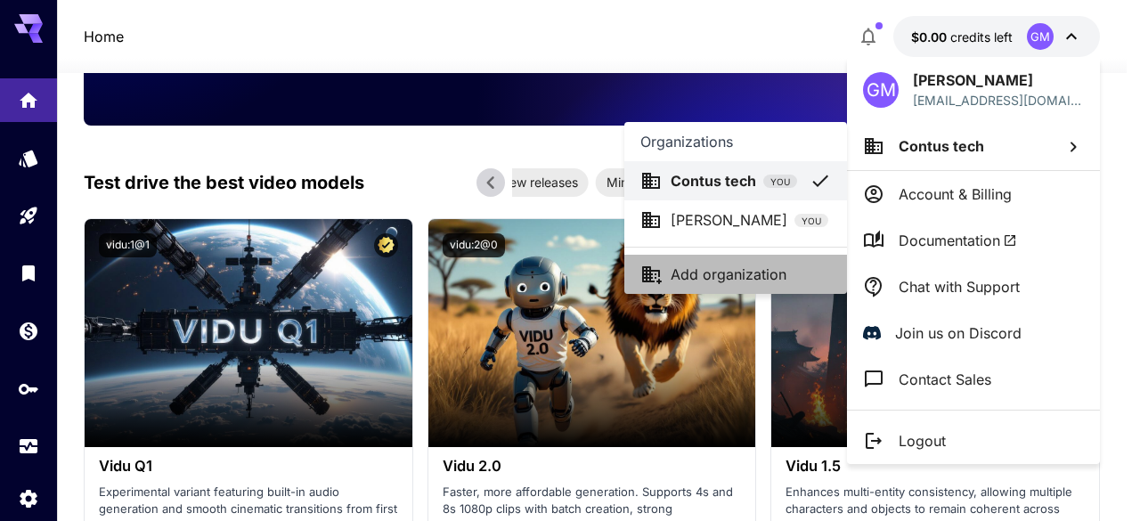
click at [743, 291] on li "Add organization" at bounding box center [735, 274] width 223 height 39
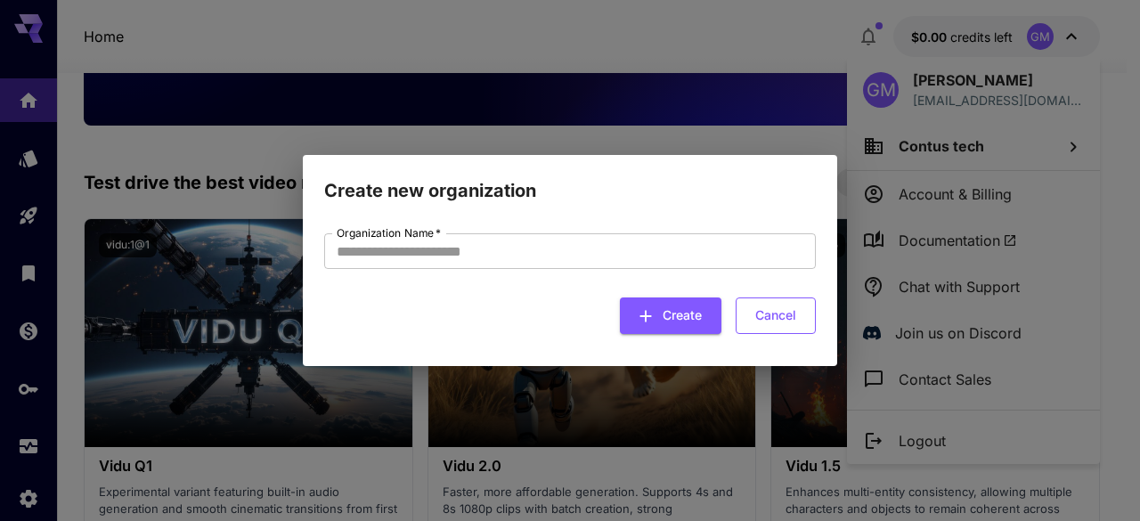
click at [790, 309] on button "Cancel" at bounding box center [776, 315] width 80 height 37
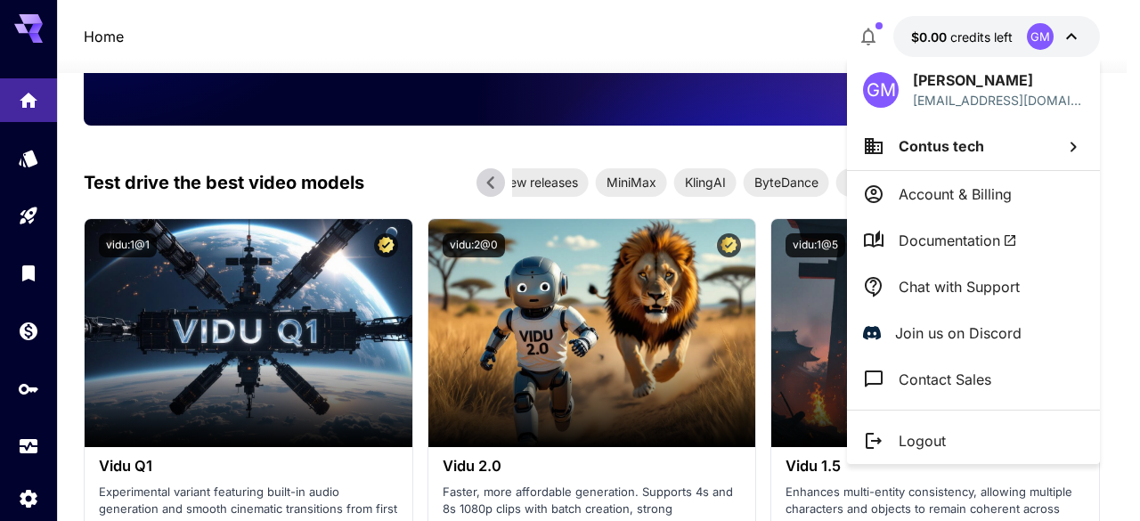
click at [1005, 136] on li "Contus tech" at bounding box center [973, 146] width 253 height 48
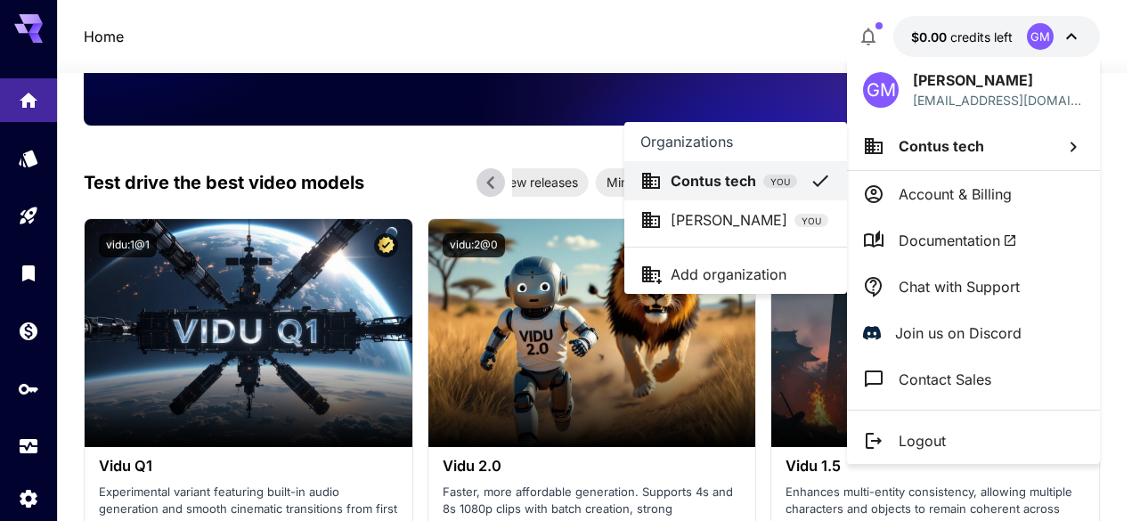
click at [977, 197] on div at bounding box center [570, 260] width 1140 height 521
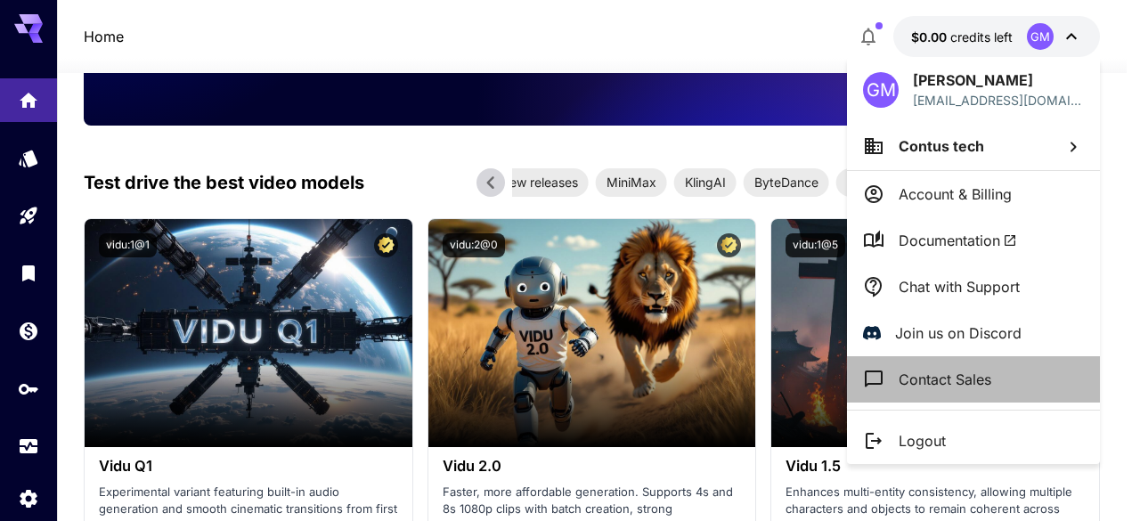
click at [946, 370] on p "Contact Sales" at bounding box center [945, 379] width 93 height 21
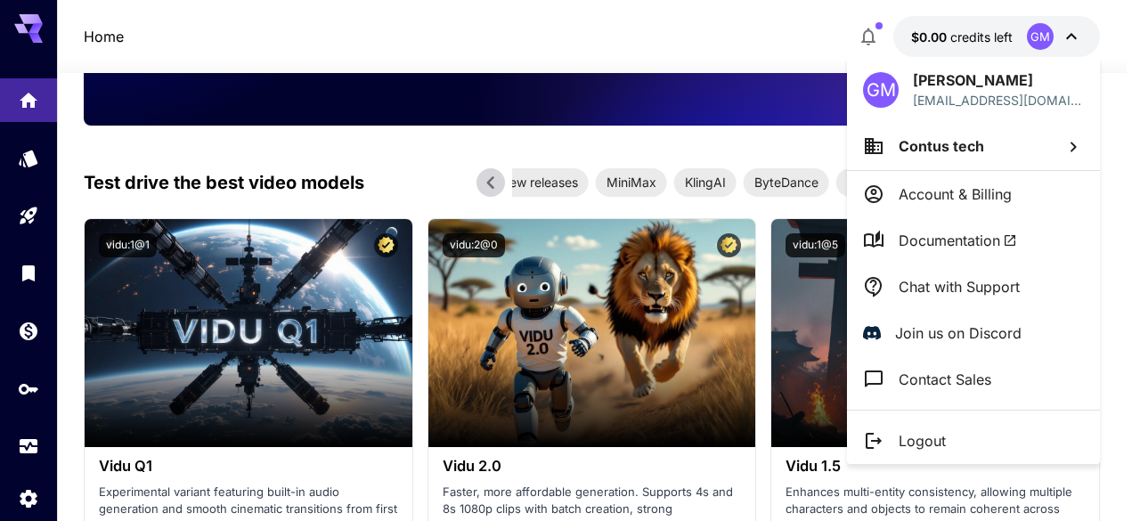
click at [29, 31] on div at bounding box center [570, 260] width 1140 height 521
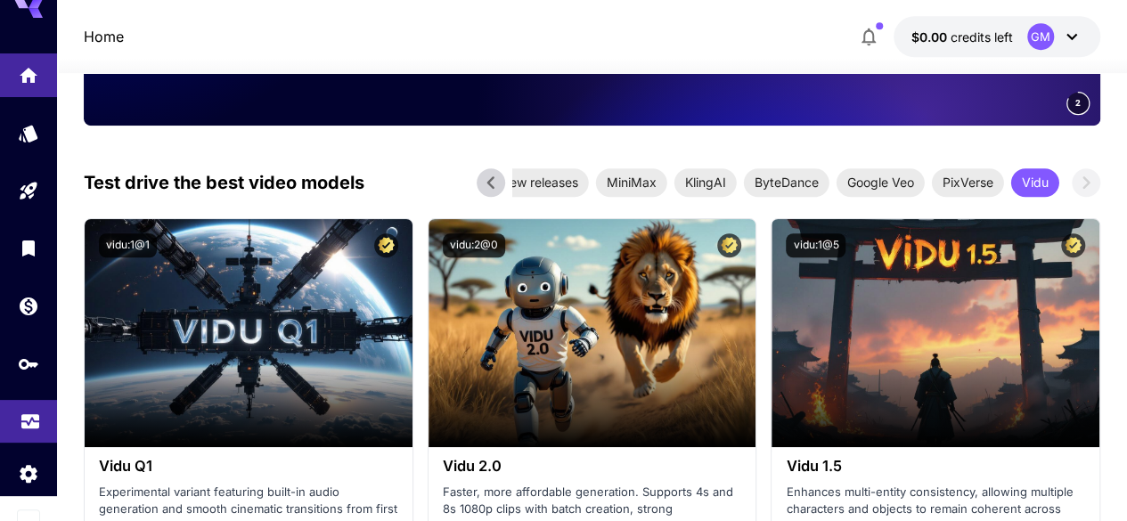
scroll to position [38, 0]
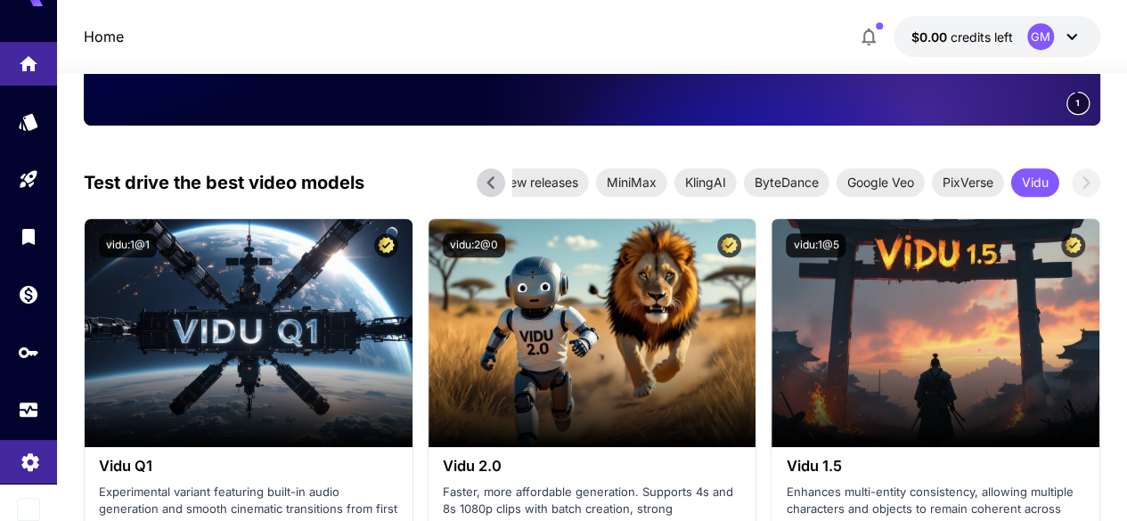
click at [21, 453] on icon "Settings" at bounding box center [30, 456] width 21 height 21
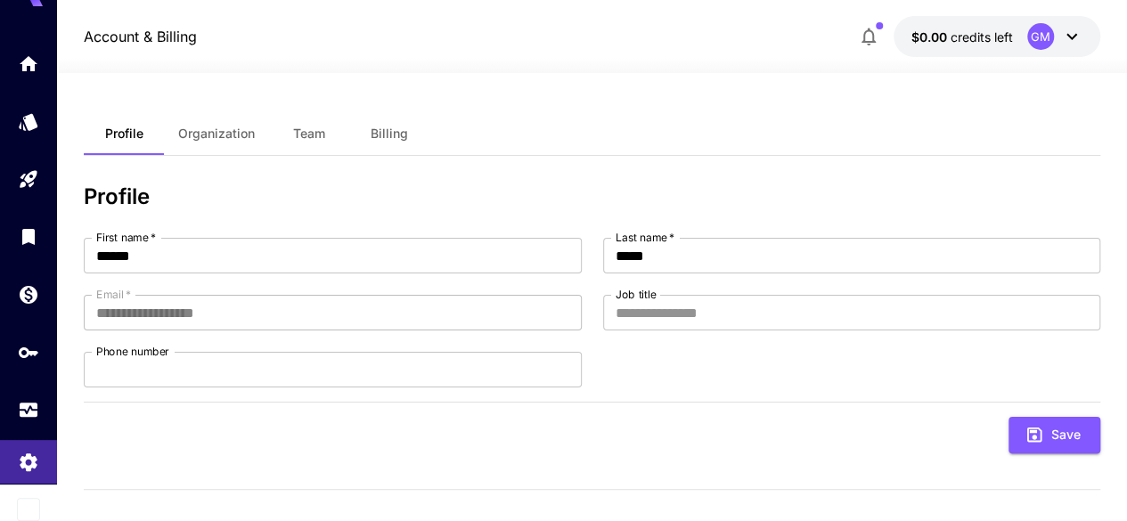
click at [213, 129] on span "Organization" at bounding box center [216, 134] width 77 height 16
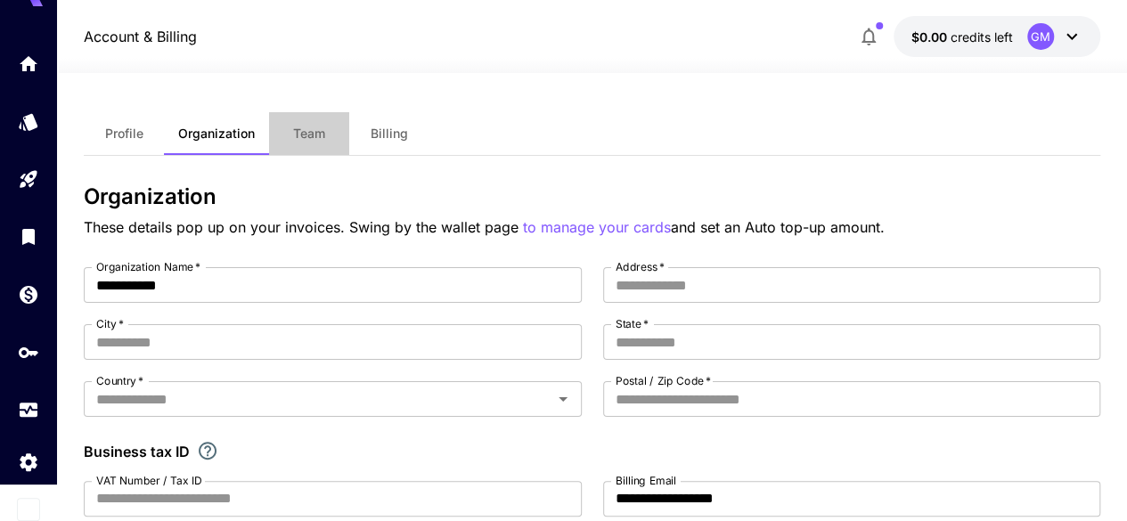
click at [308, 128] on span "Team" at bounding box center [309, 134] width 32 height 16
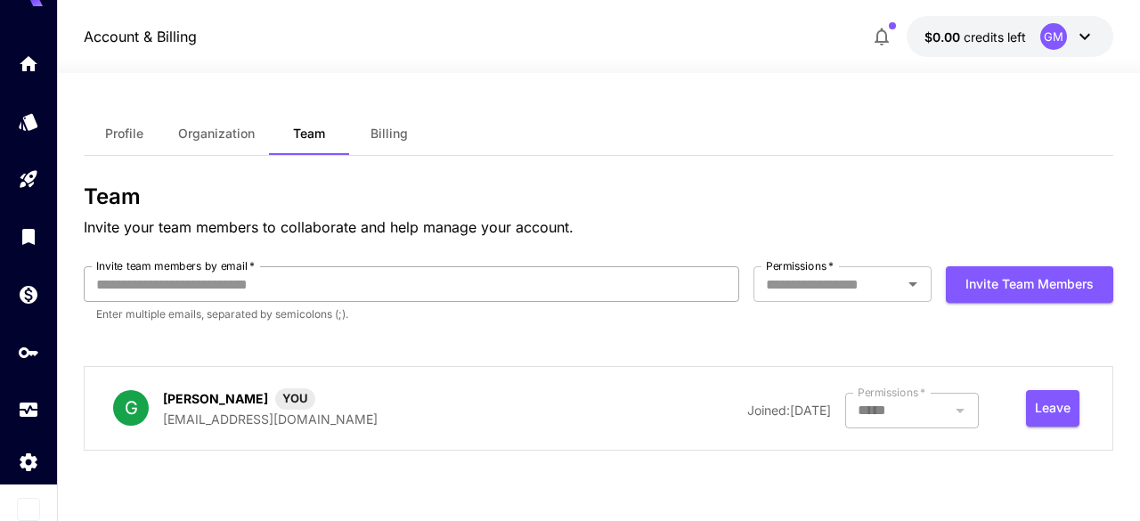
click at [358, 275] on input "Invite team members by email   *" at bounding box center [411, 284] width 655 height 36
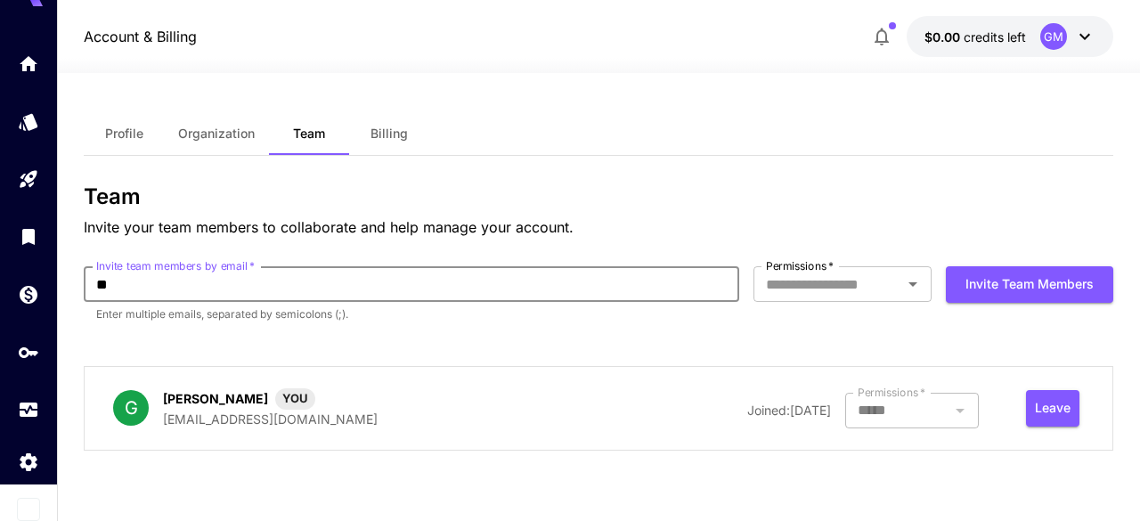
type input "*"
paste input "**********"
type input "**********"
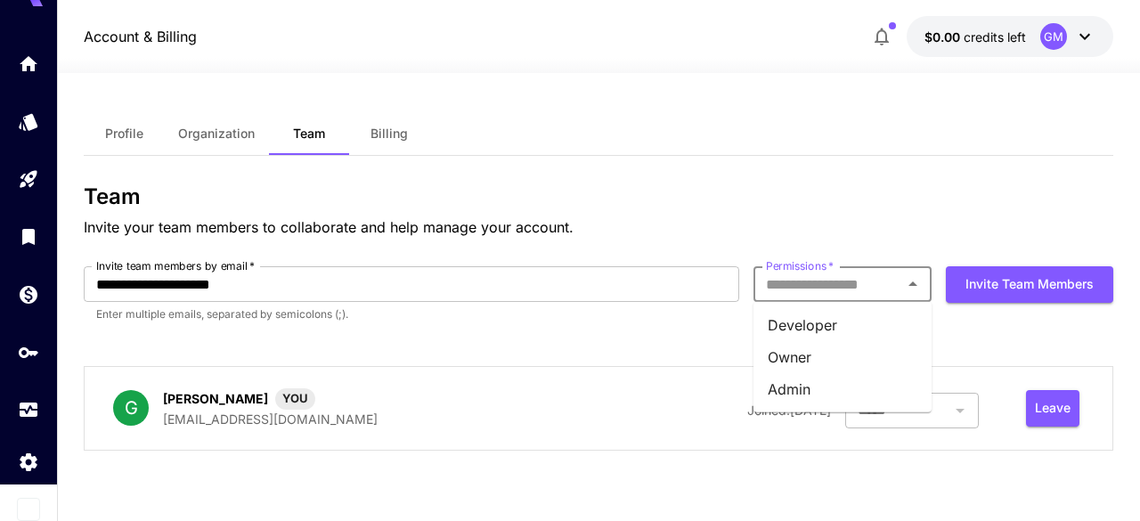
click at [839, 276] on input "Permissions   *" at bounding box center [828, 284] width 138 height 25
click at [829, 385] on li "Admin" at bounding box center [842, 389] width 178 height 32
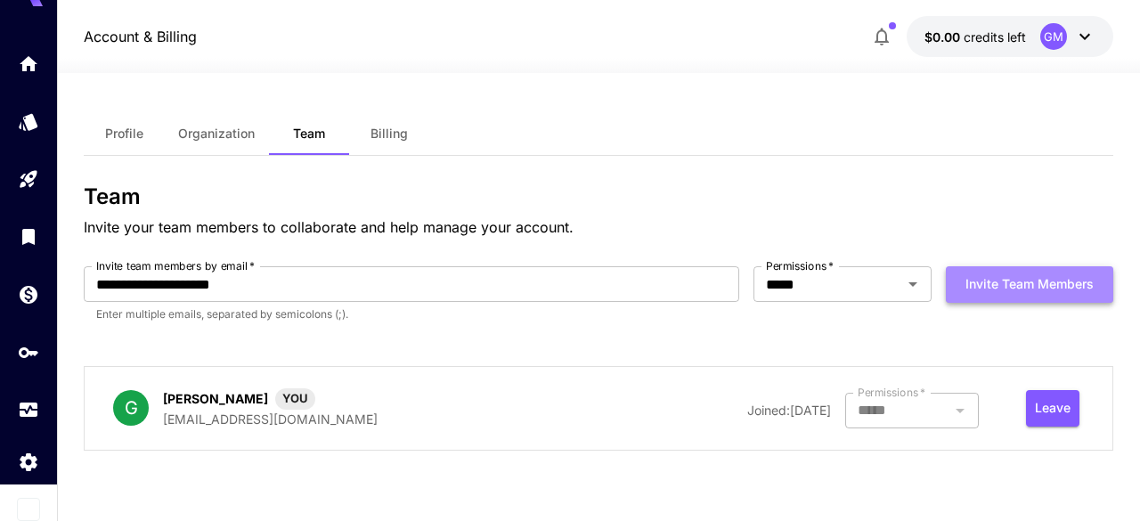
click at [997, 279] on button "Invite team members" at bounding box center [1029, 284] width 167 height 37
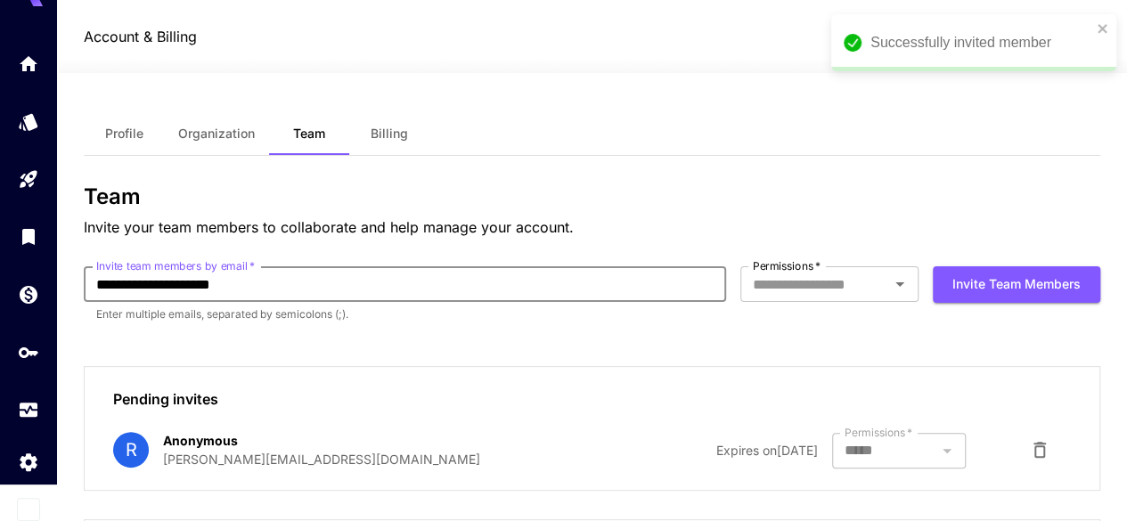
click at [442, 281] on input "**********" at bounding box center [405, 284] width 642 height 36
type input "*"
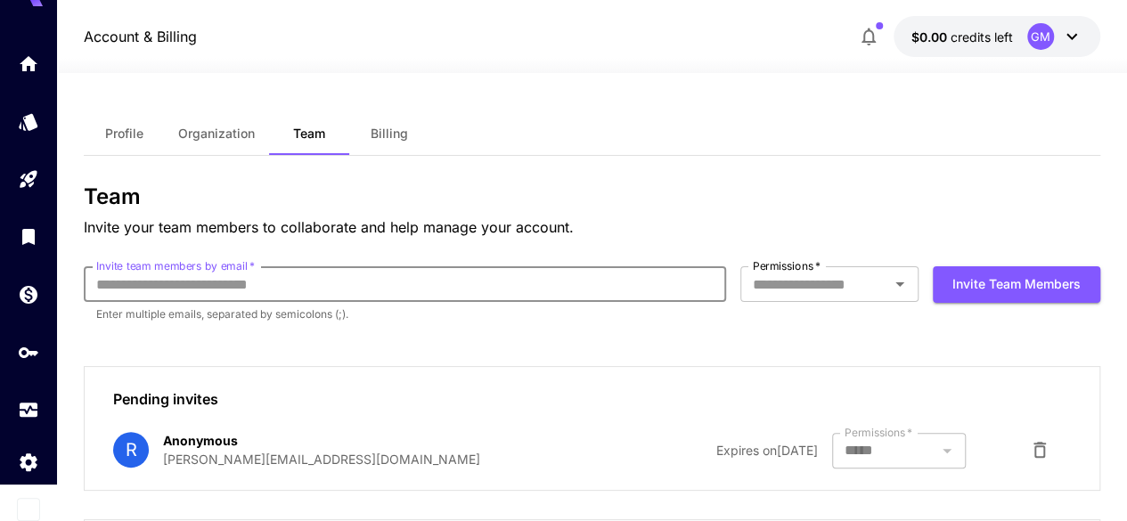
paste input "**********"
type input "**********"
click at [856, 289] on input "Permissions   *" at bounding box center [814, 284] width 138 height 25
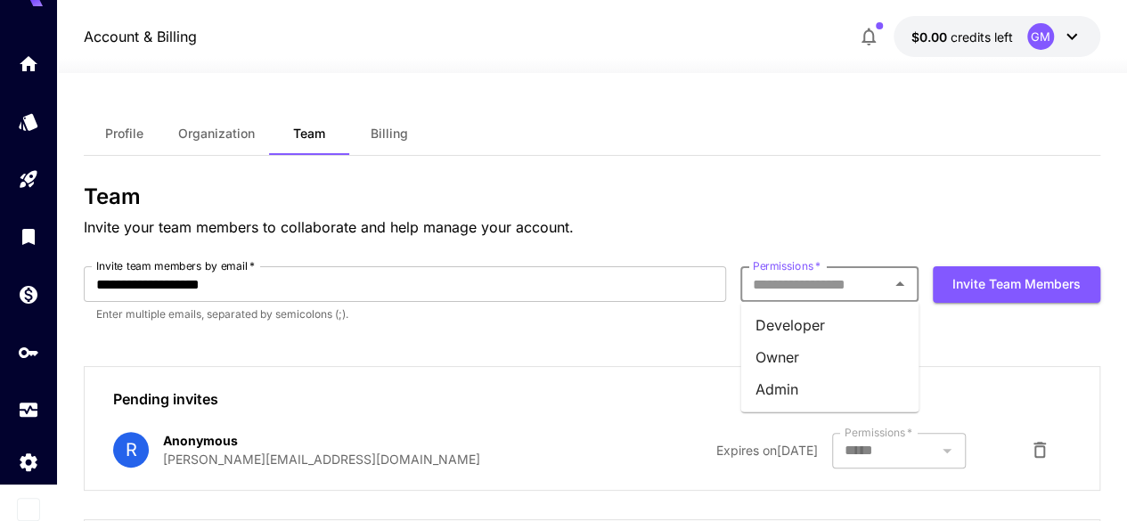
click at [818, 386] on li "Admin" at bounding box center [829, 389] width 178 height 32
click at [891, 281] on icon "Open" at bounding box center [899, 283] width 21 height 21
click at [798, 378] on li "Admin" at bounding box center [829, 389] width 178 height 32
click at [978, 184] on h3 "Team" at bounding box center [592, 196] width 1016 height 25
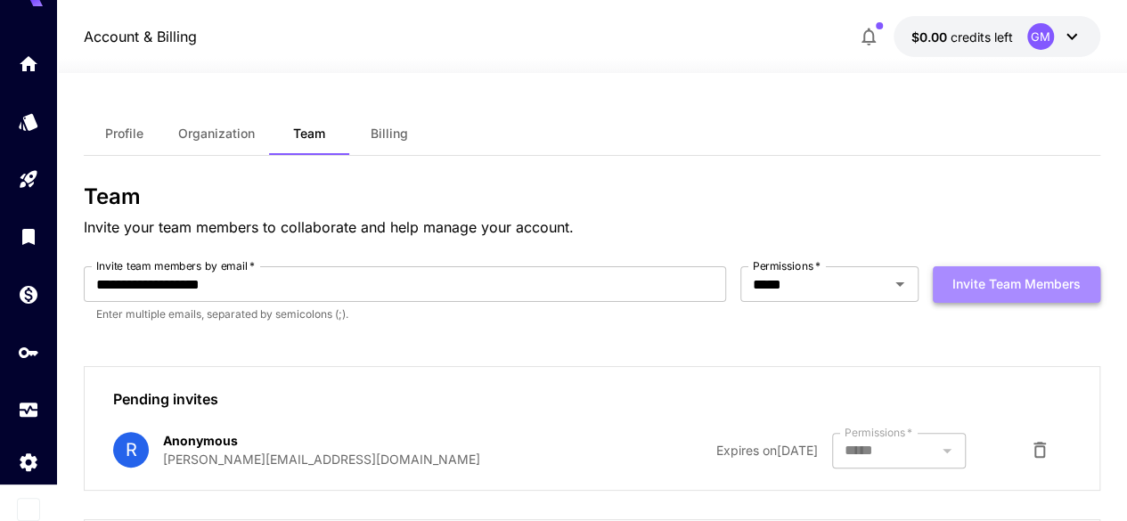
click at [964, 284] on button "Invite team members" at bounding box center [1015, 284] width 167 height 37
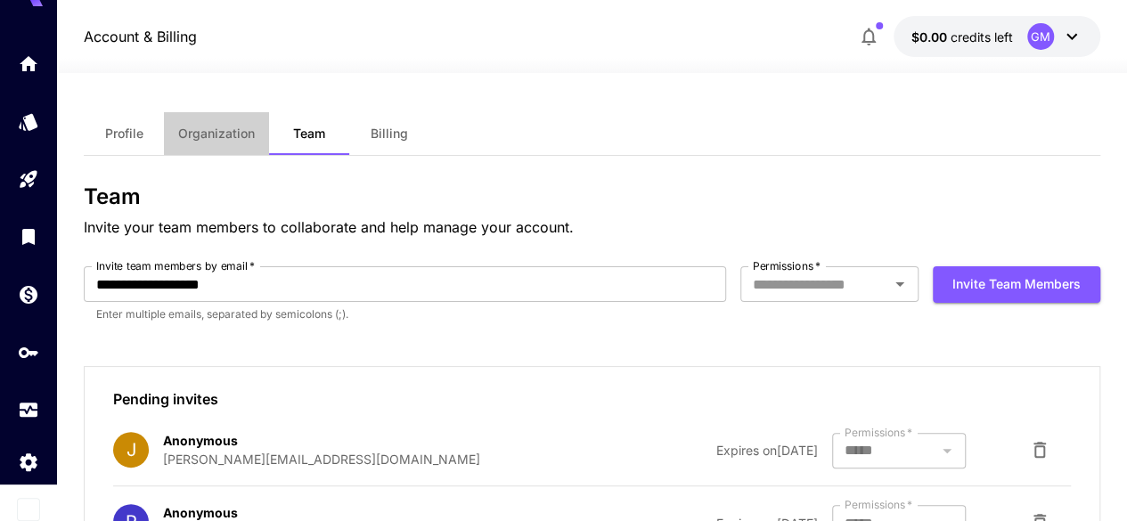
click at [191, 136] on span "Organization" at bounding box center [216, 134] width 77 height 16
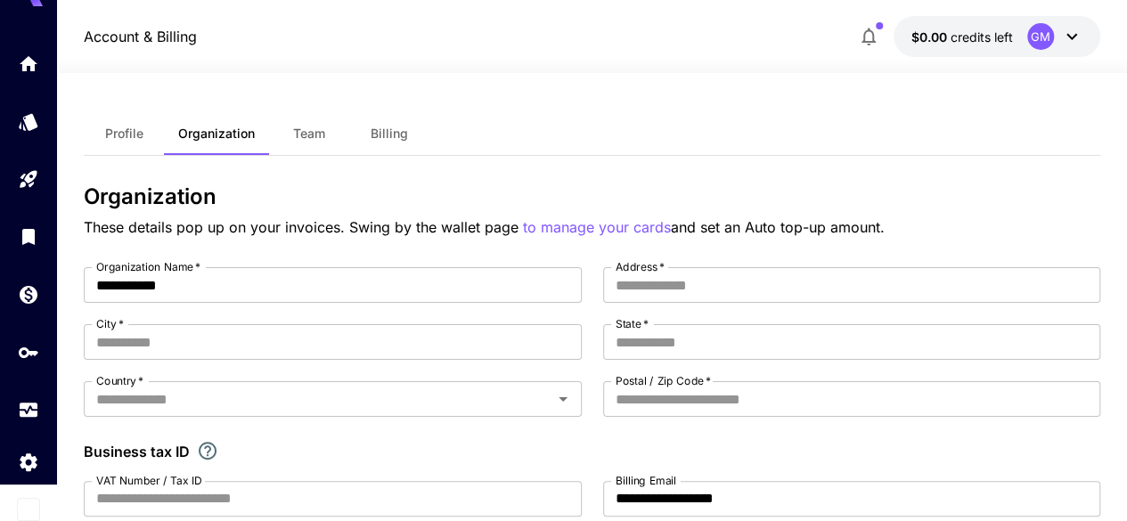
click at [104, 123] on button "Profile" at bounding box center [124, 133] width 80 height 43
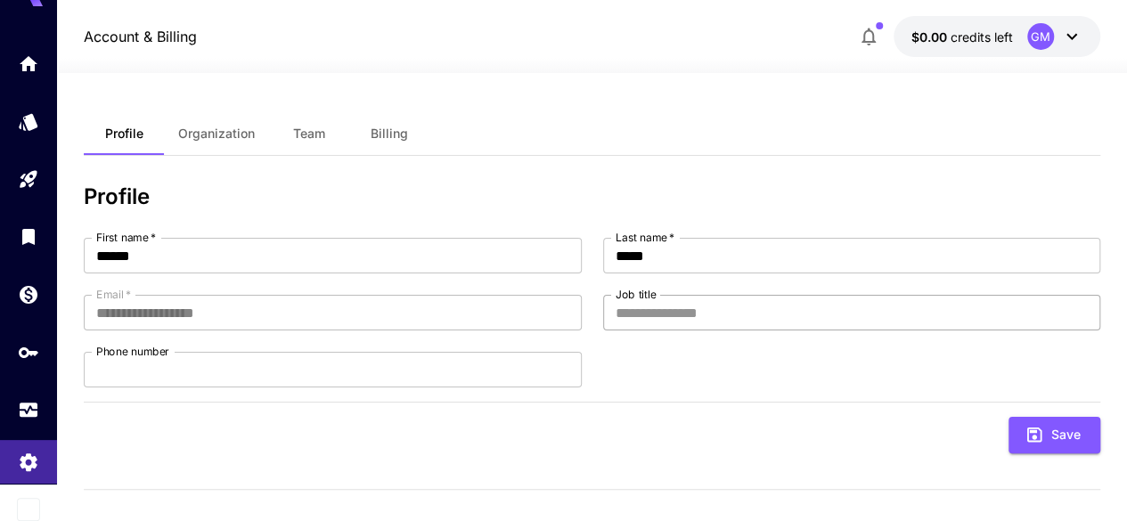
click at [692, 318] on input "Job title" at bounding box center [851, 313] width 497 height 36
type input "**********"
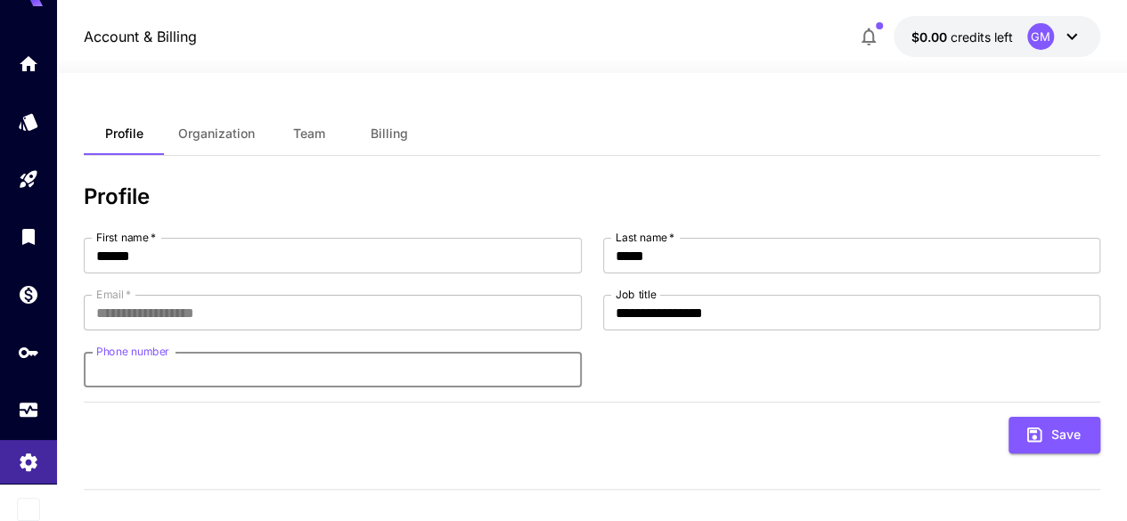
click at [199, 352] on input "Phone number" at bounding box center [332, 370] width 497 height 36
type input "**********"
click at [236, 142] on button "Organization" at bounding box center [216, 133] width 105 height 43
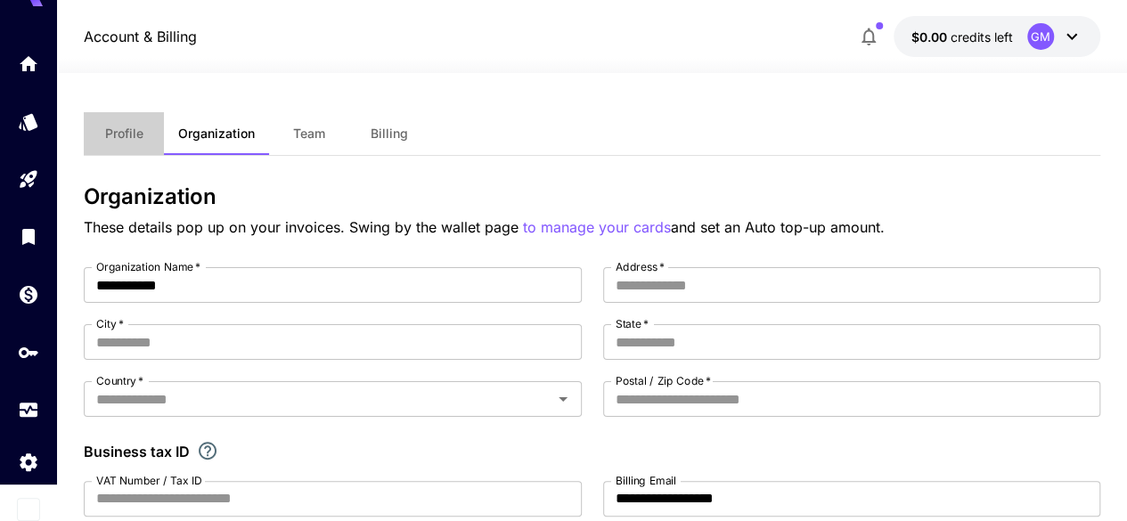
click at [127, 132] on span "Profile" at bounding box center [124, 134] width 38 height 16
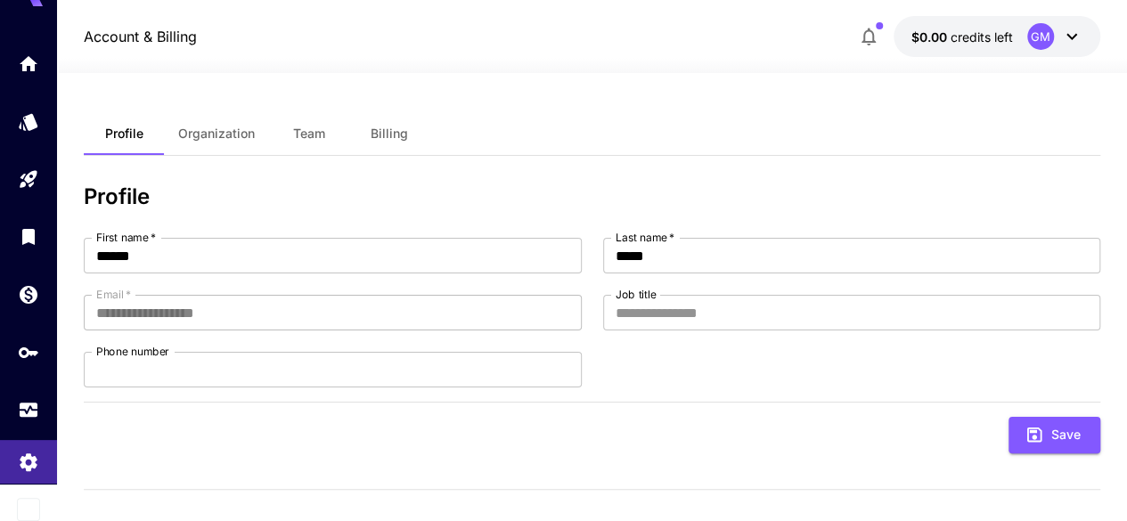
click at [673, 338] on div "**********" at bounding box center [592, 313] width 1016 height 150
click at [673, 305] on input "Job title" at bounding box center [851, 313] width 497 height 36
type input "**********"
click at [288, 380] on input "Phone number" at bounding box center [332, 370] width 497 height 36
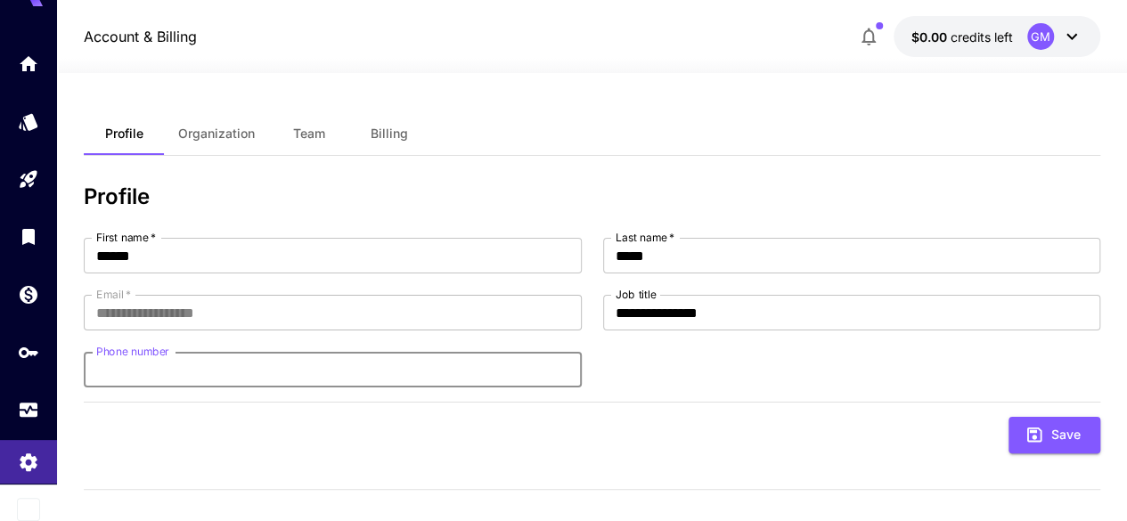
type input "**********"
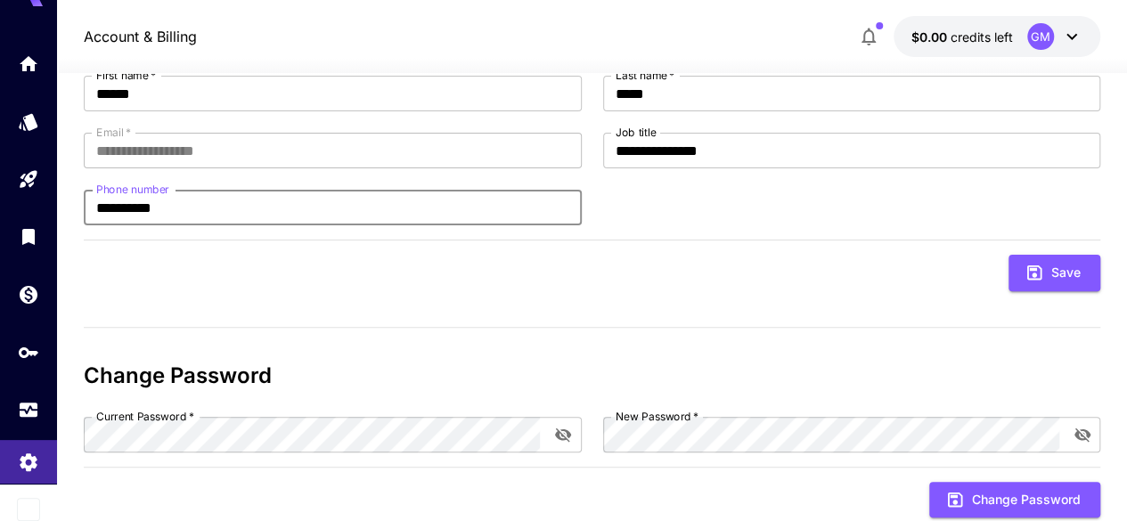
scroll to position [178, 0]
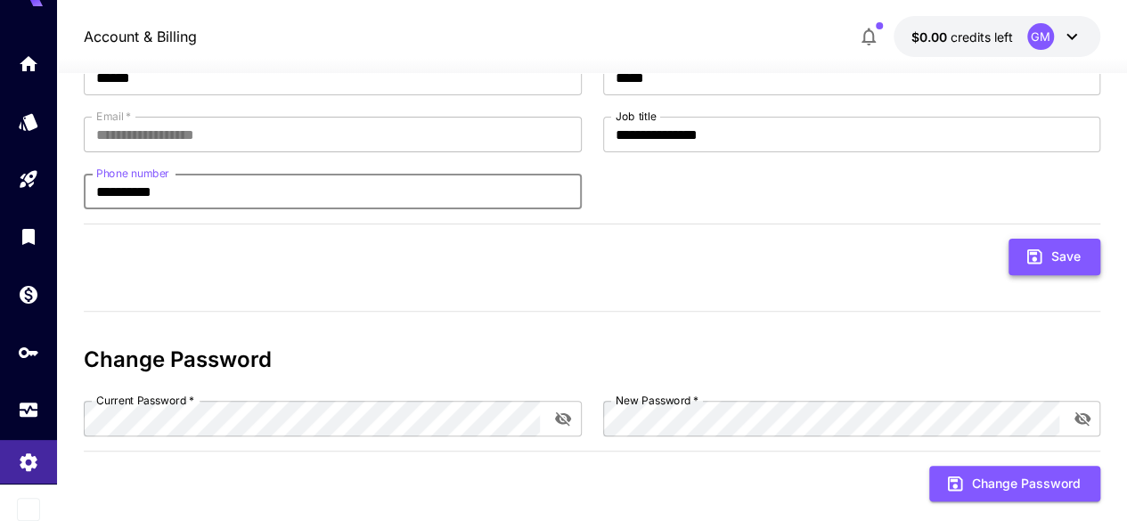
click at [1060, 261] on button "Save" at bounding box center [1054, 257] width 92 height 37
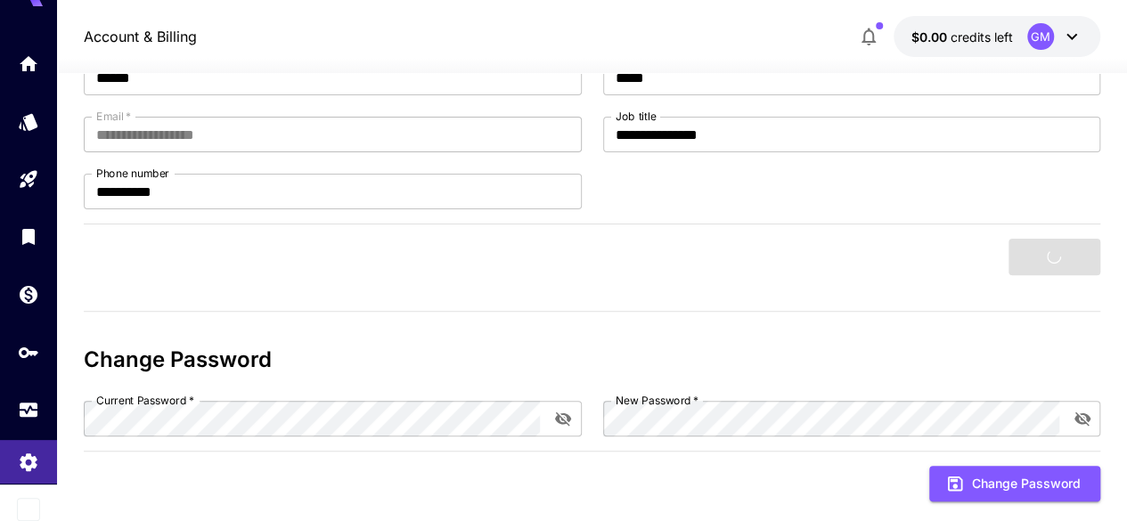
scroll to position [210, 0]
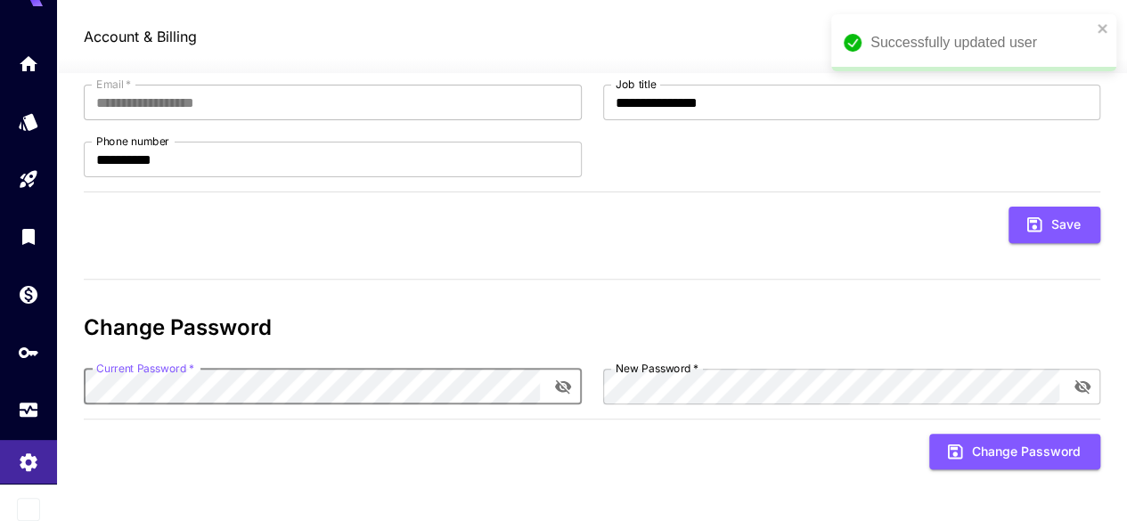
click at [641, 229] on div "Save" at bounding box center [592, 225] width 1016 height 37
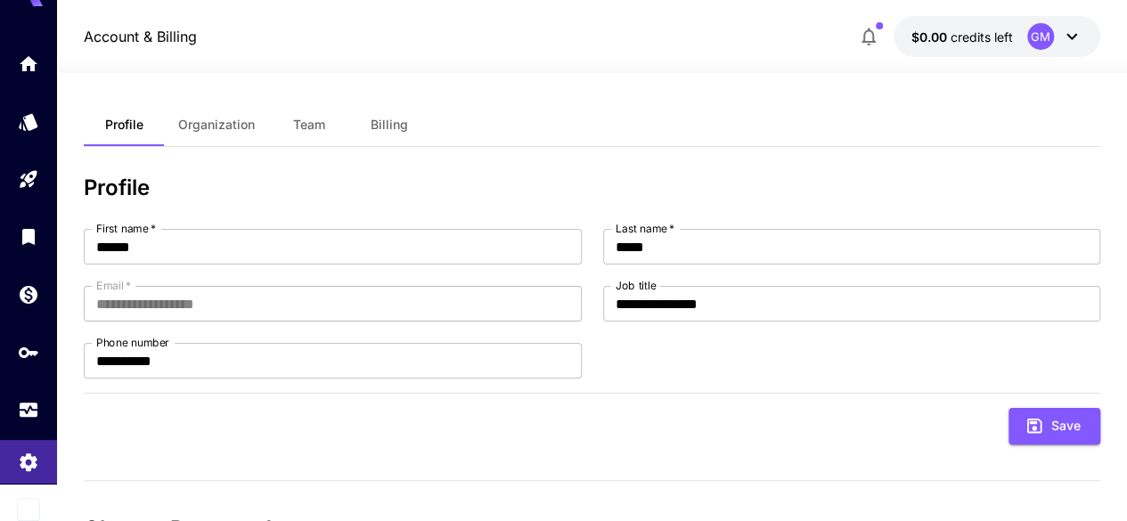
scroll to position [0, 0]
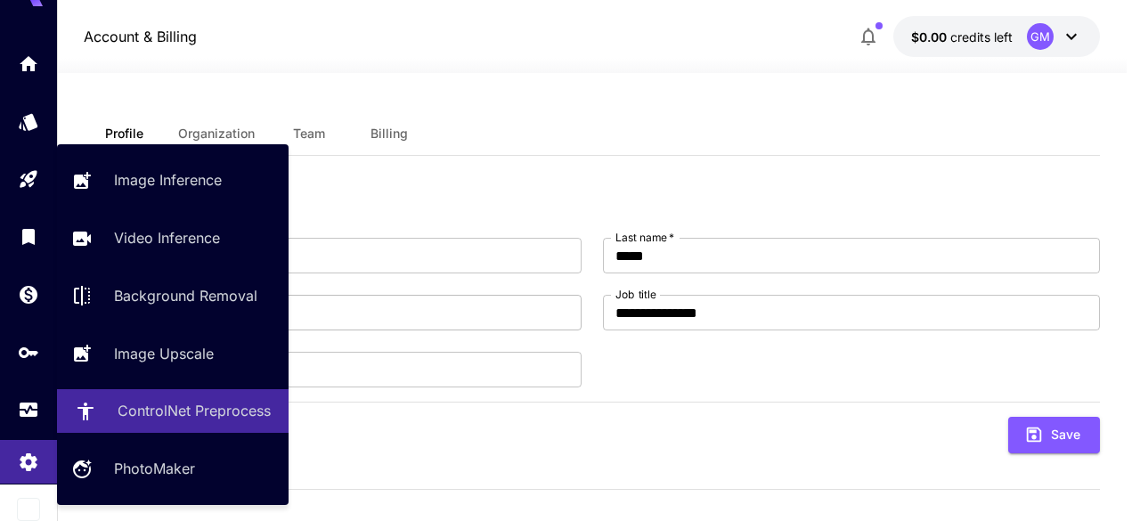
click at [217, 410] on p "ControlNet Preprocess" at bounding box center [194, 410] width 153 height 21
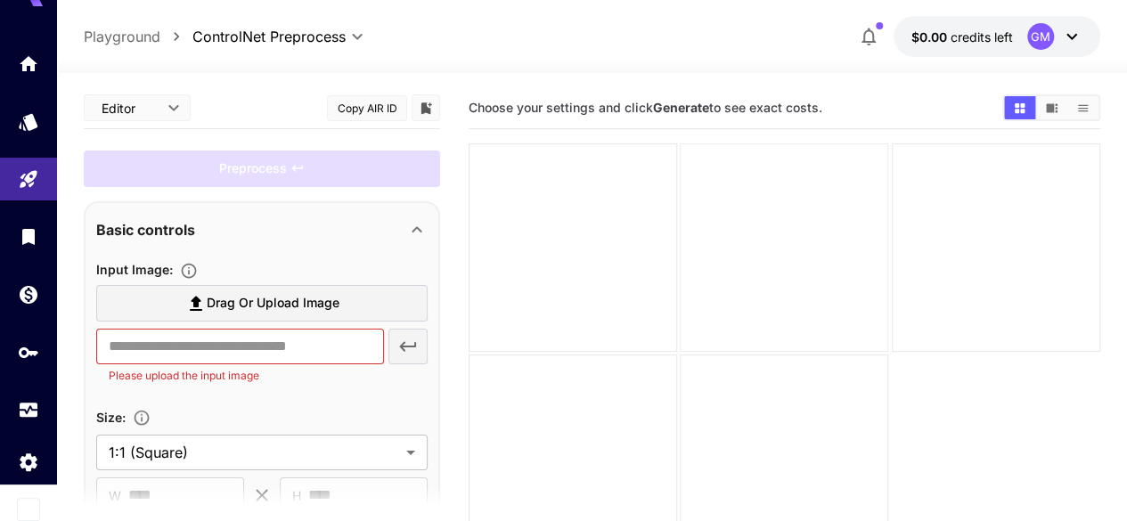
click at [727, 245] on div at bounding box center [783, 247] width 208 height 208
click at [472, 219] on div at bounding box center [572, 247] width 208 height 208
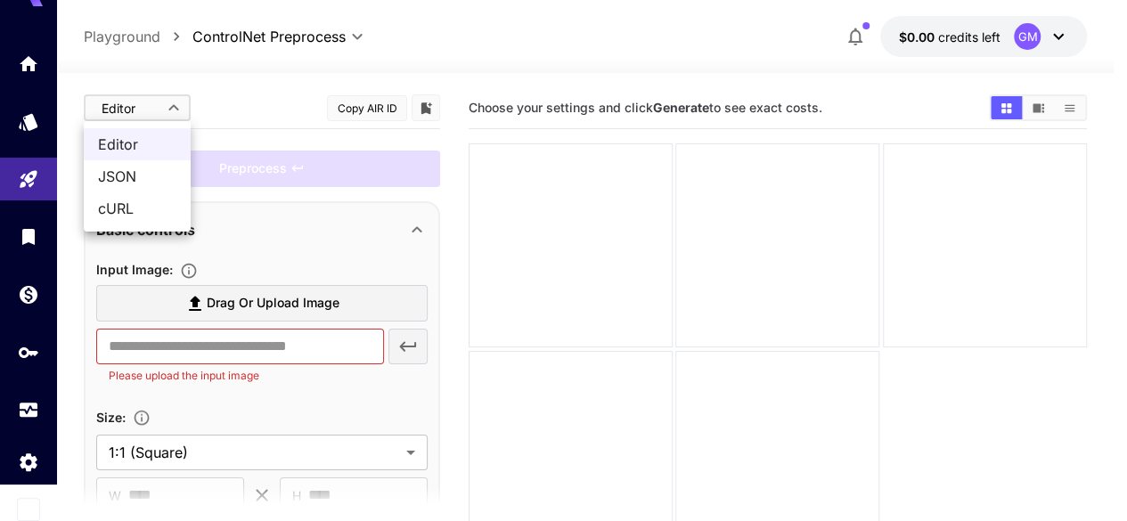
click at [172, 102] on body "**********" at bounding box center [563, 331] width 1127 height 662
click at [160, 172] on span "JSON" at bounding box center [137, 176] width 78 height 21
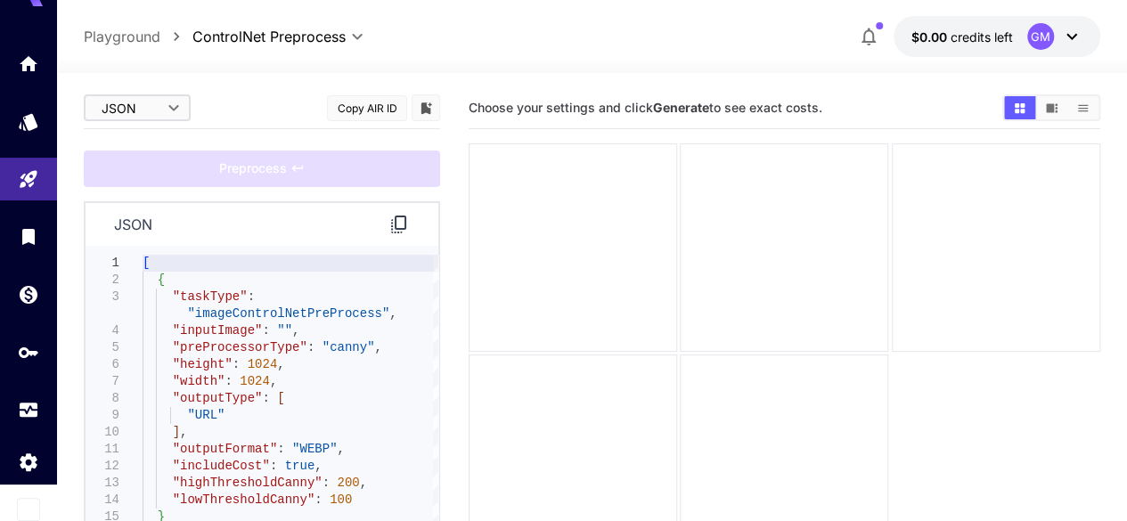
click at [160, 104] on body "**********" at bounding box center [563, 331] width 1127 height 662
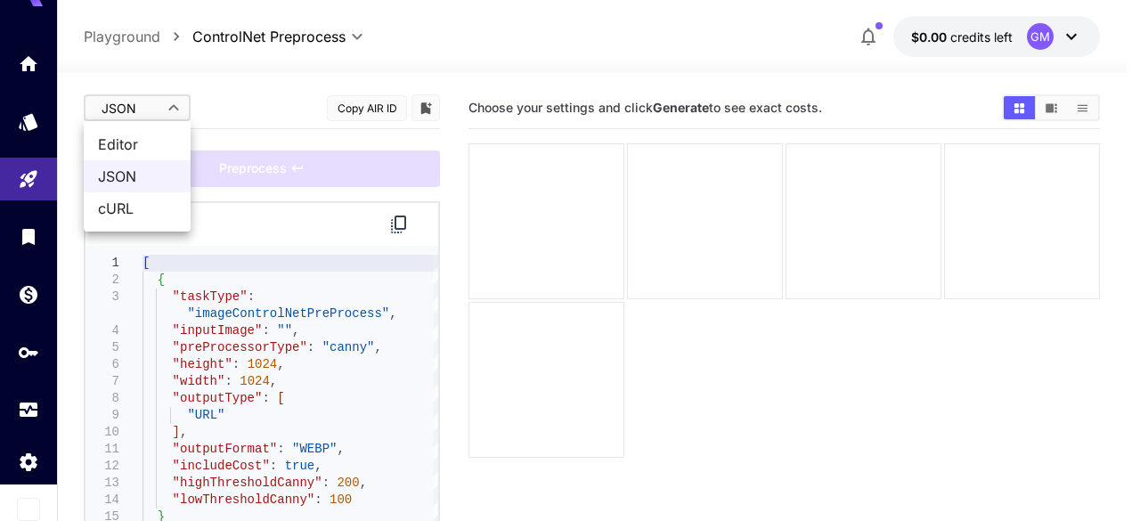
click at [153, 145] on span "Editor" at bounding box center [137, 144] width 78 height 21
type input "****"
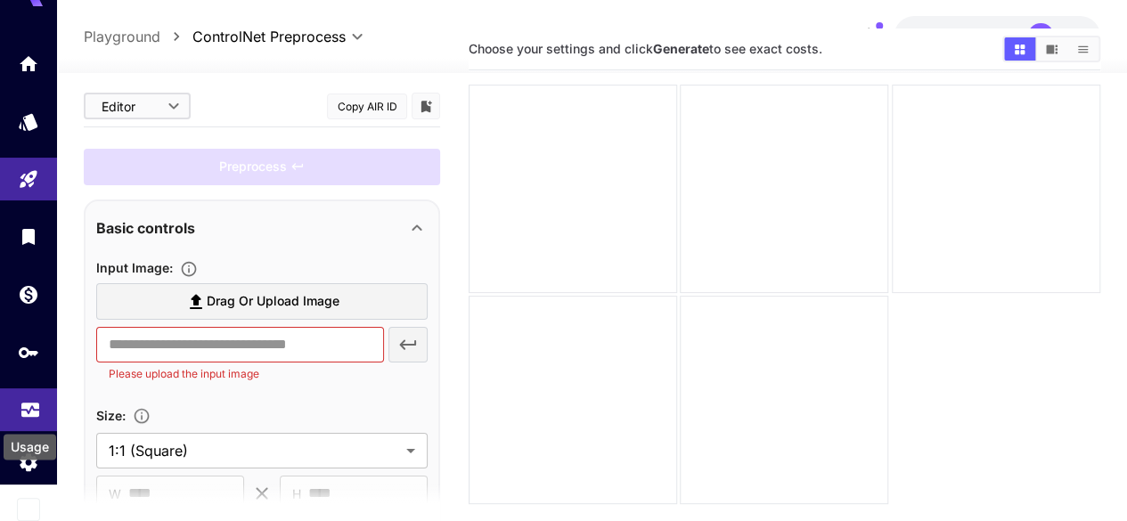
scroll to position [141, 0]
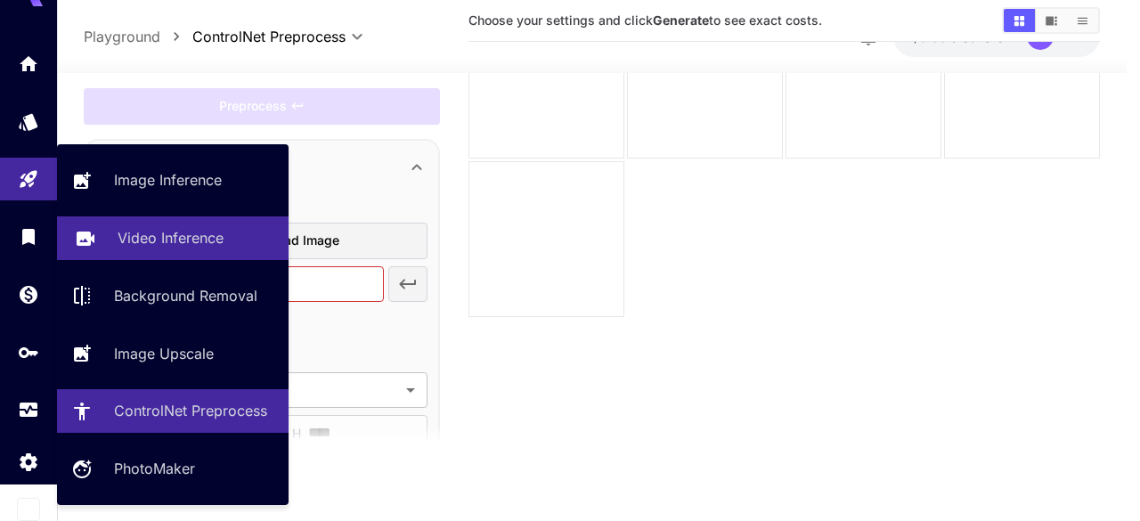
click at [176, 232] on p "Video Inference" at bounding box center [171, 237] width 106 height 21
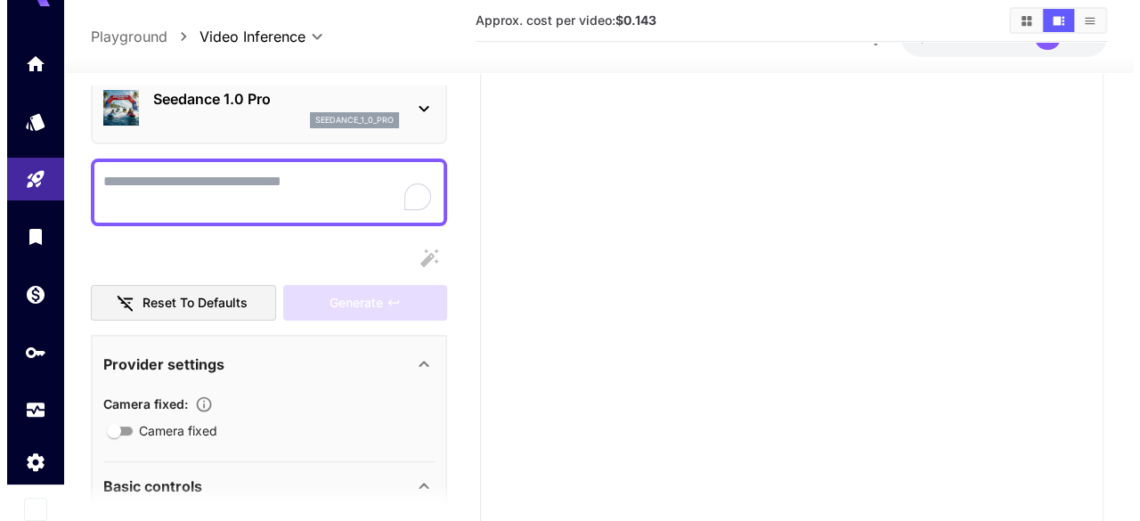
scroll to position [59, 0]
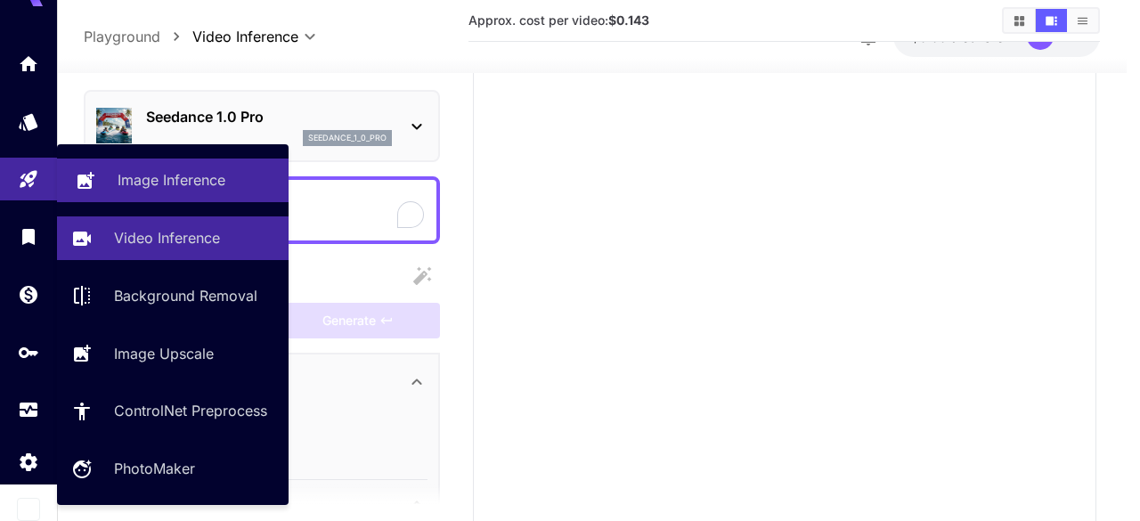
click at [179, 176] on p "Image Inference" at bounding box center [172, 179] width 108 height 21
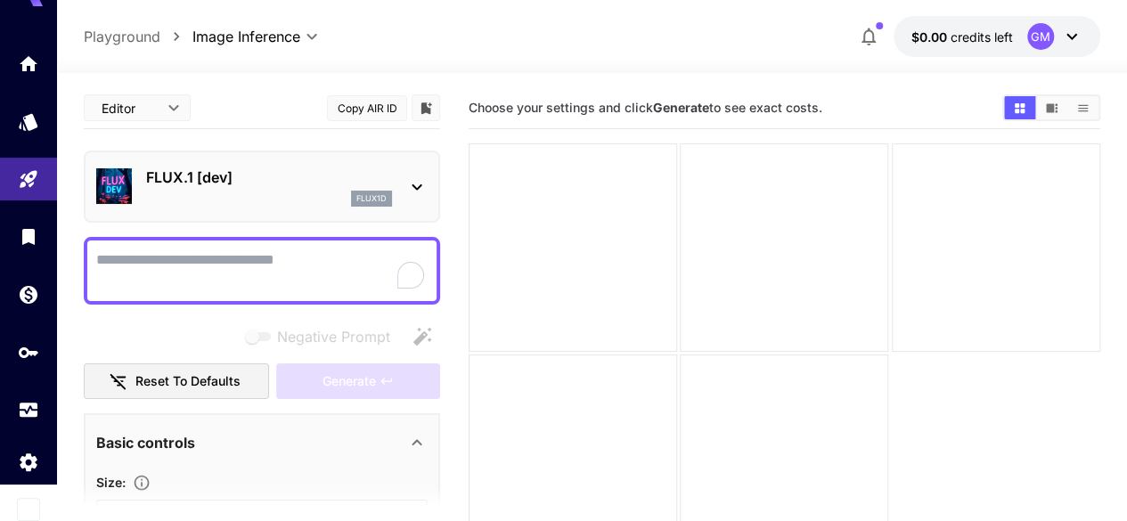
click at [279, 187] on p "FLUX.1 [dev]" at bounding box center [269, 177] width 246 height 21
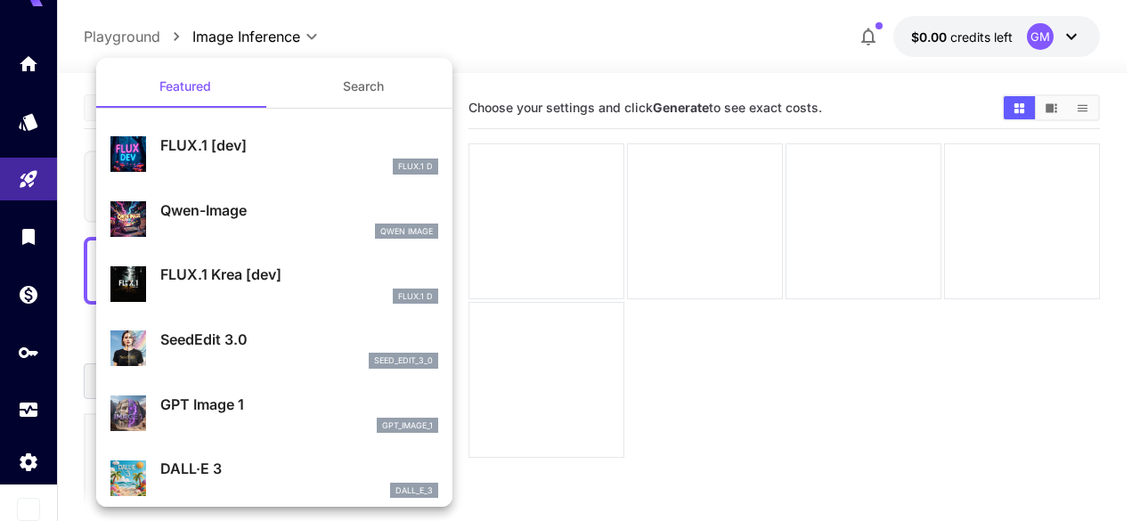
click at [34, 180] on div at bounding box center [570, 260] width 1140 height 521
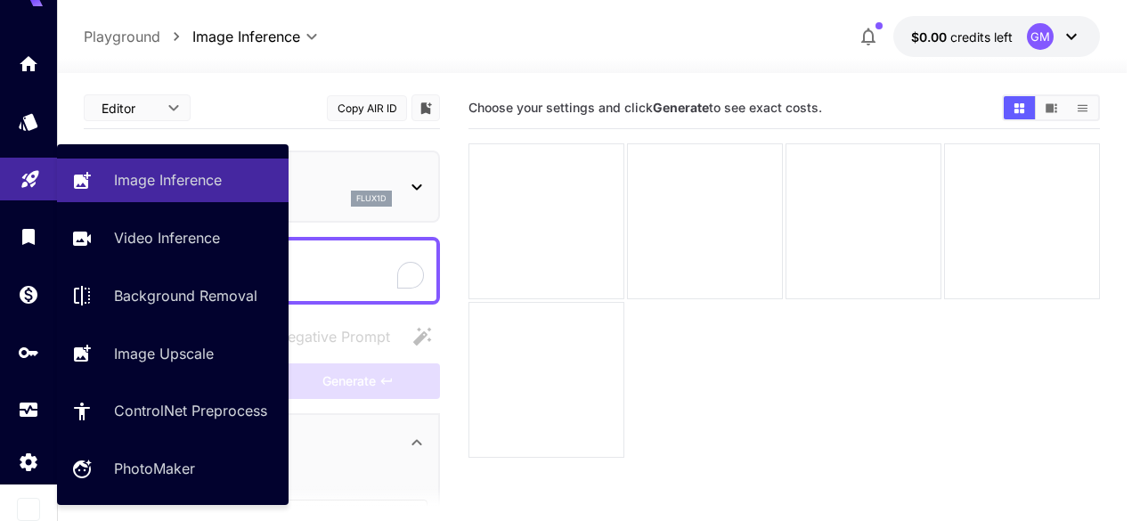
click at [30, 167] on icon "Playground" at bounding box center [29, 175] width 17 height 17
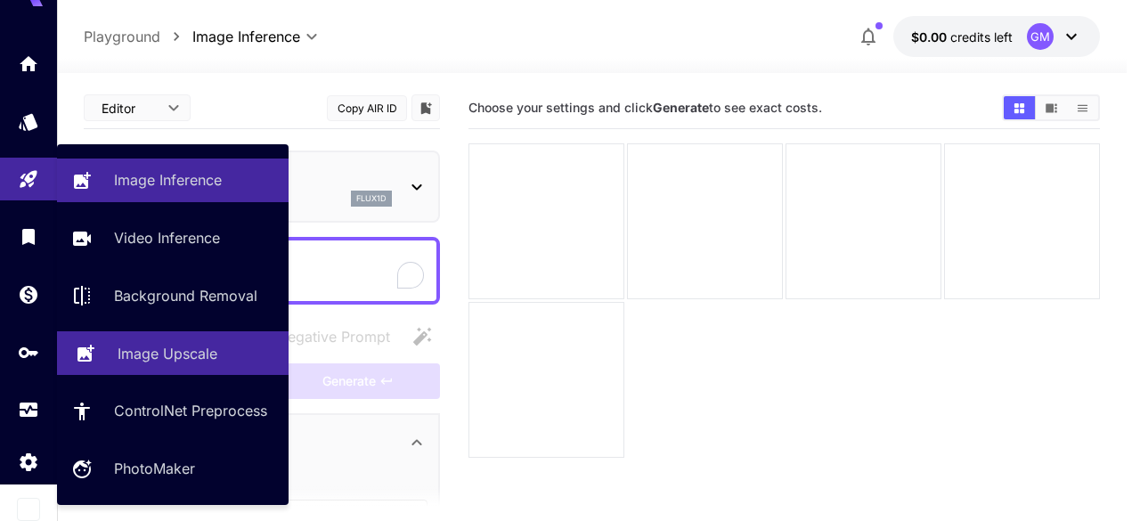
click at [194, 361] on p "Image Upscale" at bounding box center [168, 353] width 100 height 21
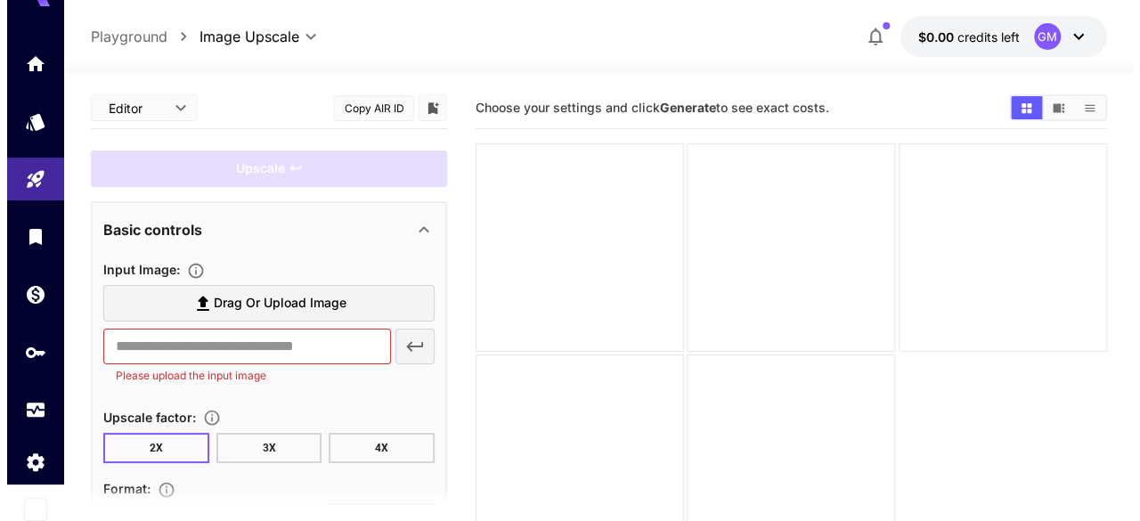
scroll to position [118, 0]
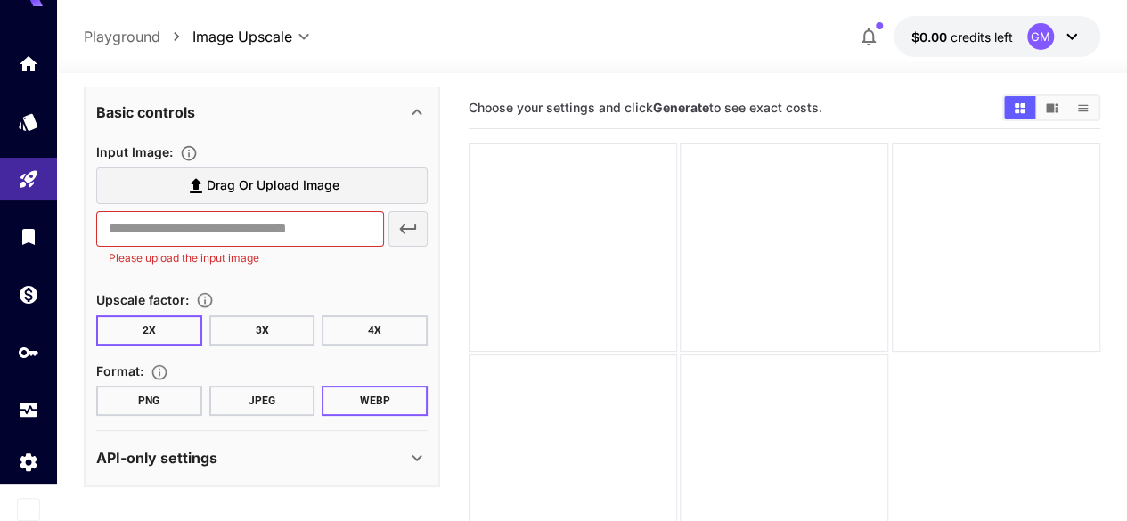
click at [147, 315] on button "2X" at bounding box center [149, 330] width 106 height 30
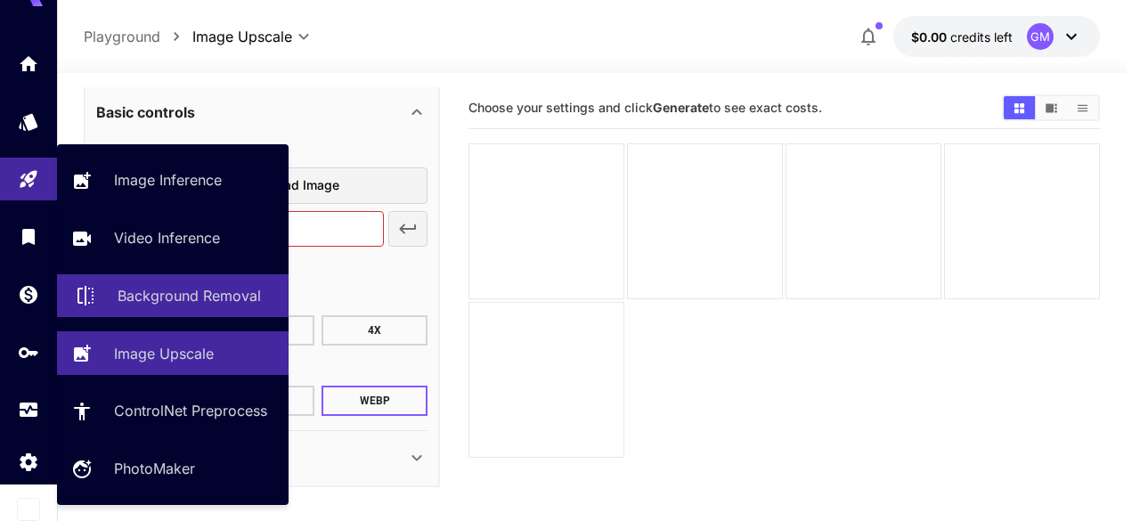
click at [173, 307] on link "Background Removal" at bounding box center [173, 296] width 232 height 44
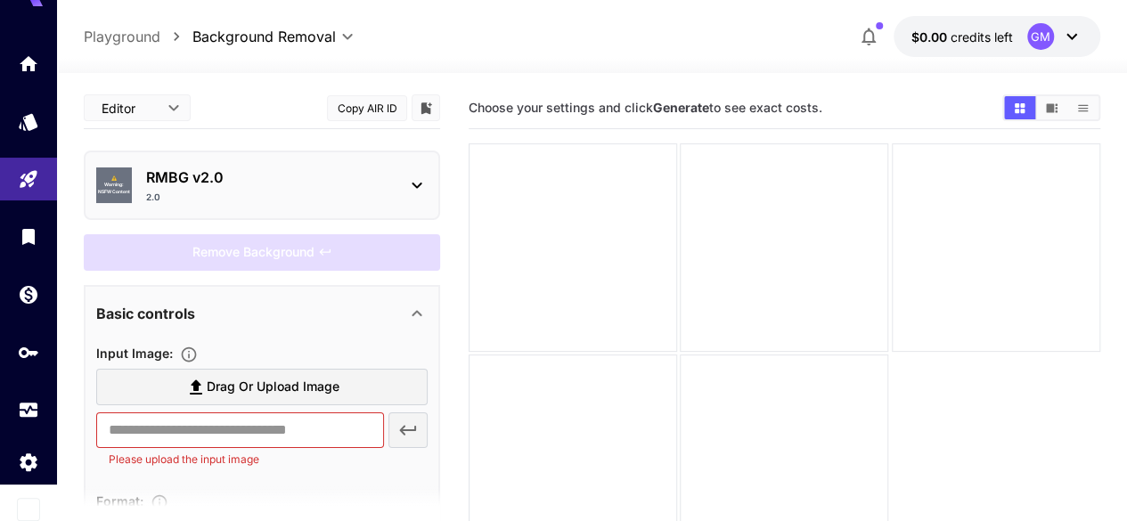
click at [381, 175] on p "RMBG v2.0" at bounding box center [269, 177] width 246 height 21
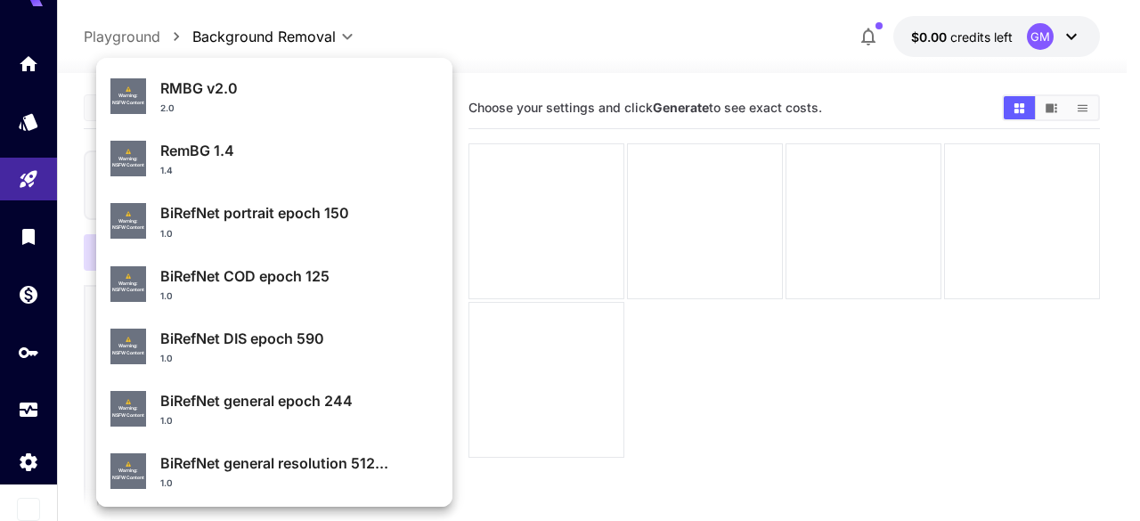
click at [591, 174] on div at bounding box center [570, 260] width 1140 height 521
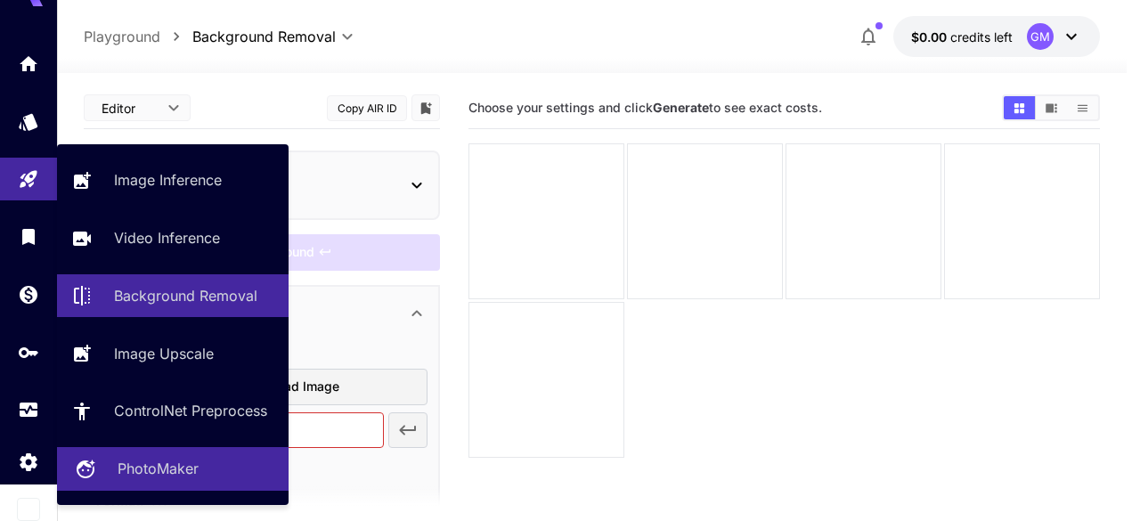
click at [169, 467] on p "PhotoMaker" at bounding box center [158, 468] width 81 height 21
type input "**********"
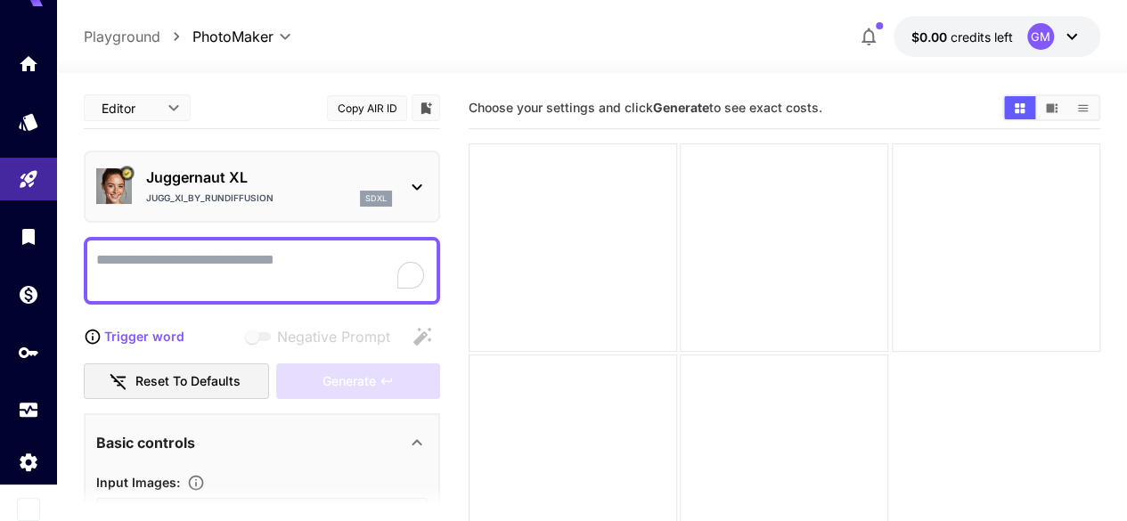
click at [292, 197] on div "Jugg_XI_by_RunDiffusion sdxl" at bounding box center [269, 199] width 246 height 16
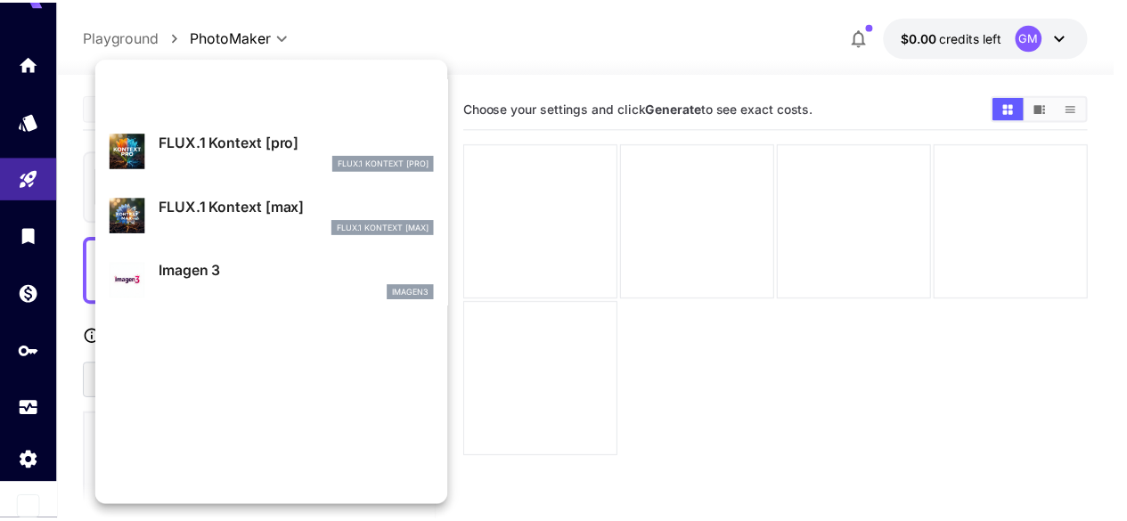
scroll to position [1011, 0]
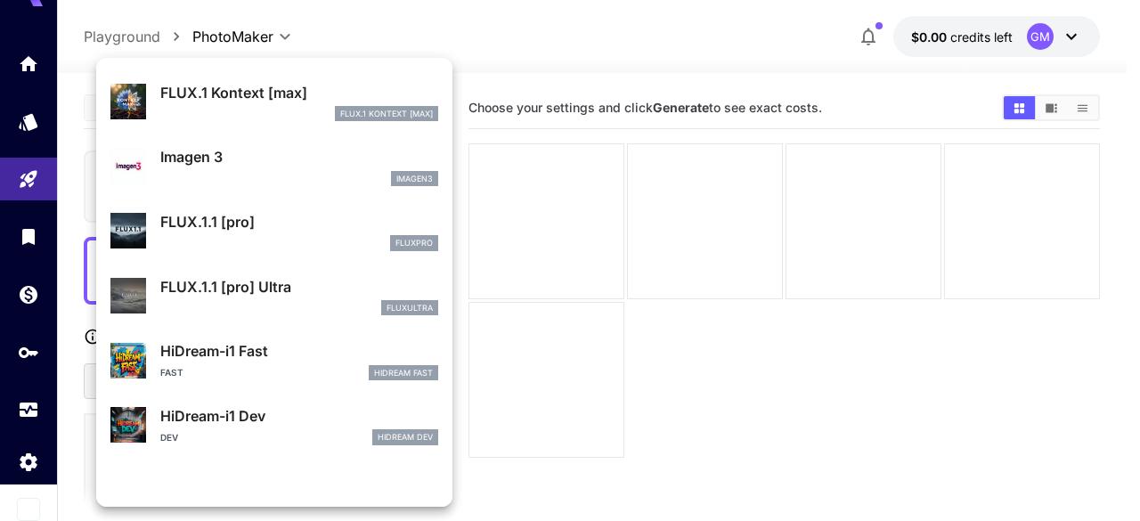
click at [590, 203] on div at bounding box center [570, 260] width 1140 height 521
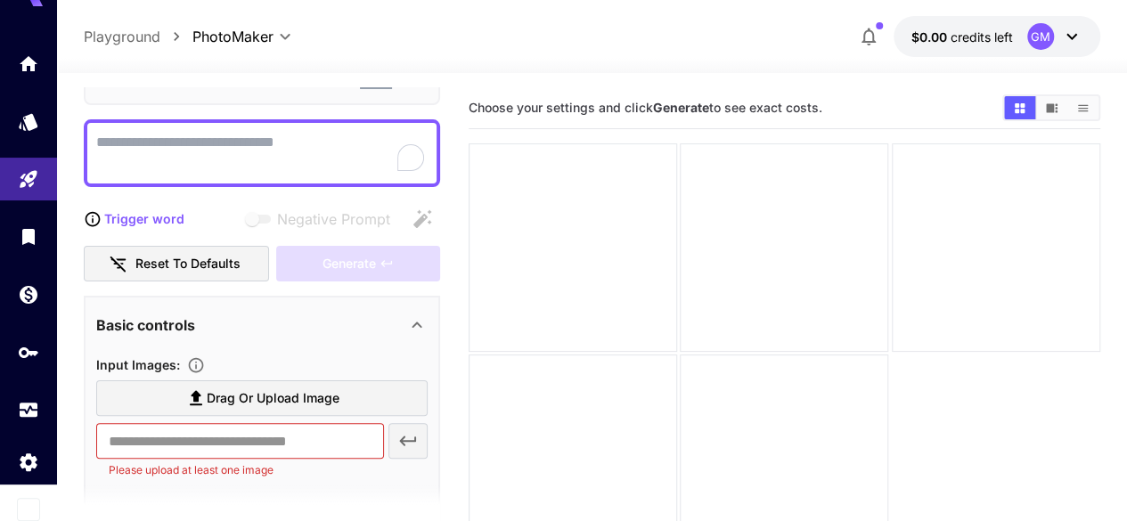
scroll to position [6, 0]
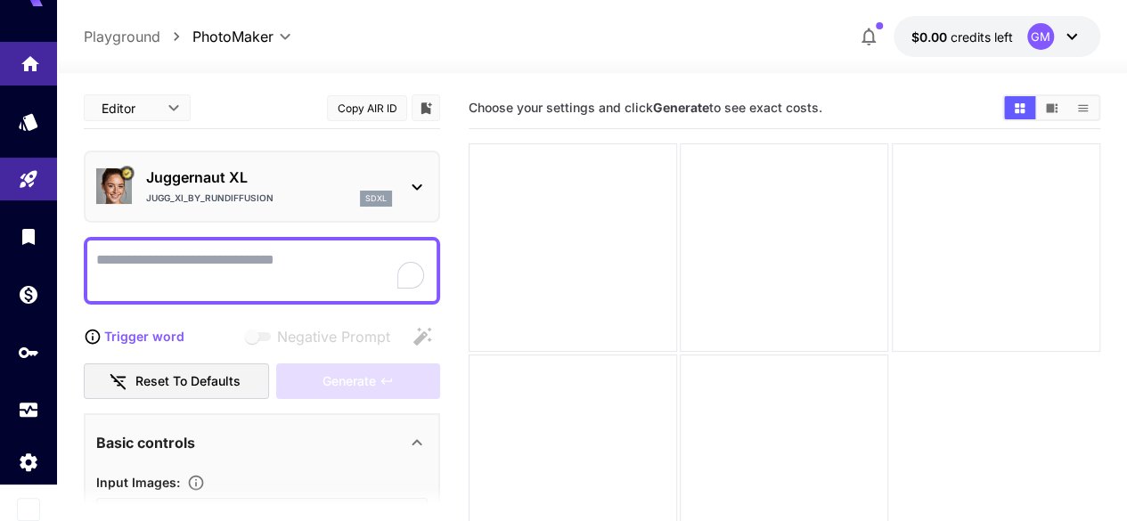
click at [43, 53] on link at bounding box center [28, 64] width 57 height 44
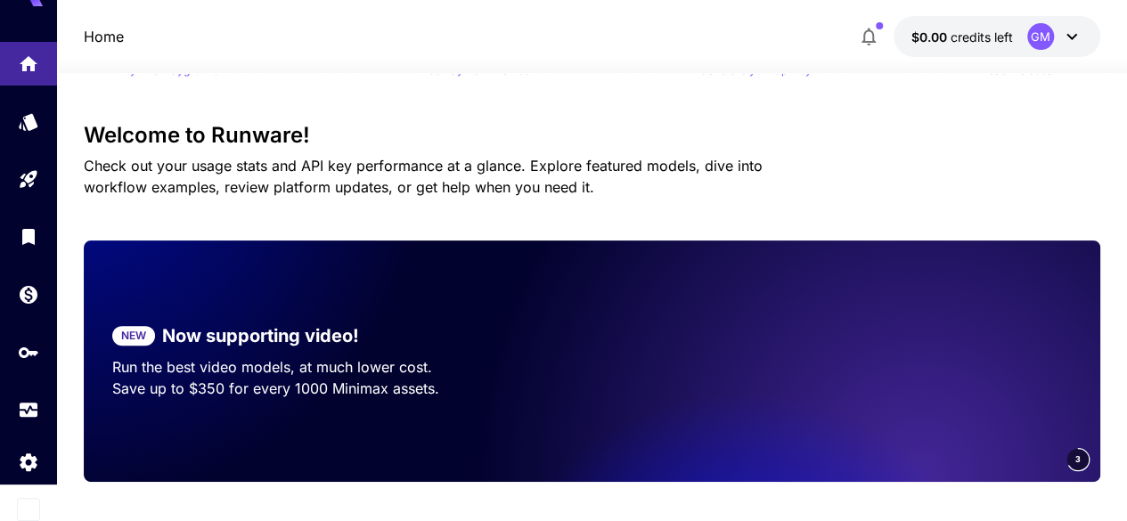
click at [648, 302] on video at bounding box center [850, 360] width 499 height 241
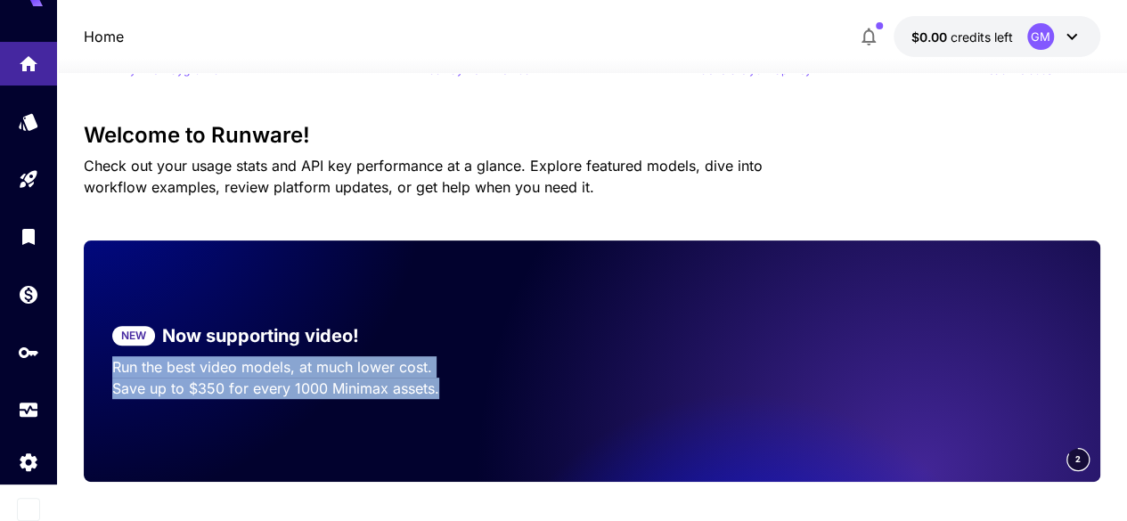
drag, startPoint x: 475, startPoint y: 339, endPoint x: 887, endPoint y: 331, distance: 412.4
click at [887, 331] on div "NEW Now supporting video! Run the best video models, at much lower cost. Save u…" at bounding box center [592, 360] width 1016 height 241
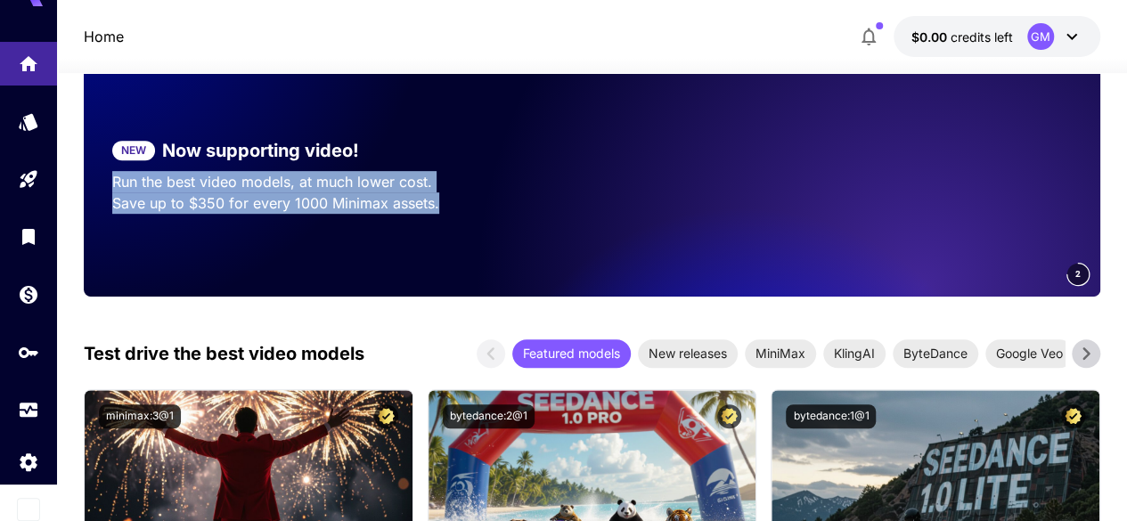
scroll to position [237, 0]
